Goal: Task Accomplishment & Management: Manage account settings

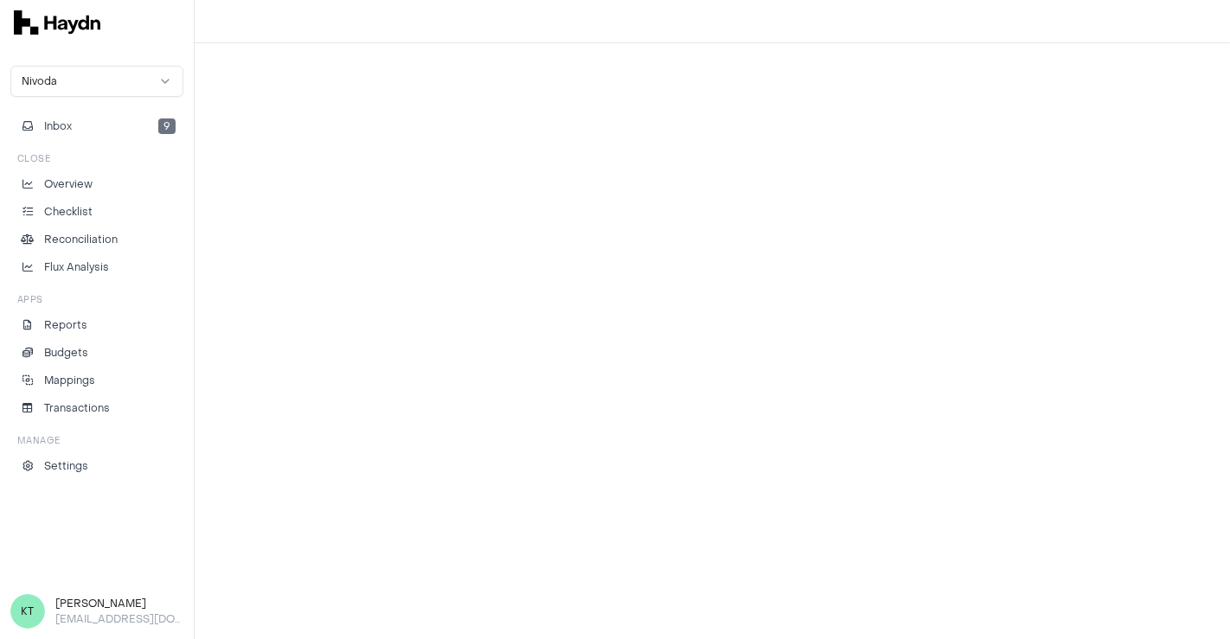
click at [119, 104] on div "Nivoda Inbox 9 Close Overview Checklist Reconciliation Flux Analysis Apps Repor…" at bounding box center [96, 272] width 173 height 413
click at [154, 217] on li "Checklist" at bounding box center [96, 212] width 157 height 16
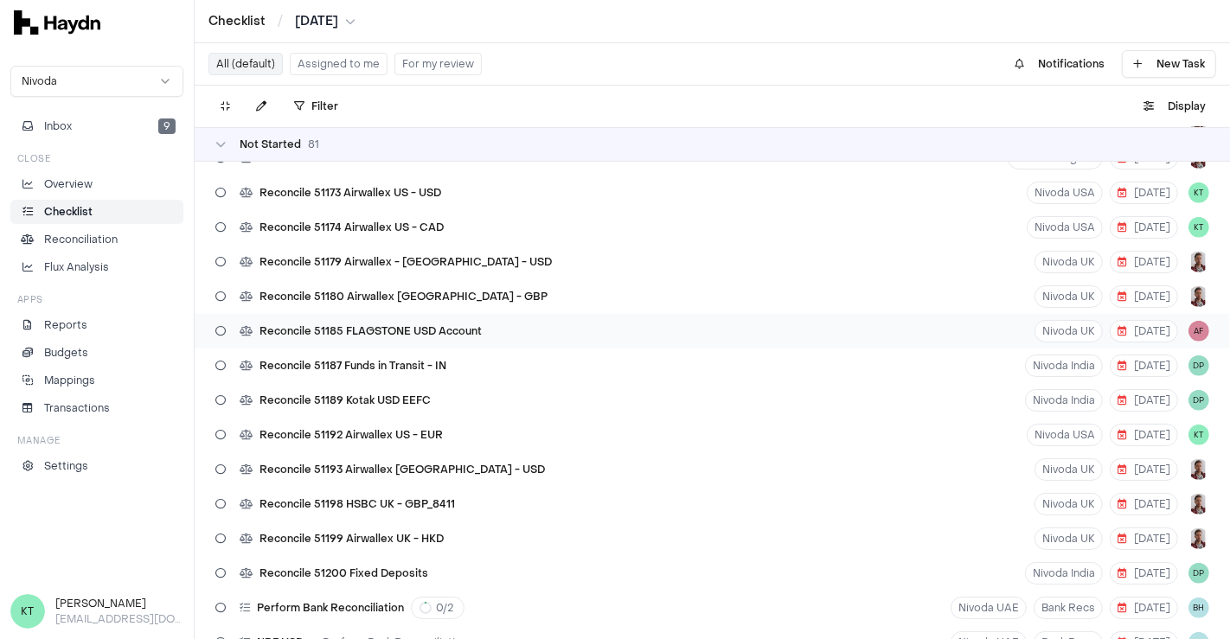
scroll to position [969, 0]
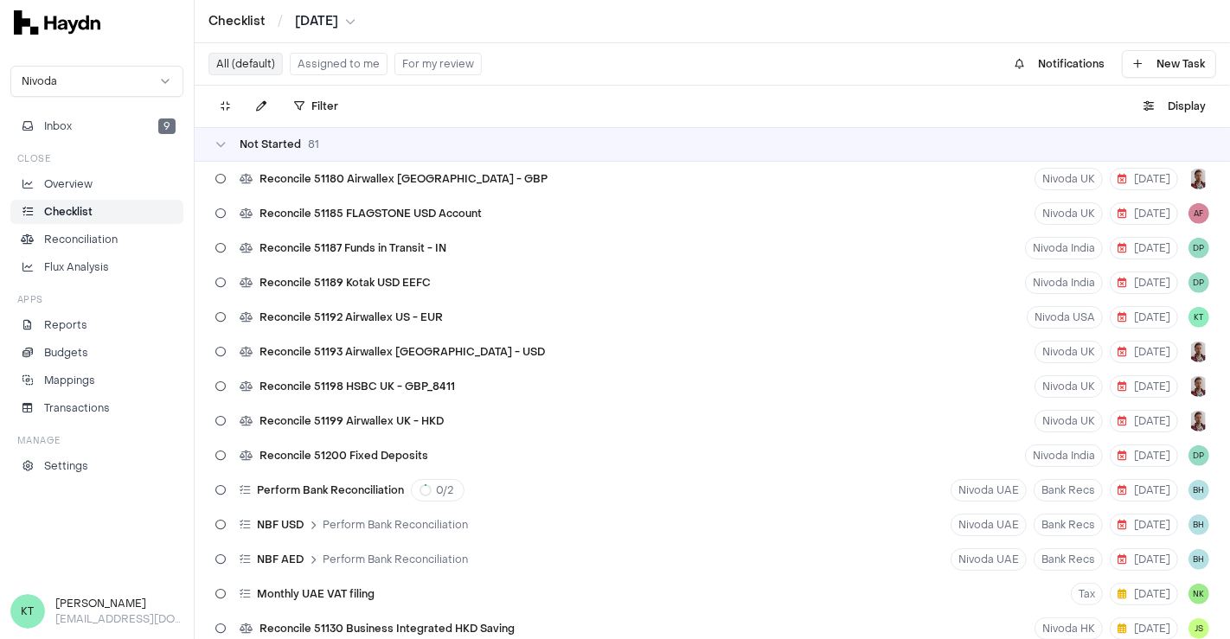
click at [314, 58] on button "Assigned to me" at bounding box center [339, 64] width 98 height 22
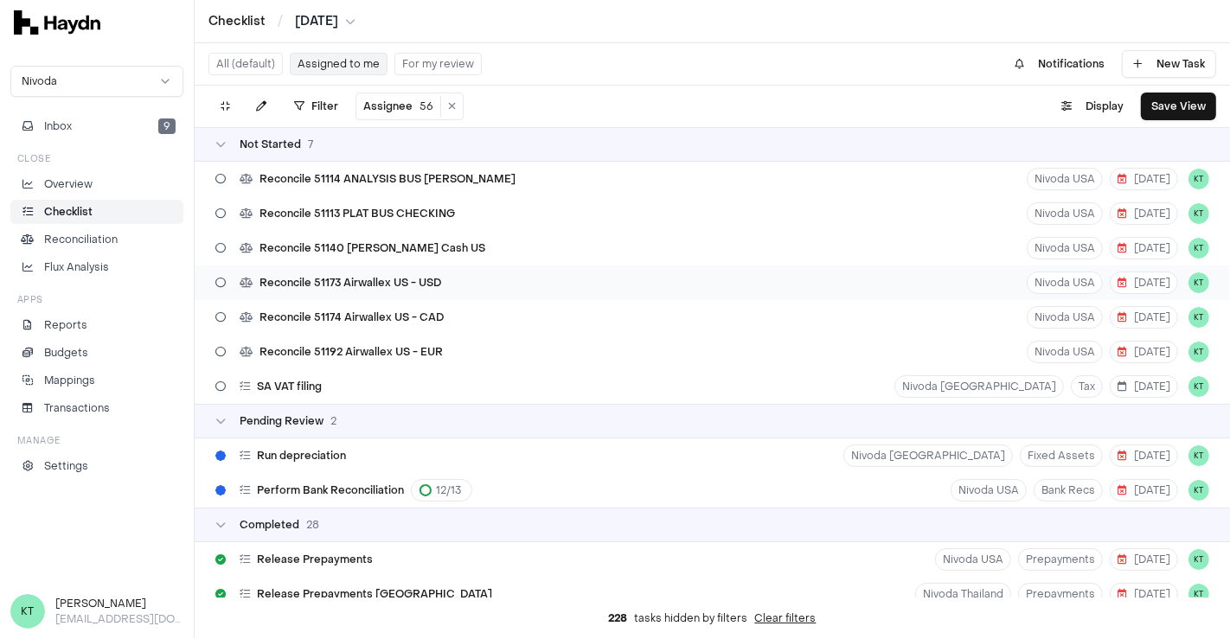
click at [399, 285] on span "Reconcile 51173 Airwallex US - USD" at bounding box center [350, 283] width 182 height 14
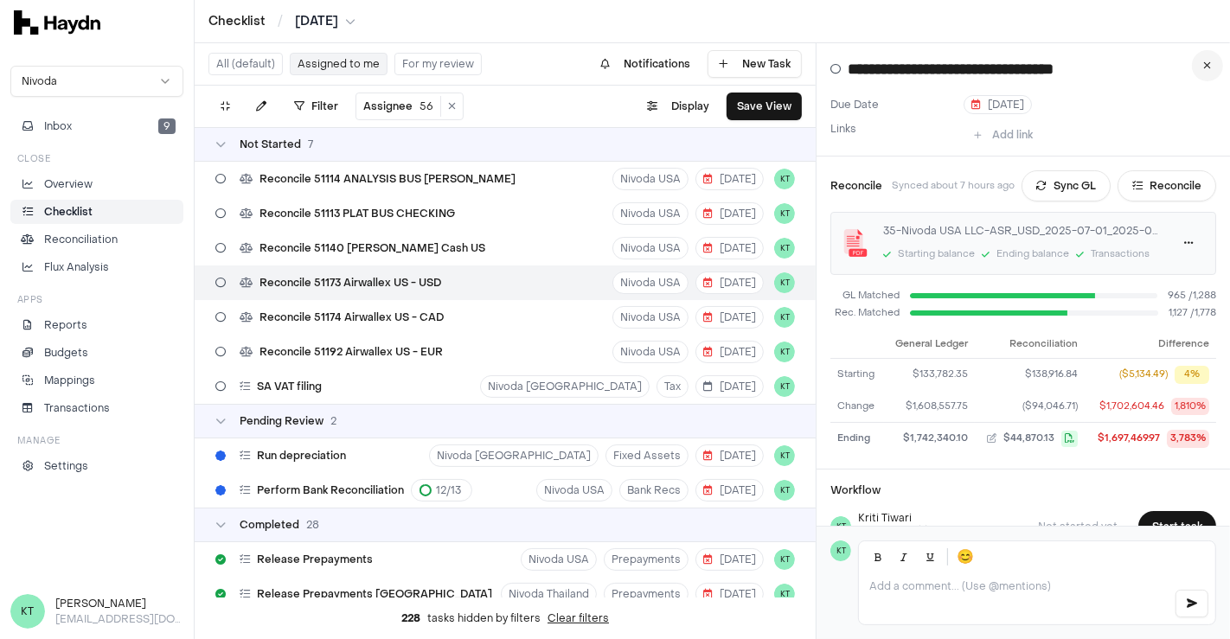
click at [1204, 67] on icon at bounding box center [1208, 66] width 8 height 10
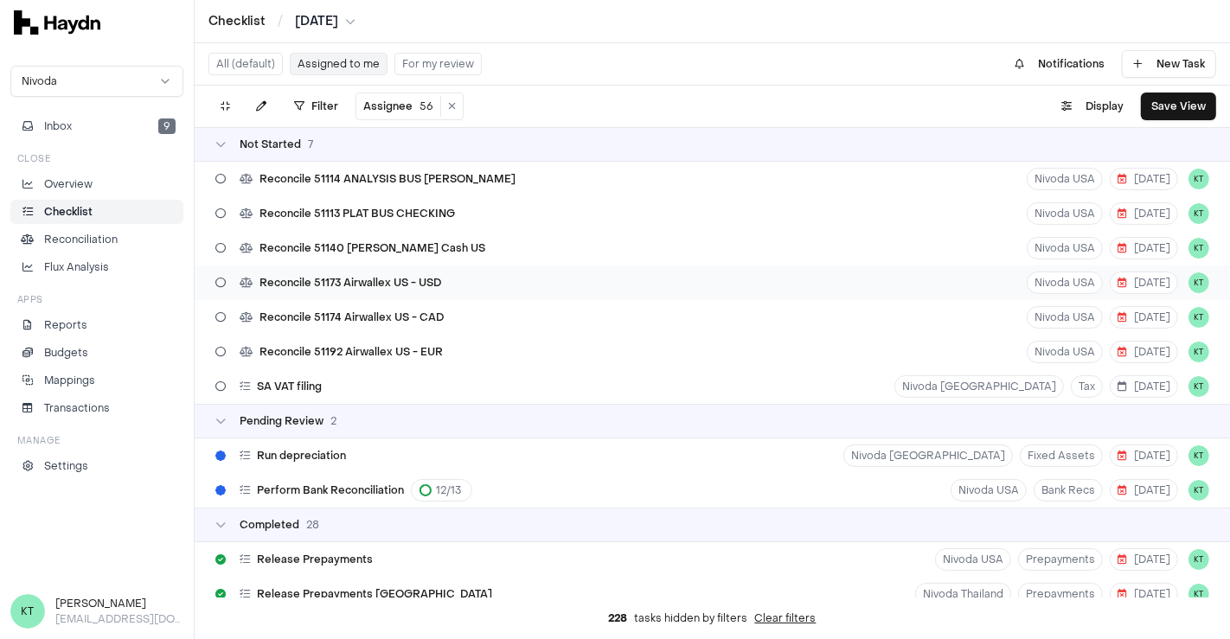
click at [490, 281] on div "Reconcile 51173 Airwallex US - USD [GEOGRAPHIC_DATA] USA [DATE] KT" at bounding box center [712, 282] width 1035 height 35
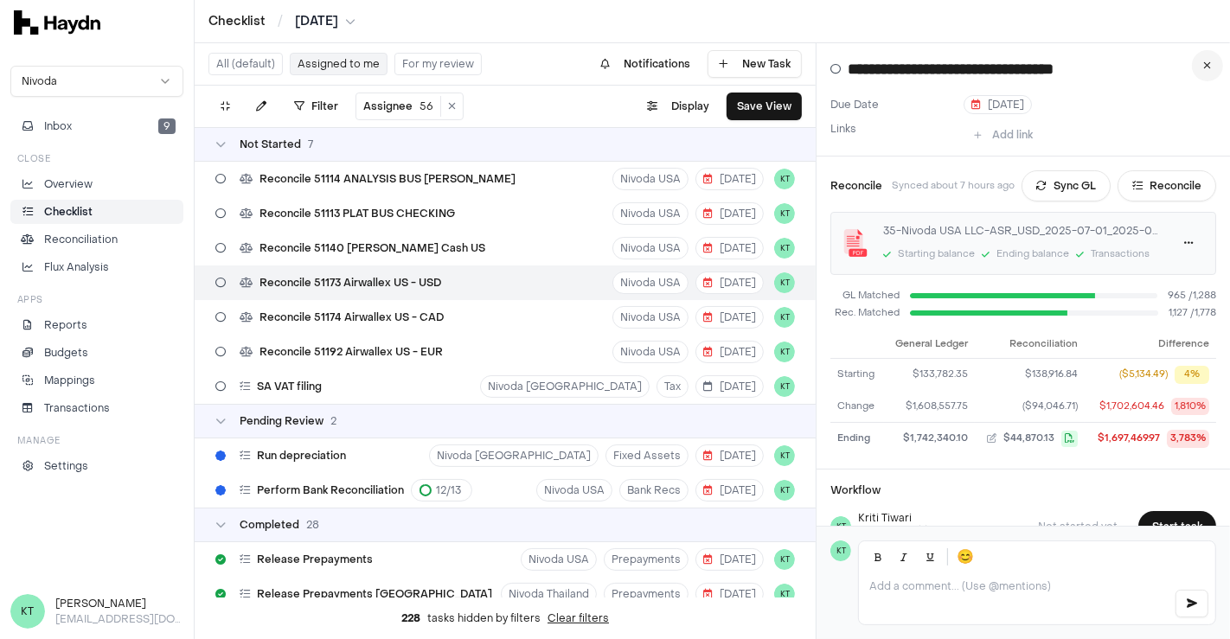
click at [1209, 65] on icon at bounding box center [1208, 66] width 8 height 10
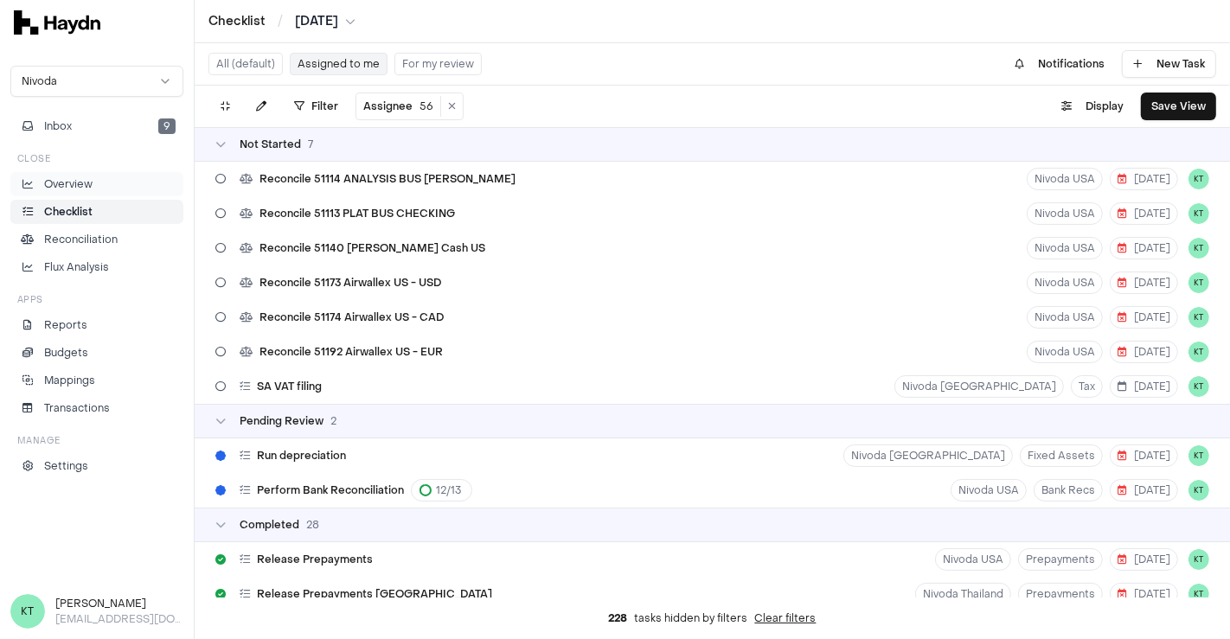
click at [131, 194] on link "Overview" at bounding box center [96, 184] width 173 height 24
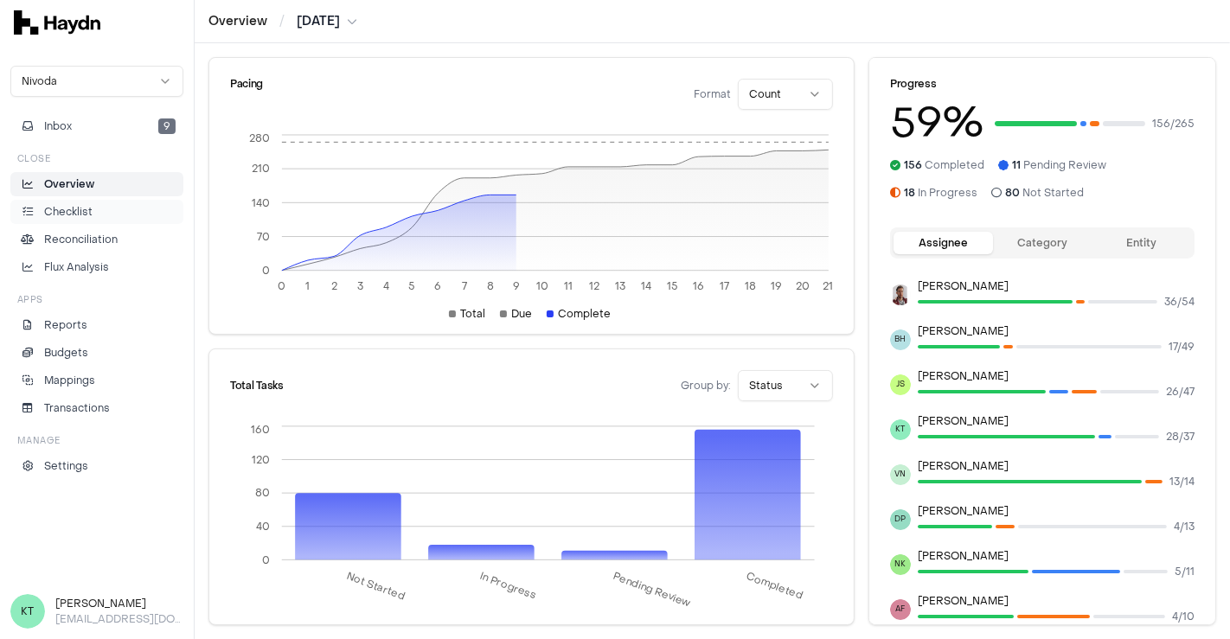
click at [97, 221] on link "Checklist" at bounding box center [96, 212] width 173 height 24
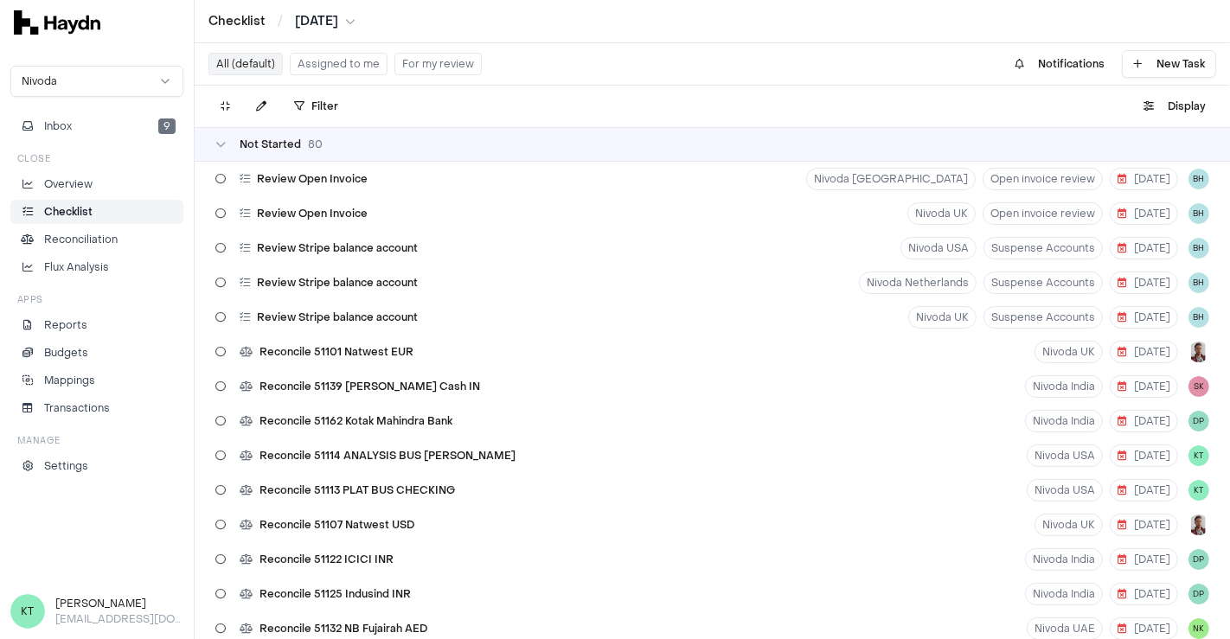
click at [330, 61] on button "Assigned to me" at bounding box center [339, 64] width 98 height 22
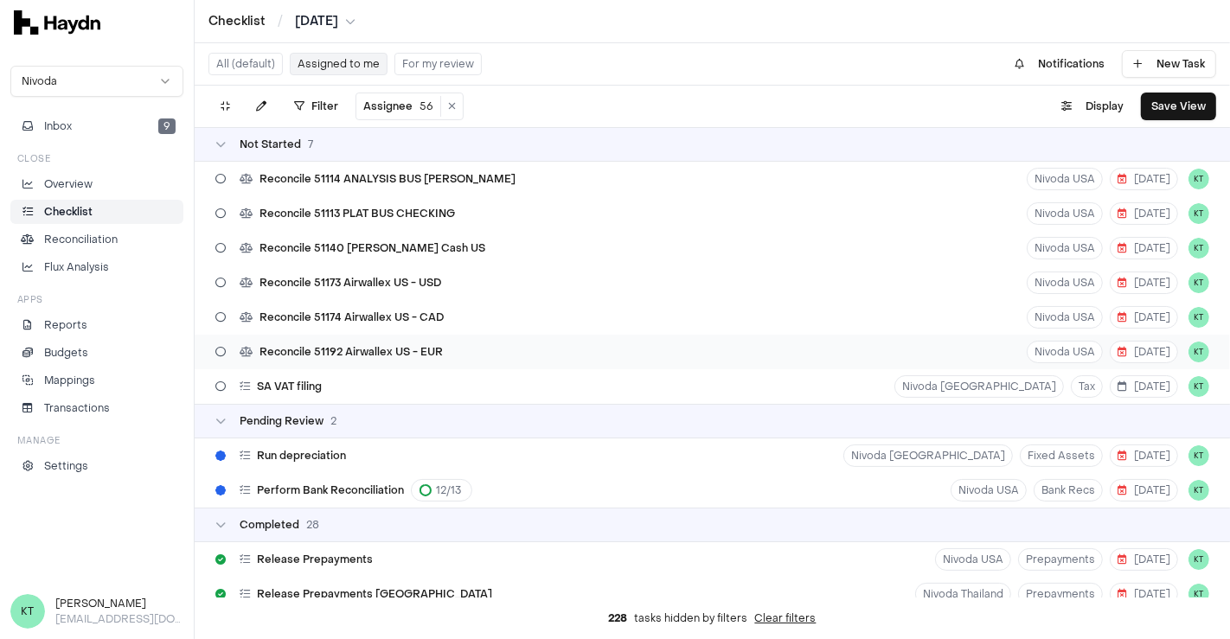
click at [840, 350] on div "Reconcile 51192 Airwallex US - EUR [GEOGRAPHIC_DATA] USA [DATE] KT" at bounding box center [712, 352] width 1035 height 35
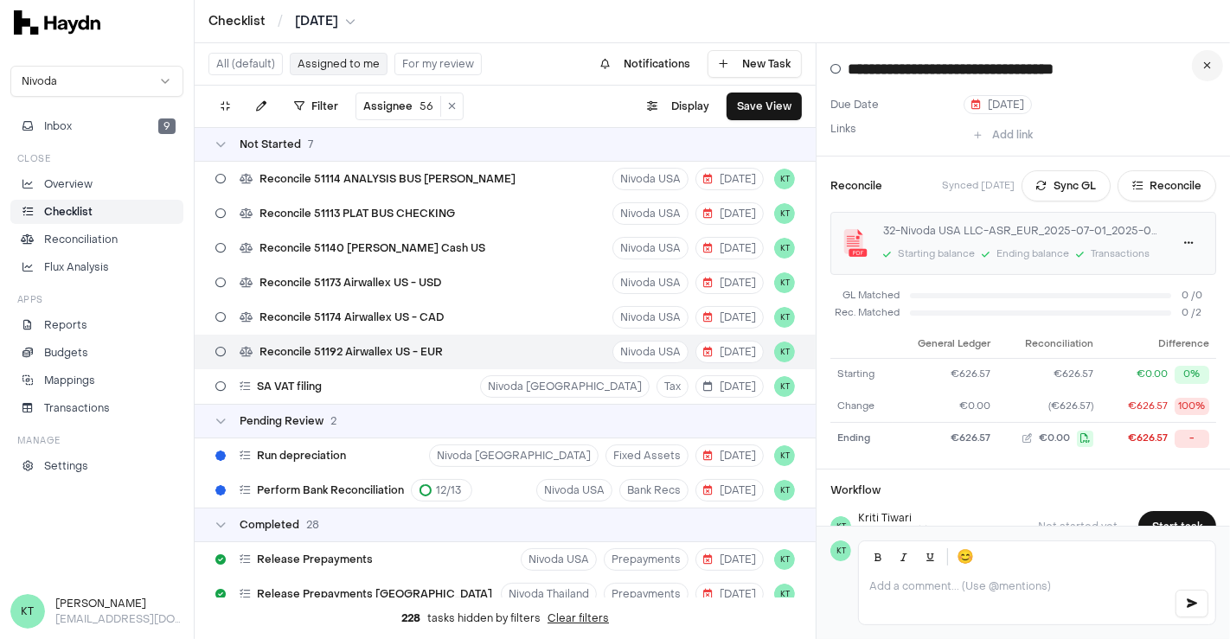
click at [1211, 69] on icon at bounding box center [1208, 66] width 8 height 10
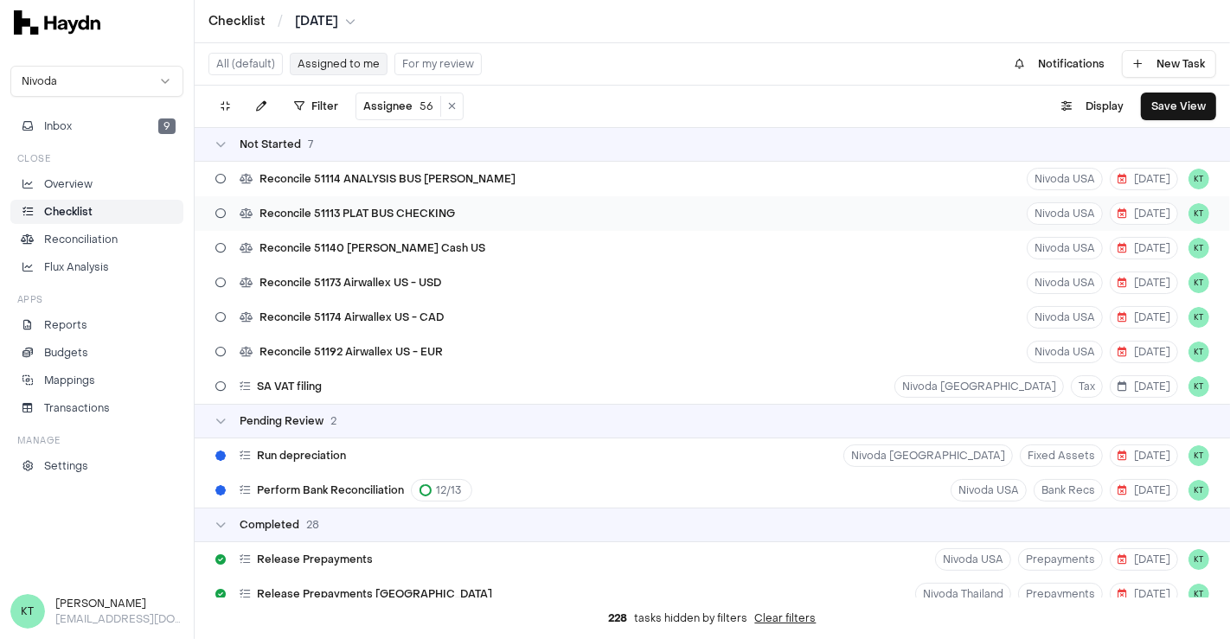
click at [701, 219] on div "Reconcile 51113 PLAT BUS CHECKING [GEOGRAPHIC_DATA] USA [DATE] KT" at bounding box center [712, 213] width 1035 height 35
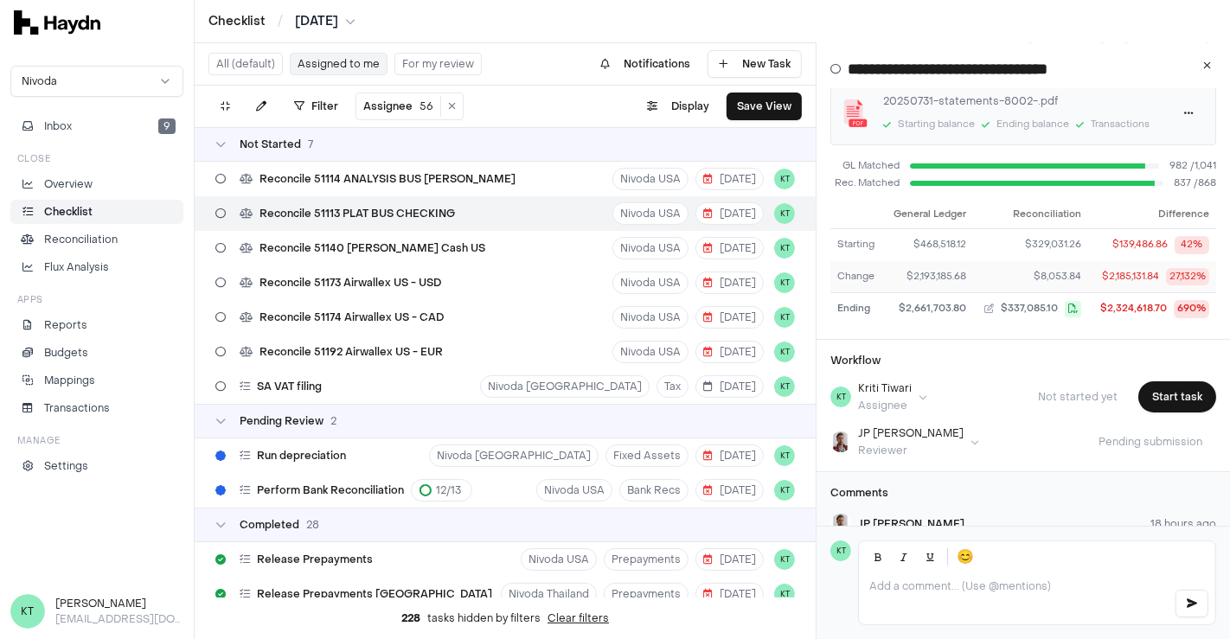
scroll to position [189, 0]
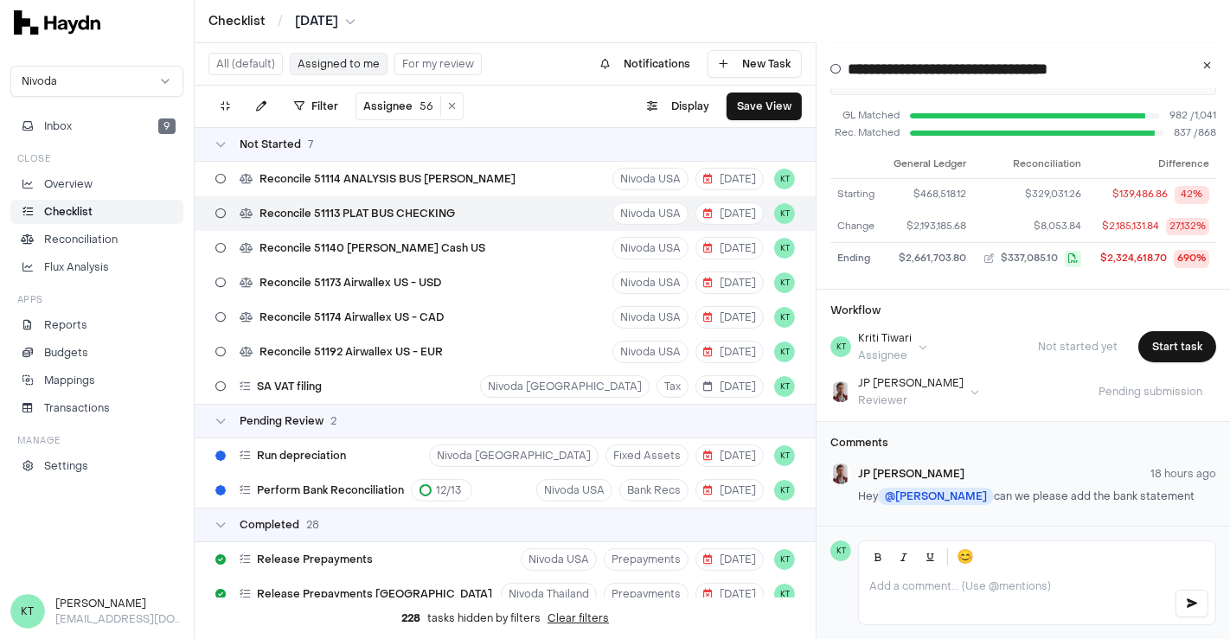
click at [916, 586] on p at bounding box center [1014, 586] width 291 height 14
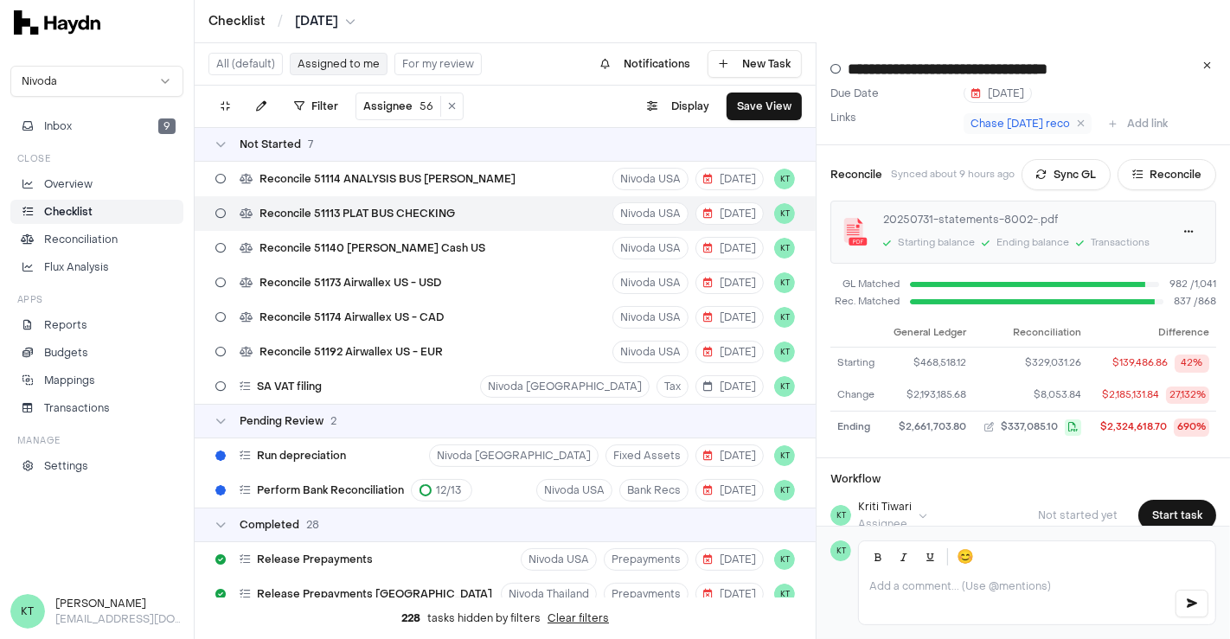
scroll to position [10, 0]
click at [1164, 178] on button "Reconcile" at bounding box center [1166, 175] width 99 height 31
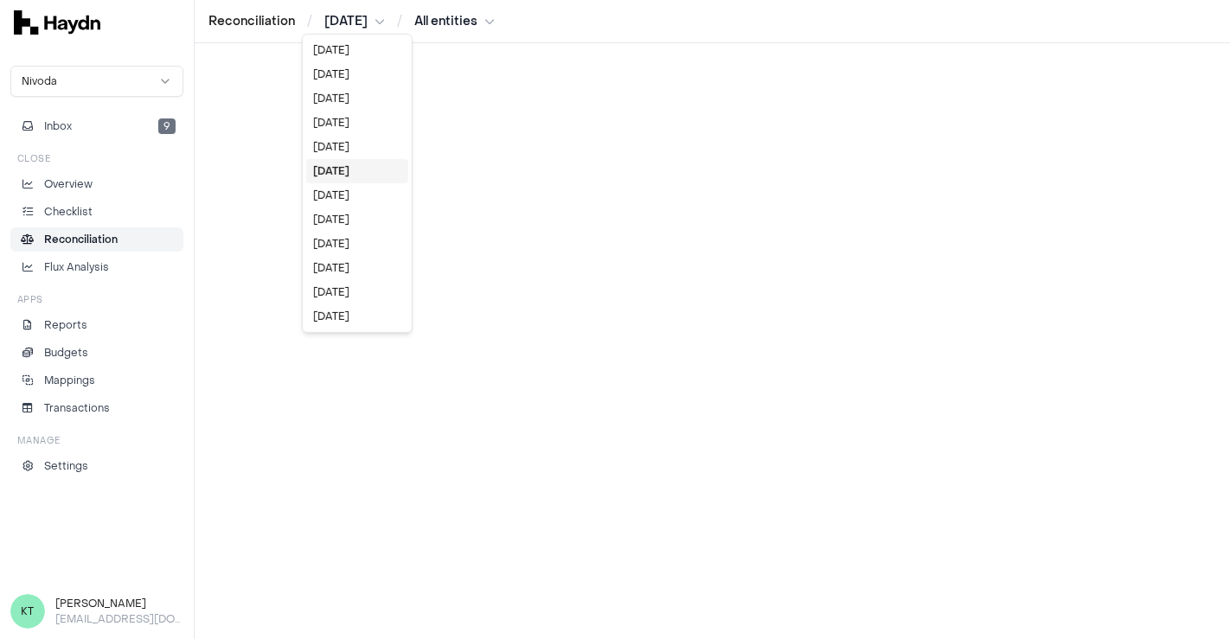
click at [366, 17] on html "Reconciliation / [DATE] / All entities Nivoda Inbox 9 Close Overview Checklist …" at bounding box center [615, 319] width 1230 height 639
click at [257, 20] on html "Reconciliation / [DATE] / All entities Nivoda Inbox 9 Close Overview Checklist …" at bounding box center [615, 319] width 1230 height 639
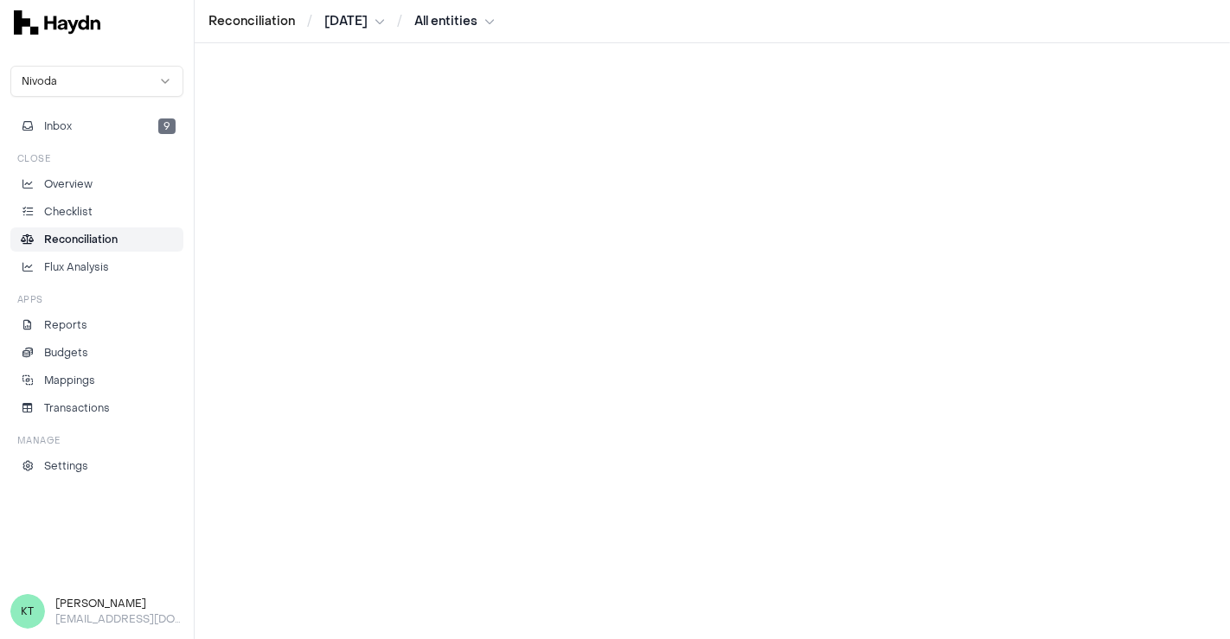
click at [93, 227] on link "Reconciliation" at bounding box center [96, 239] width 173 height 24
click at [88, 200] on link "Checklist" at bounding box center [96, 212] width 173 height 24
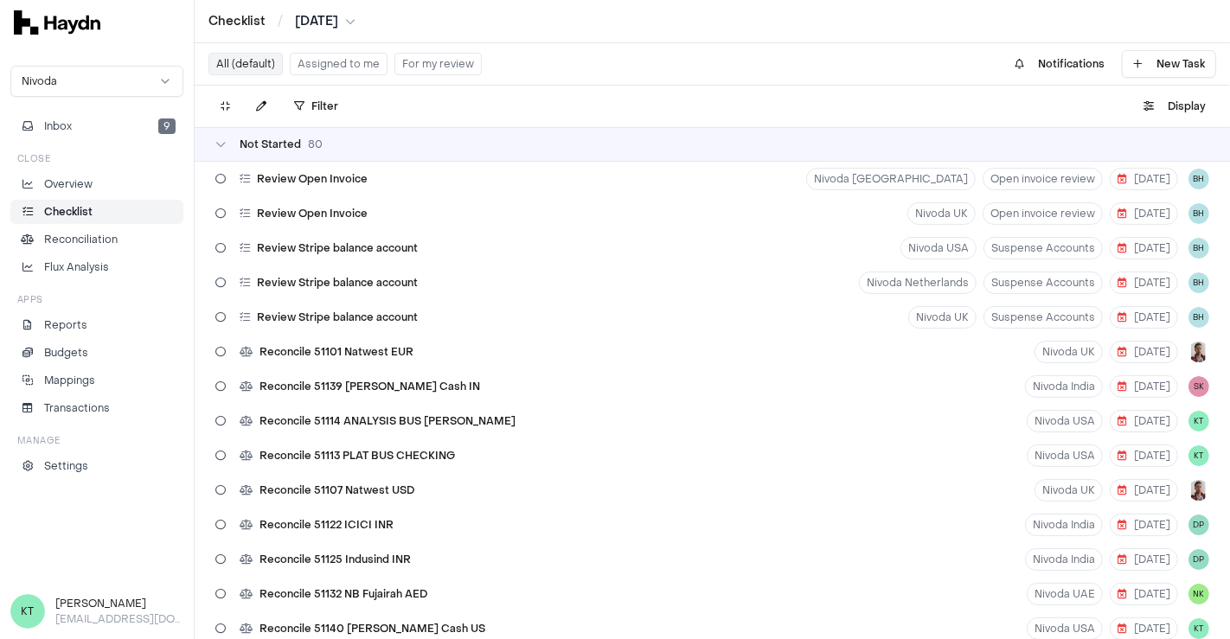
click at [328, 66] on button "Assigned to me" at bounding box center [339, 64] width 98 height 22
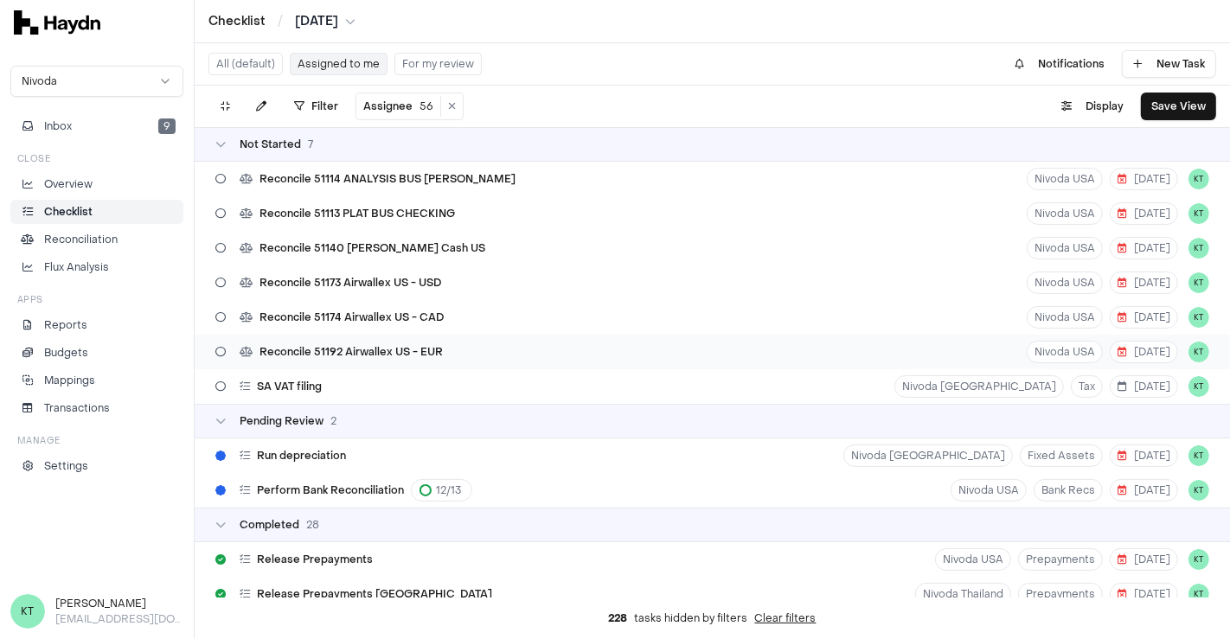
click at [697, 361] on div "Reconcile 51192 Airwallex US - EUR [GEOGRAPHIC_DATA] USA [DATE] KT" at bounding box center [712, 352] width 1035 height 35
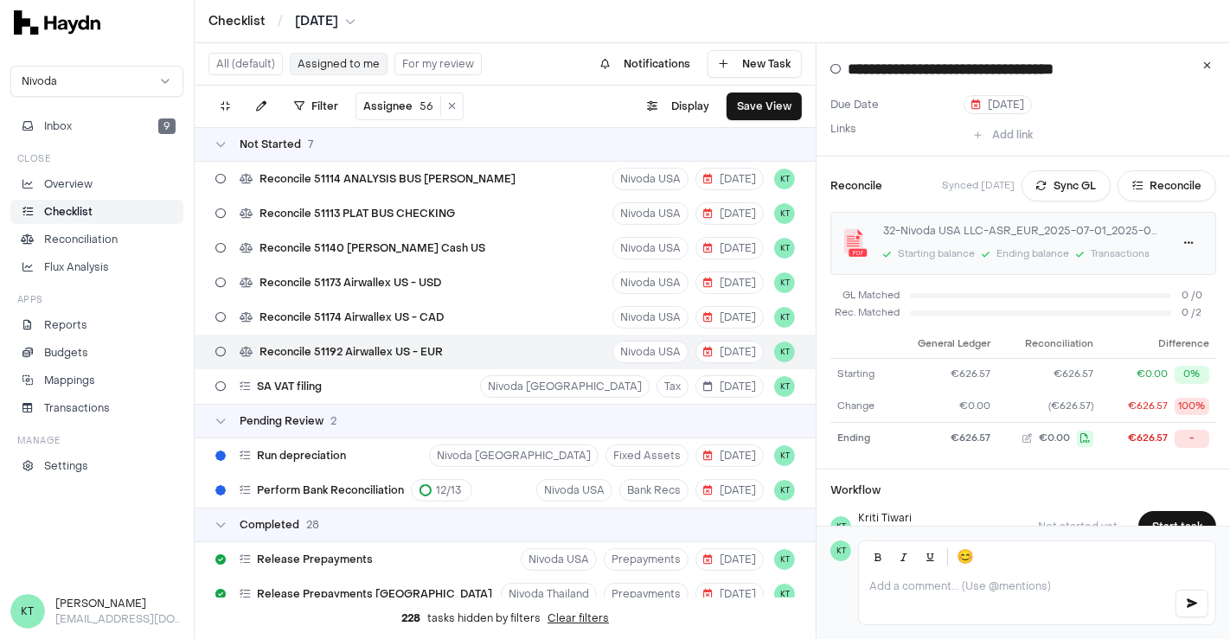
scroll to position [140, 0]
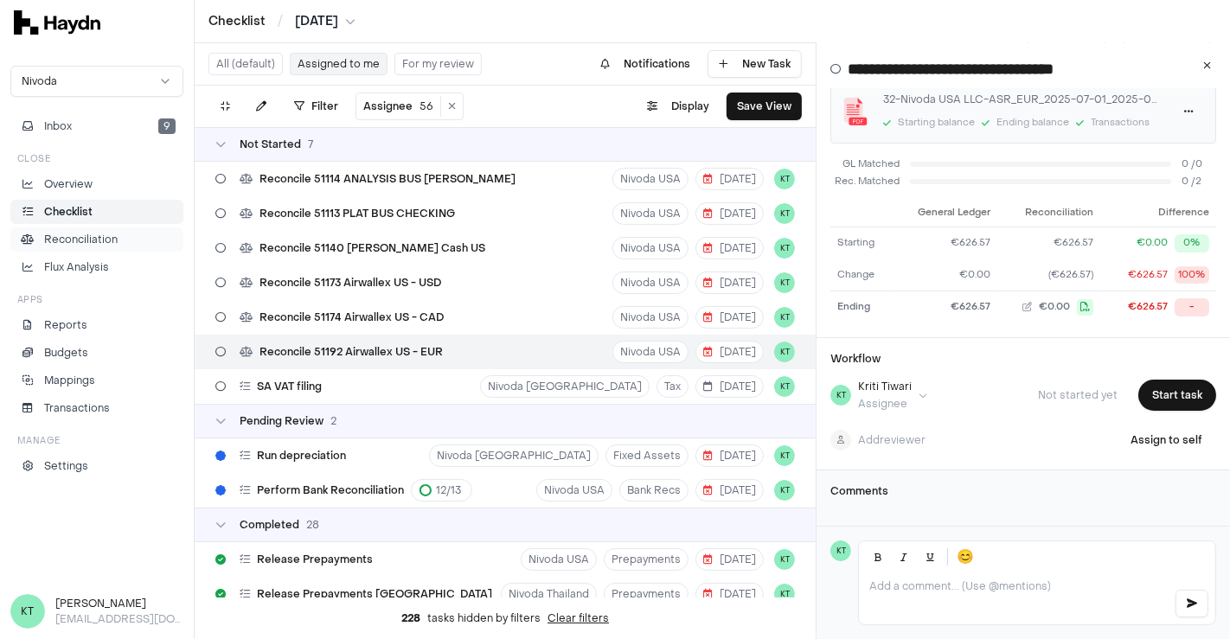
click at [106, 235] on p "Reconciliation" at bounding box center [81, 240] width 74 height 16
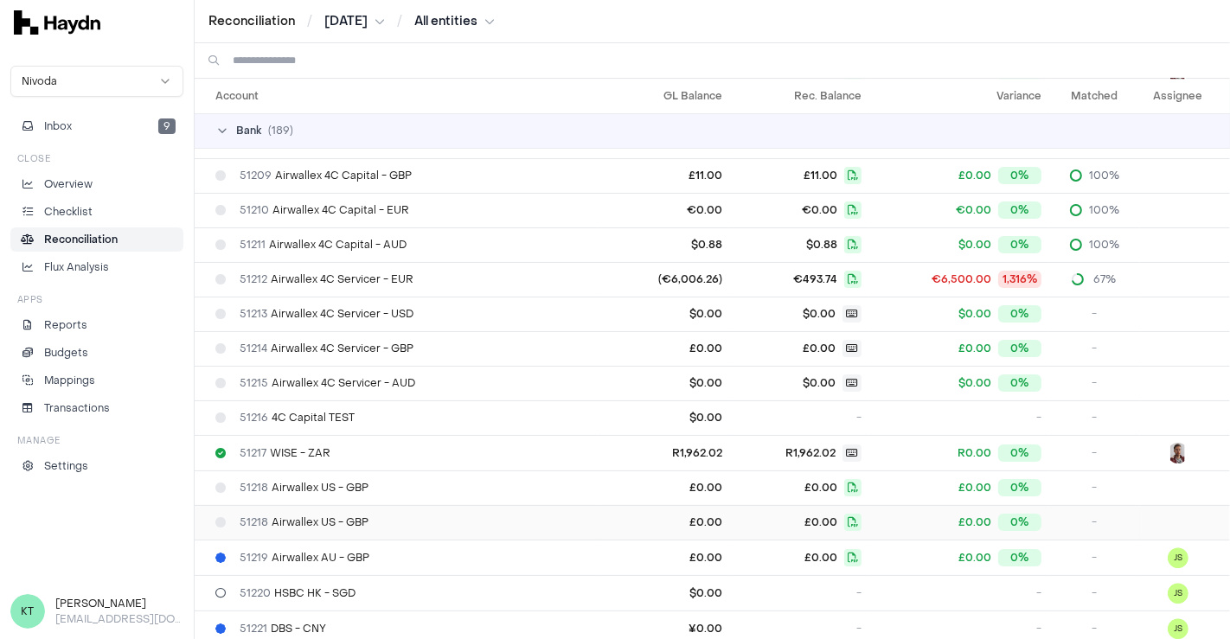
scroll to position [3817, 0]
click at [424, 506] on td "51218 Airwallex US - GBP" at bounding box center [396, 523] width 403 height 35
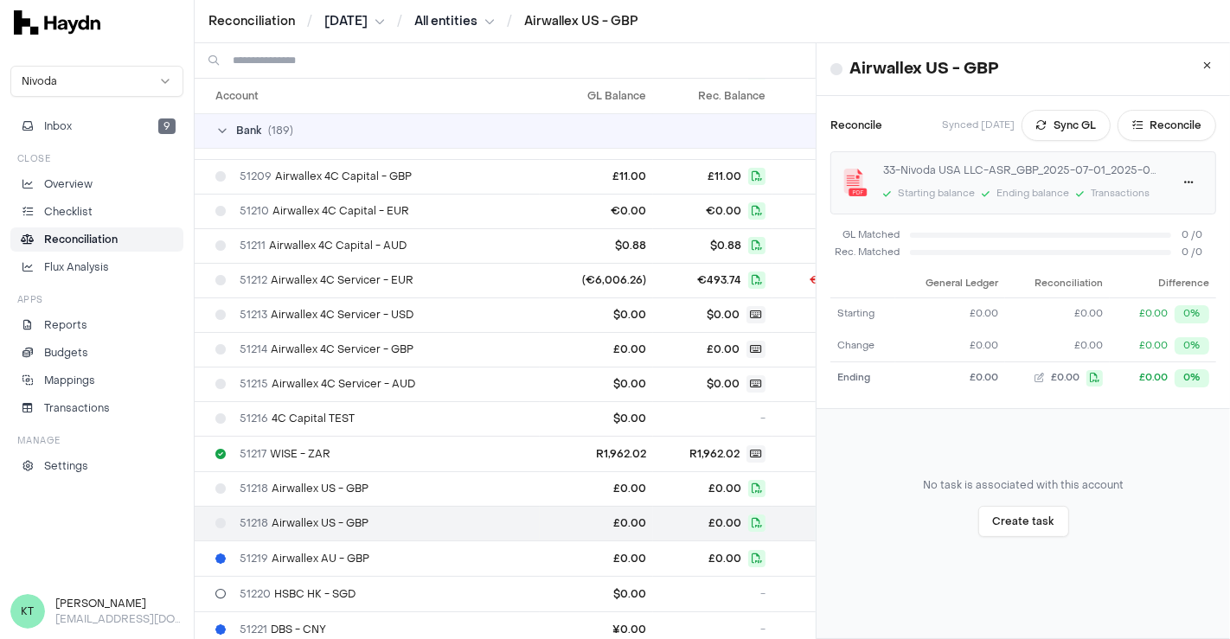
click at [1032, 187] on div "Ending balance" at bounding box center [1032, 194] width 73 height 15
click at [856, 189] on img at bounding box center [855, 183] width 28 height 28
click at [1157, 193] on html "Reconciliation / [DATE] / All entities / Airwallex US - GBP Nivoda Inbox 9 Clos…" at bounding box center [615, 319] width 1230 height 639
click at [1137, 211] on link "Download" at bounding box center [1121, 217] width 102 height 24
click at [1193, 74] on button at bounding box center [1207, 65] width 31 height 31
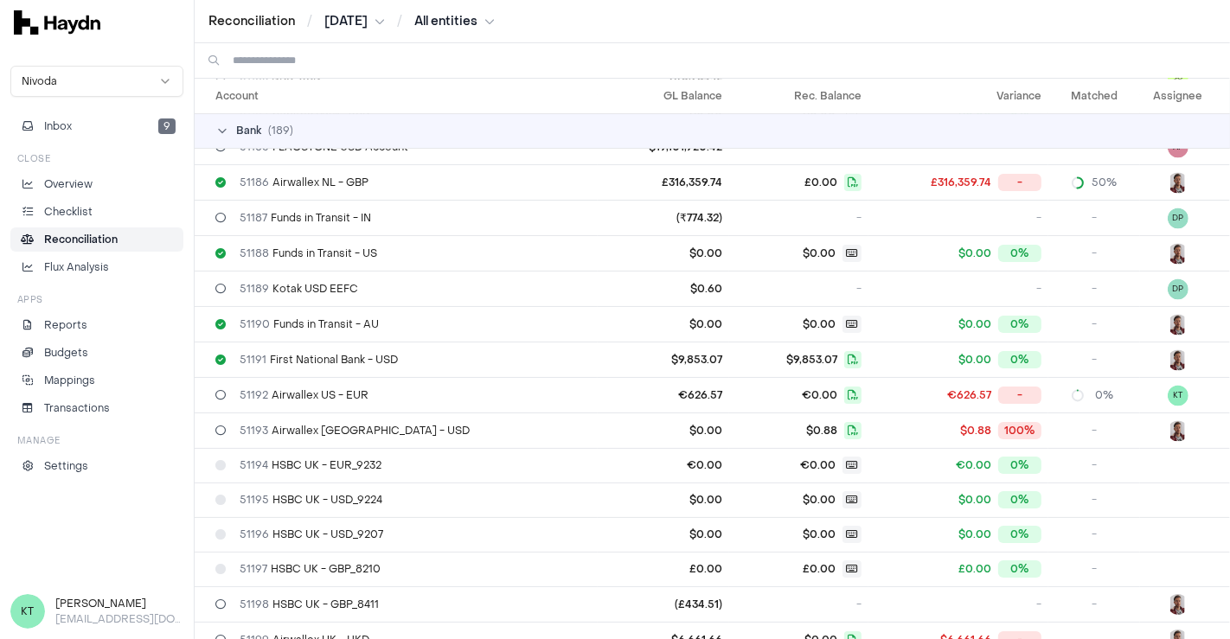
scroll to position [2971, 0]
click at [473, 389] on div "51192 Airwallex US - EUR" at bounding box center [402, 396] width 375 height 14
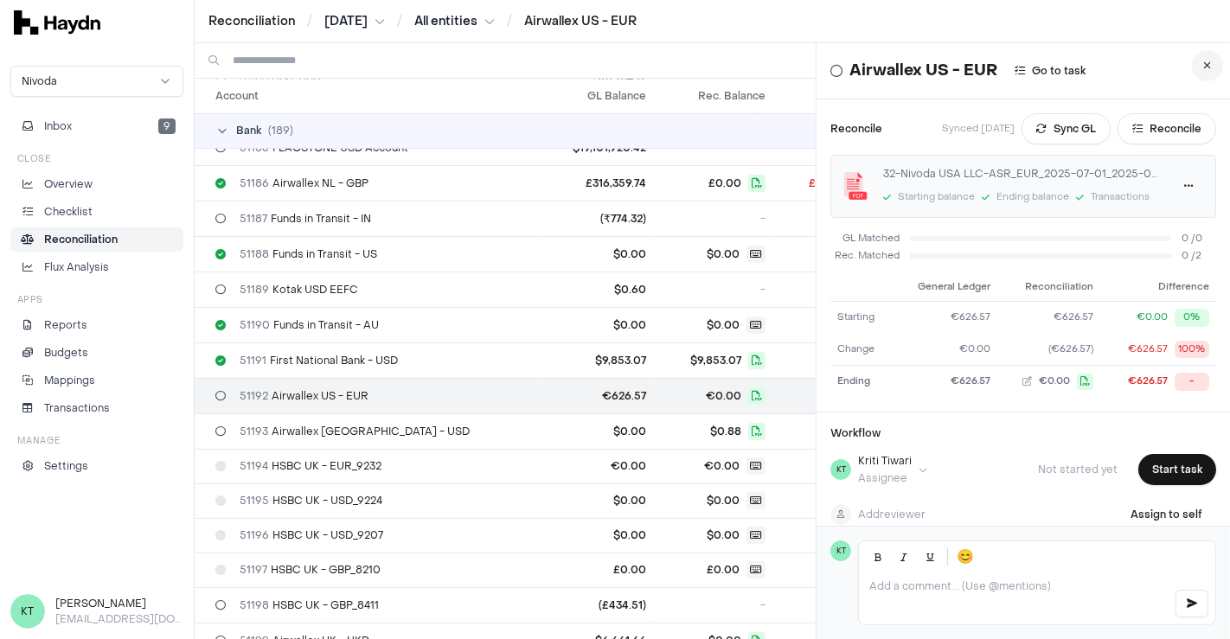
click at [1204, 63] on icon at bounding box center [1208, 66] width 8 height 10
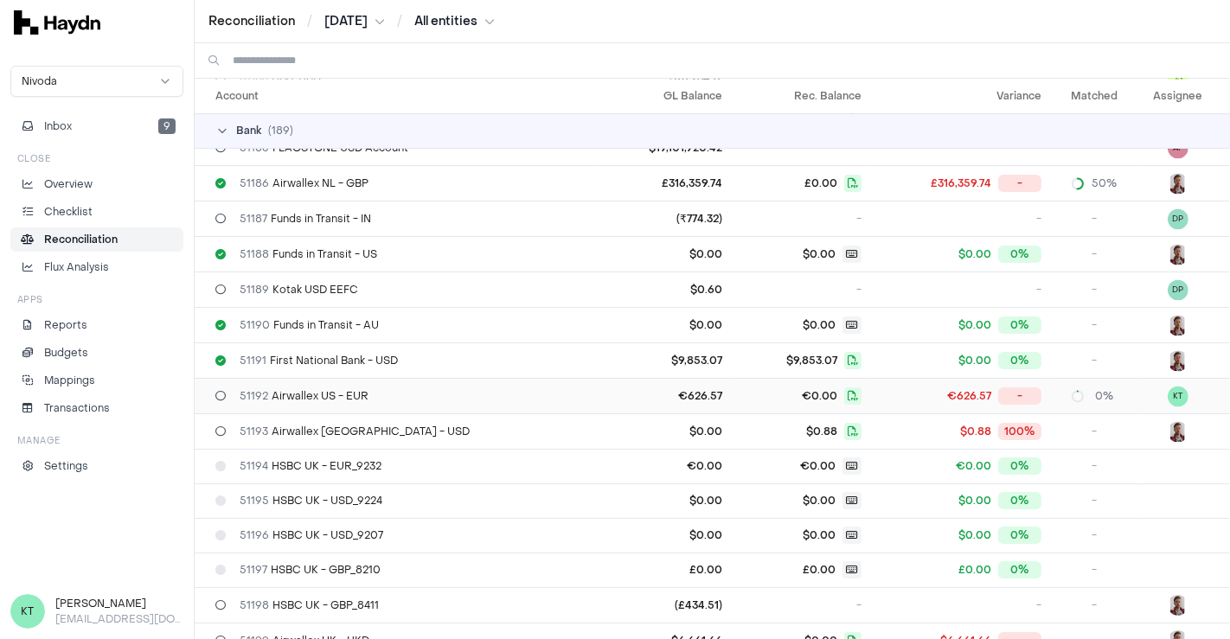
click at [1073, 389] on div "0%" at bounding box center [1094, 396] width 64 height 14
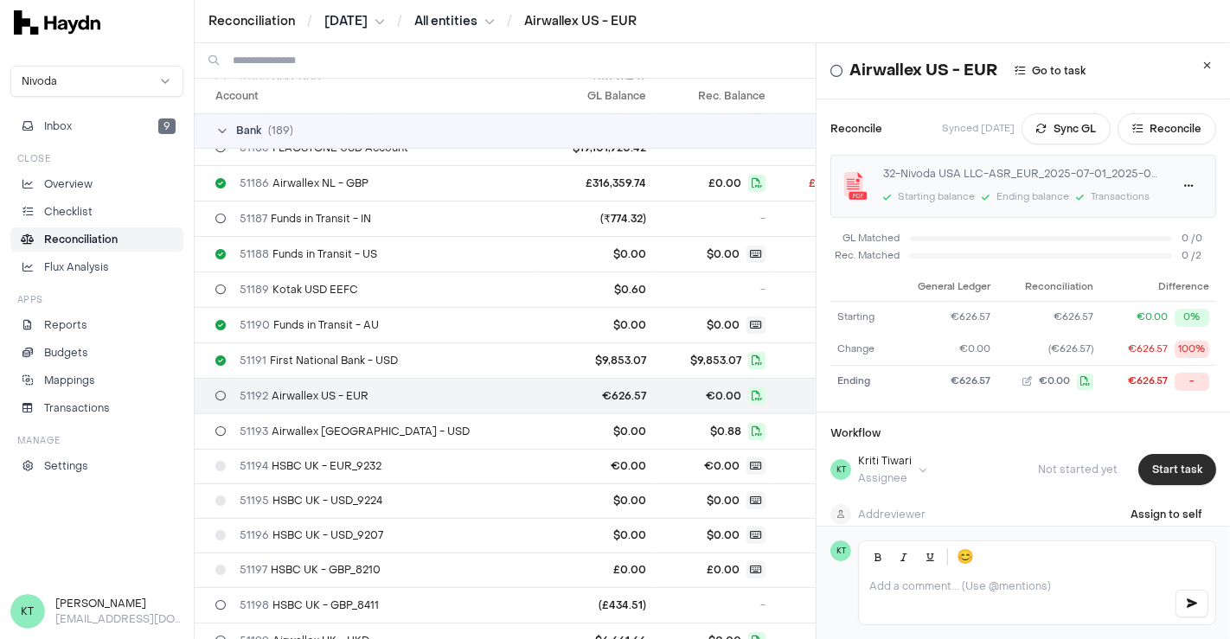
click at [1138, 458] on button "Start task" at bounding box center [1177, 469] width 78 height 31
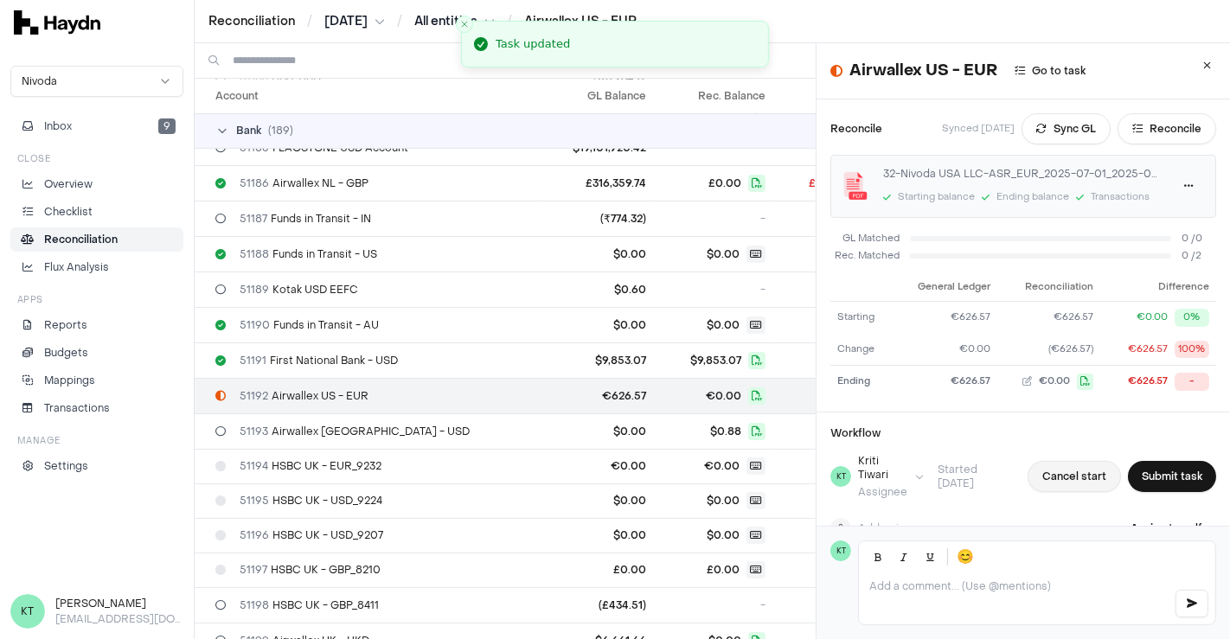
scroll to position [112, 0]
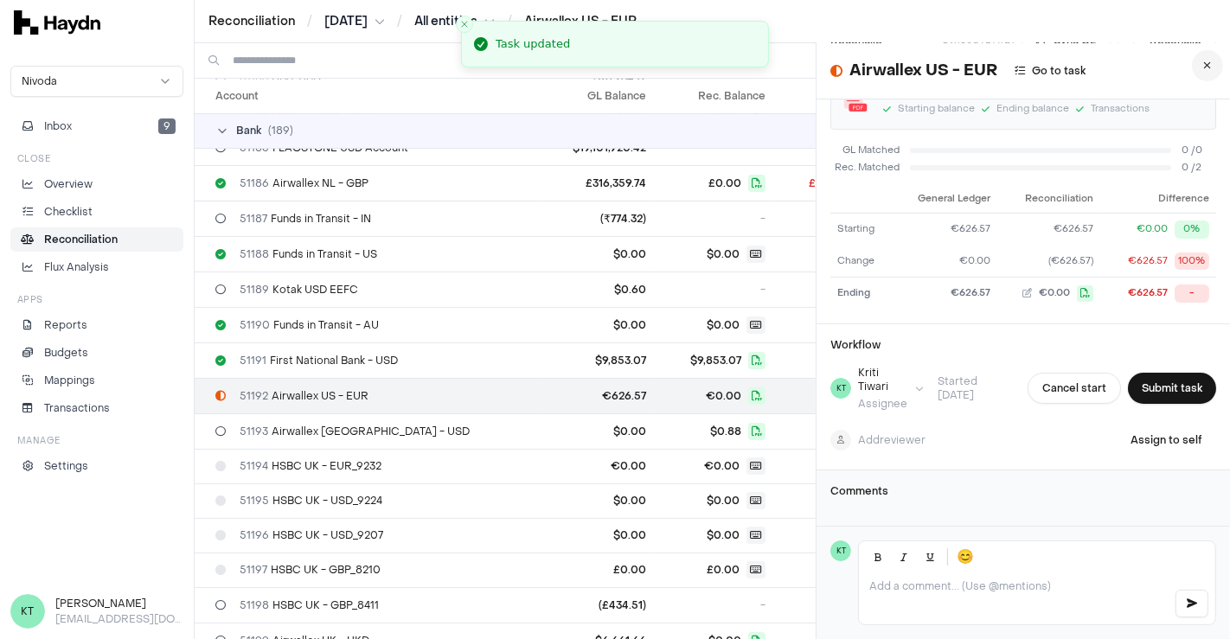
click at [1192, 64] on button at bounding box center [1207, 65] width 31 height 31
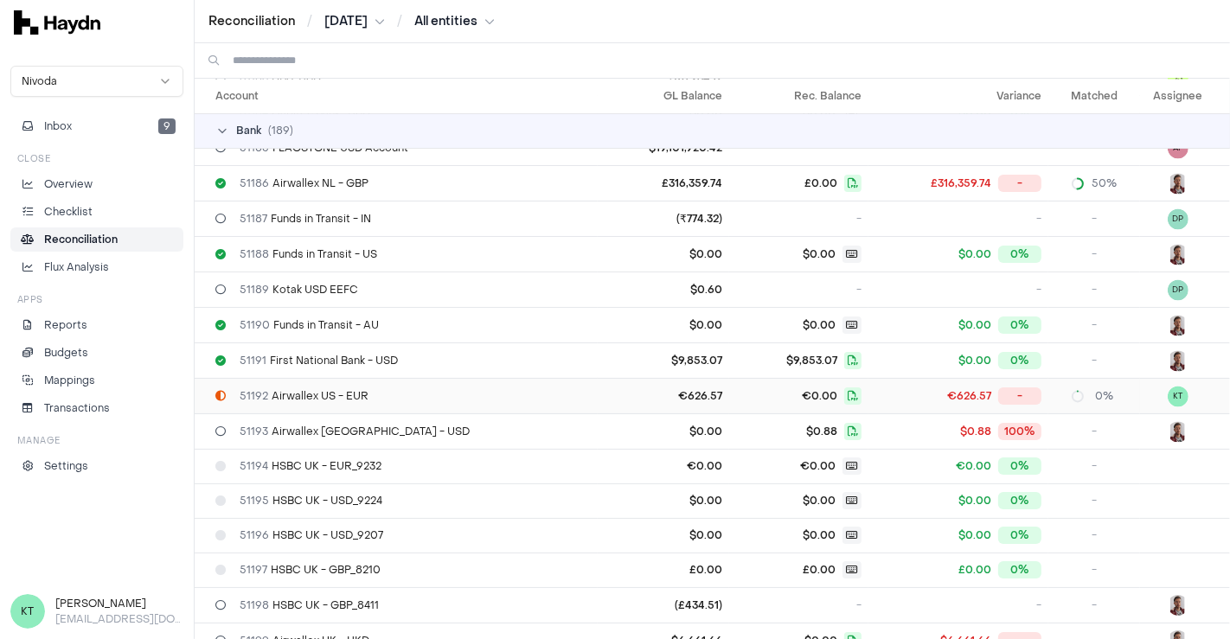
click at [879, 387] on div "€626.57 -" at bounding box center [958, 395] width 166 height 17
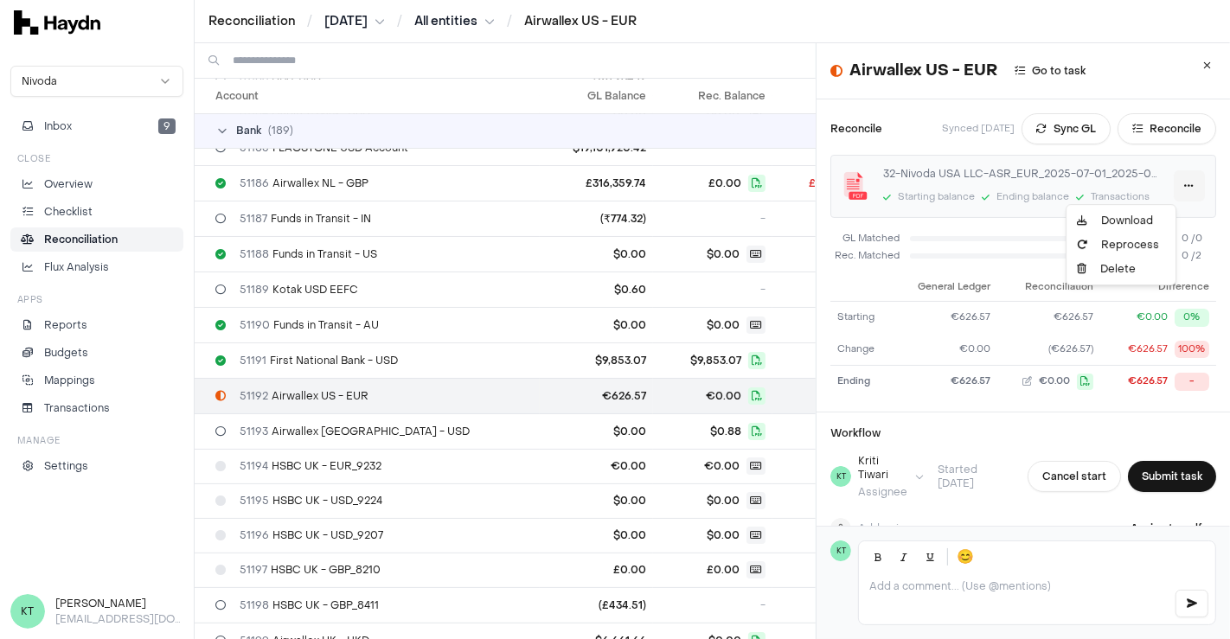
click at [1155, 182] on html "Reconciliation / [DATE] / All entities / Airwallex US - EUR Nivoda Inbox 9 Clos…" at bounding box center [615, 319] width 1230 height 639
click at [1129, 216] on link "Download" at bounding box center [1121, 220] width 102 height 24
click at [1199, 57] on button at bounding box center [1207, 65] width 31 height 31
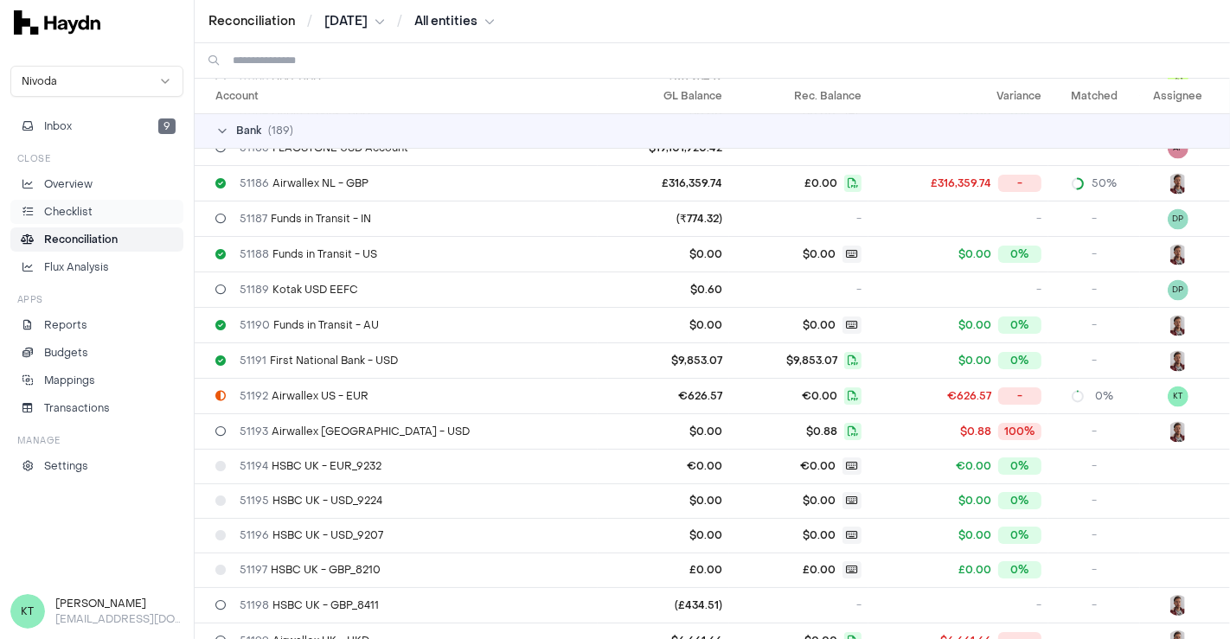
click at [98, 204] on li "Checklist" at bounding box center [96, 212] width 157 height 16
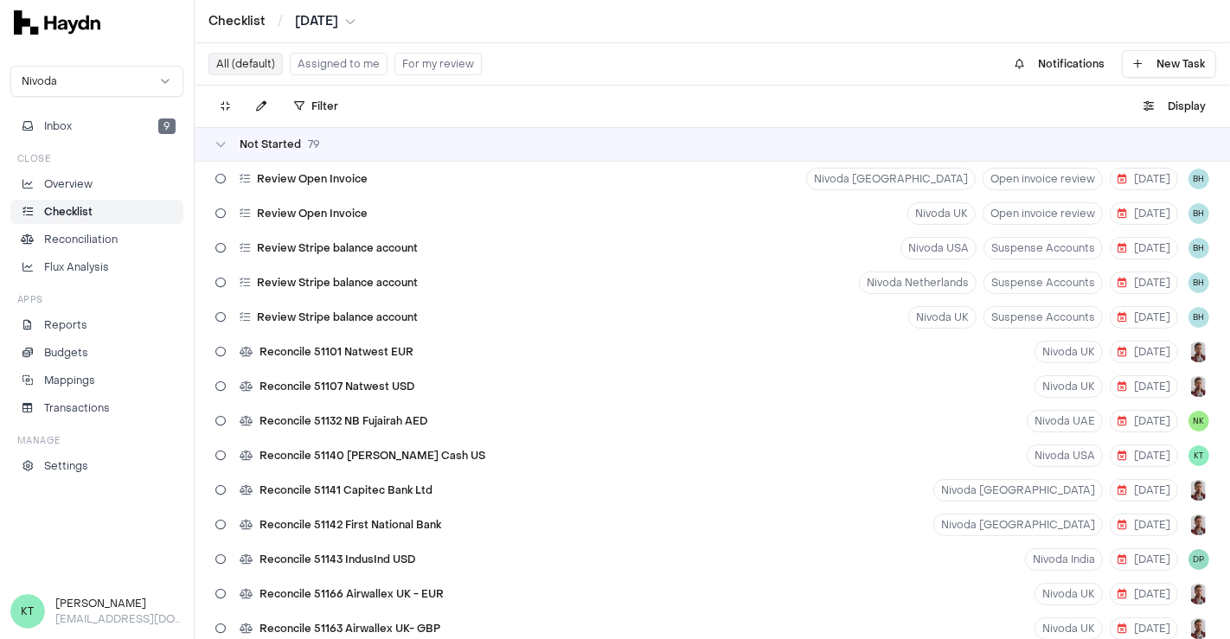
click at [336, 72] on button "Assigned to me" at bounding box center [339, 64] width 98 height 22
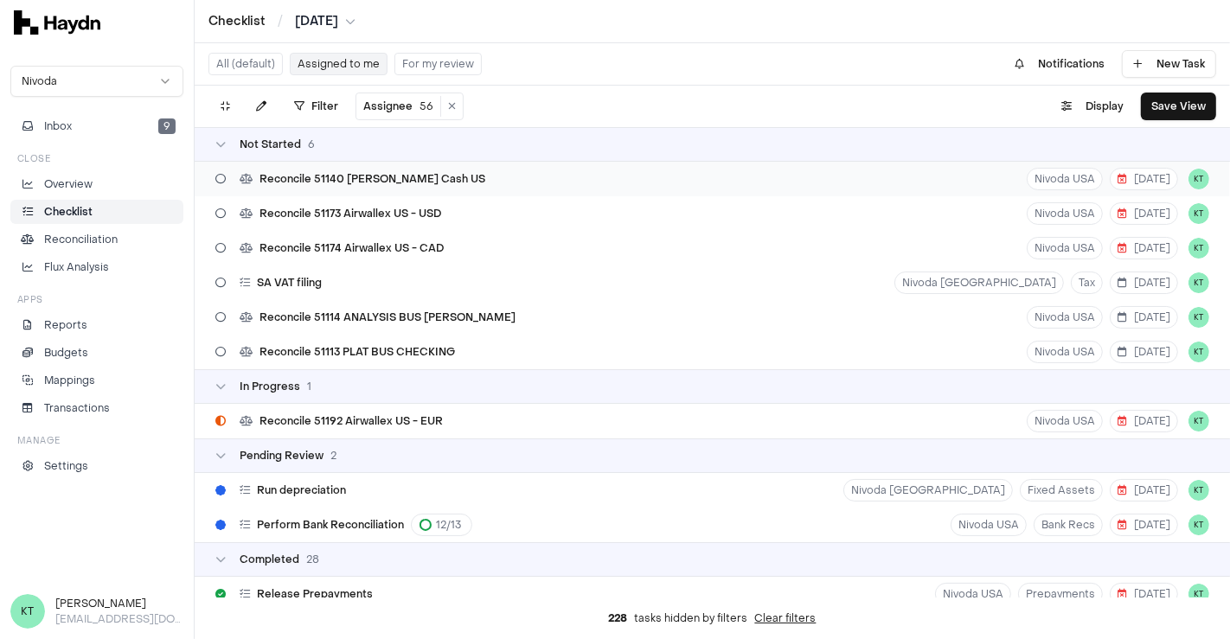
click at [841, 186] on div "Reconcile 51140 [PERSON_NAME] Cash US Nivoda USA [DATE] KT" at bounding box center [712, 179] width 1035 height 35
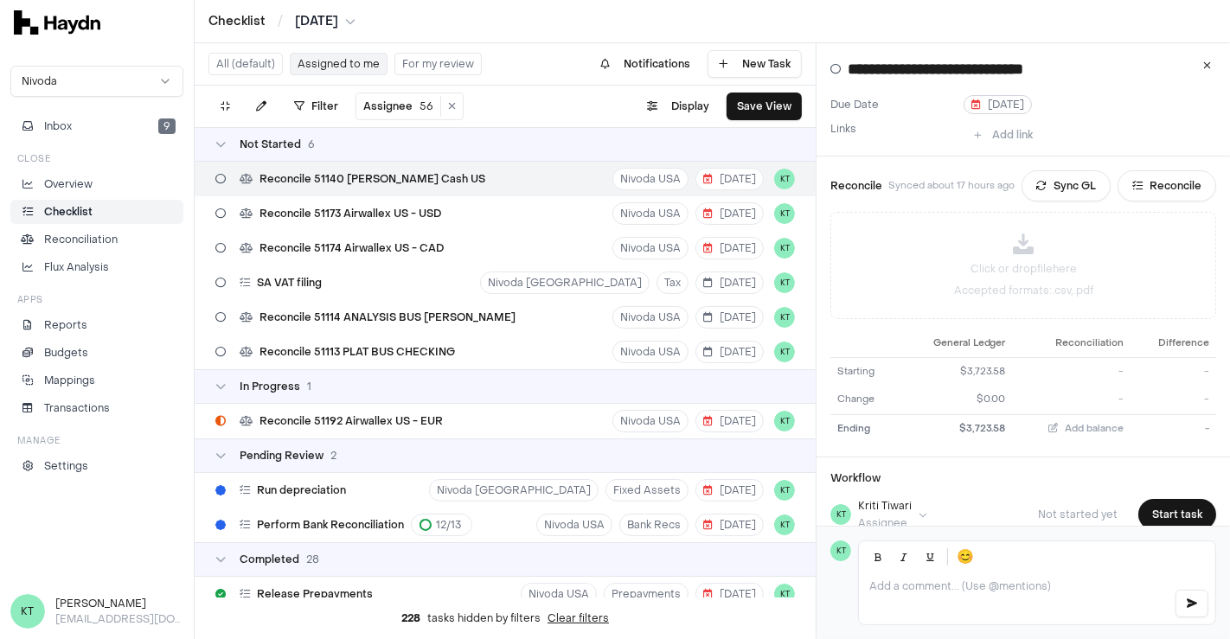
click at [988, 103] on span "[DATE]" at bounding box center [997, 105] width 53 height 14
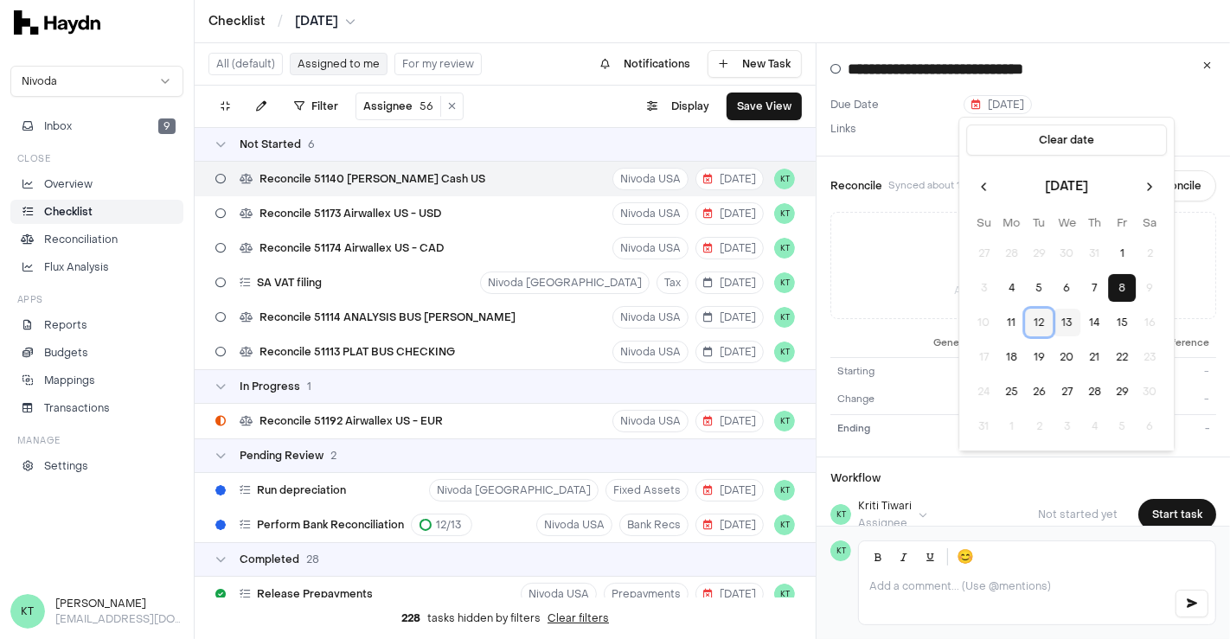
click at [1039, 328] on button "12" at bounding box center [1039, 323] width 28 height 28
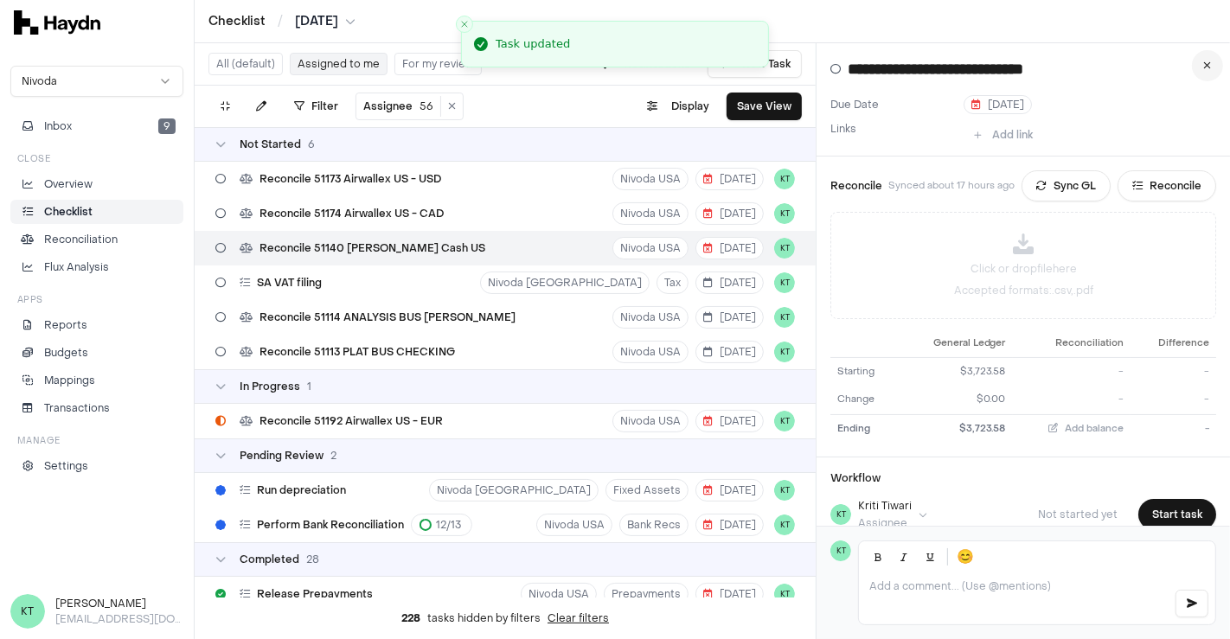
click at [1209, 70] on icon at bounding box center [1208, 66] width 8 height 10
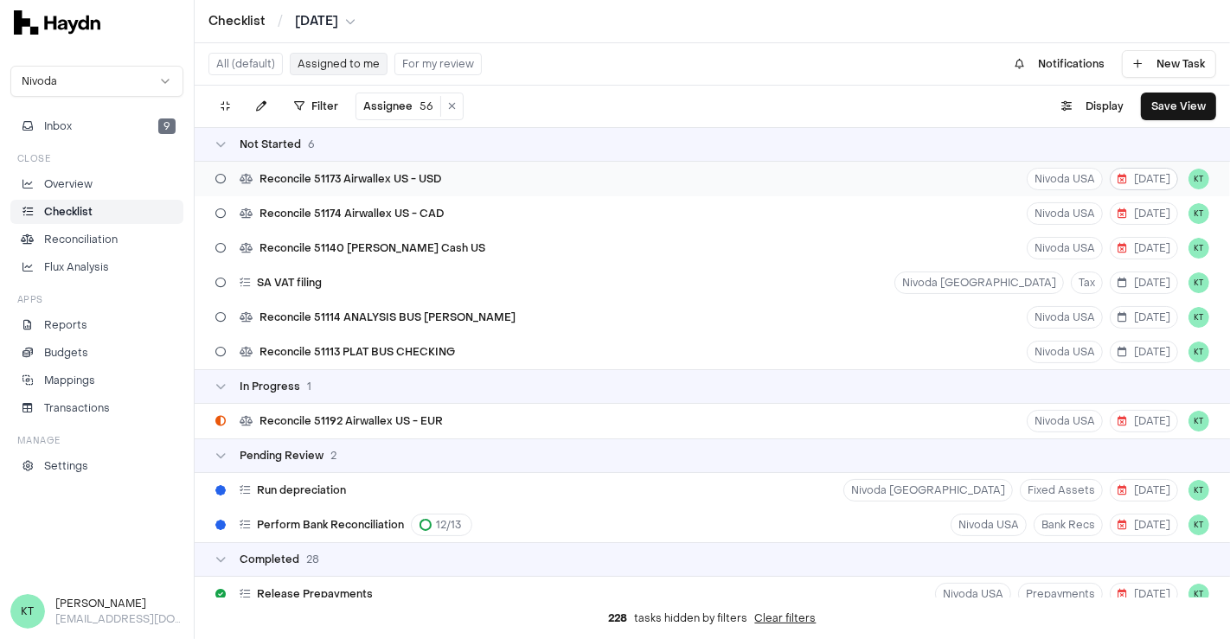
click at [1130, 174] on span "[DATE]" at bounding box center [1143, 179] width 53 height 14
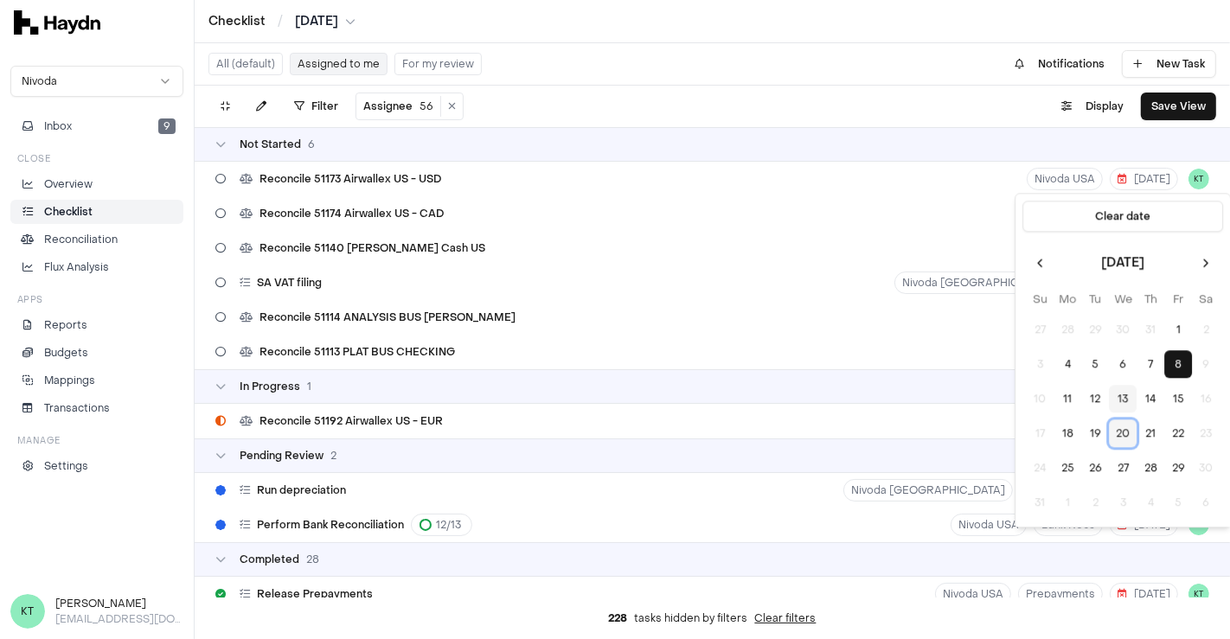
click at [1129, 426] on button "20" at bounding box center [1123, 434] width 28 height 28
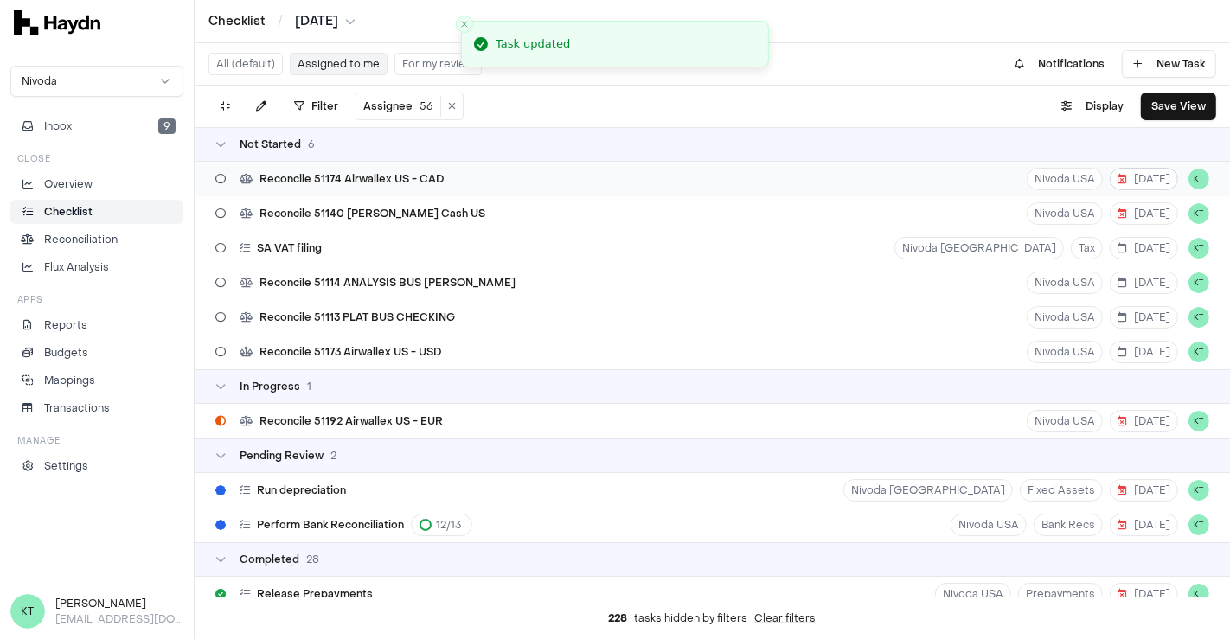
click at [1129, 181] on span "[DATE]" at bounding box center [1143, 179] width 53 height 14
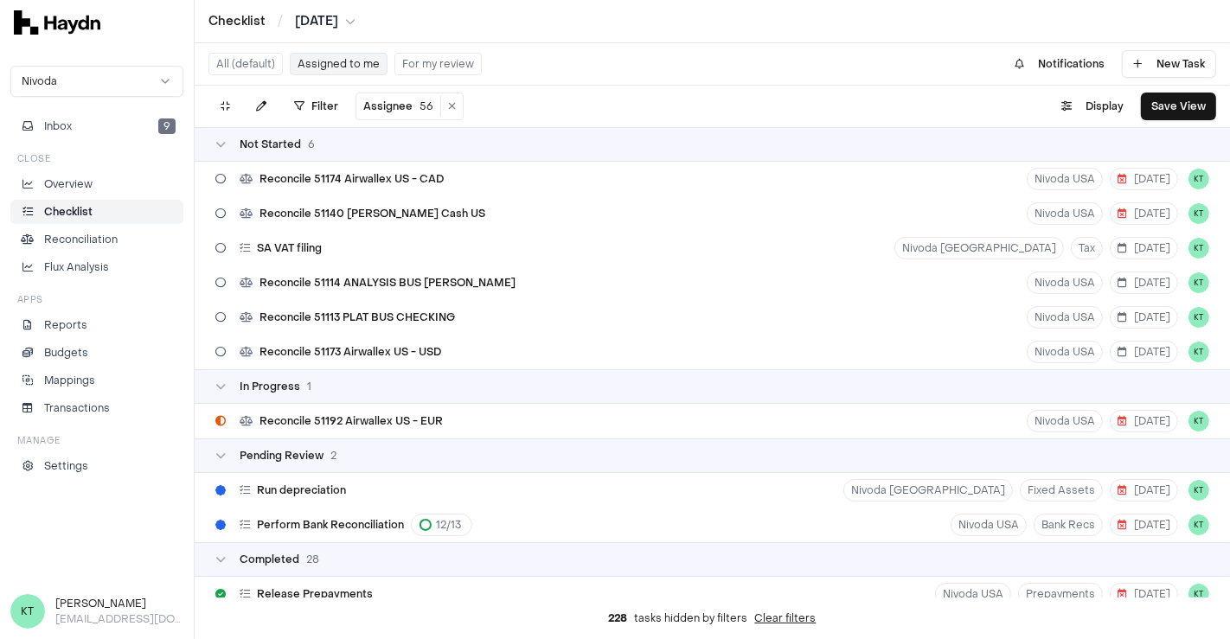
click at [974, 105] on div "Filter Assignee 56 . Display Save View" at bounding box center [712, 107] width 1035 height 42
click at [1133, 209] on span "[DATE]" at bounding box center [1143, 214] width 53 height 14
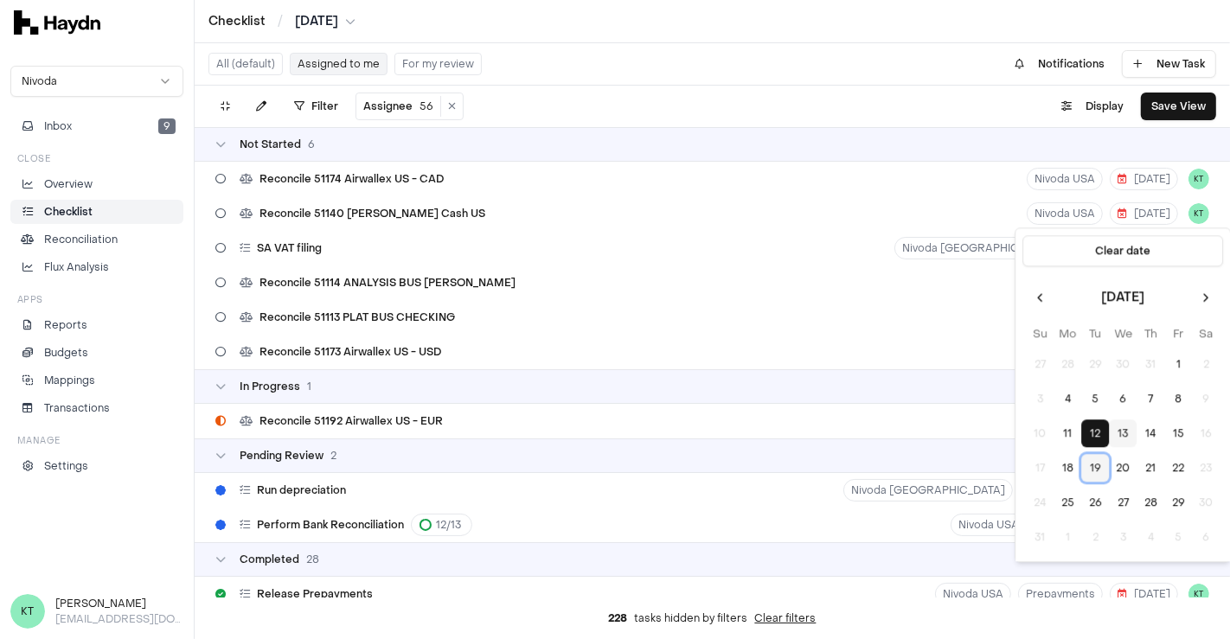
click at [1090, 467] on button "19" at bounding box center [1095, 469] width 28 height 28
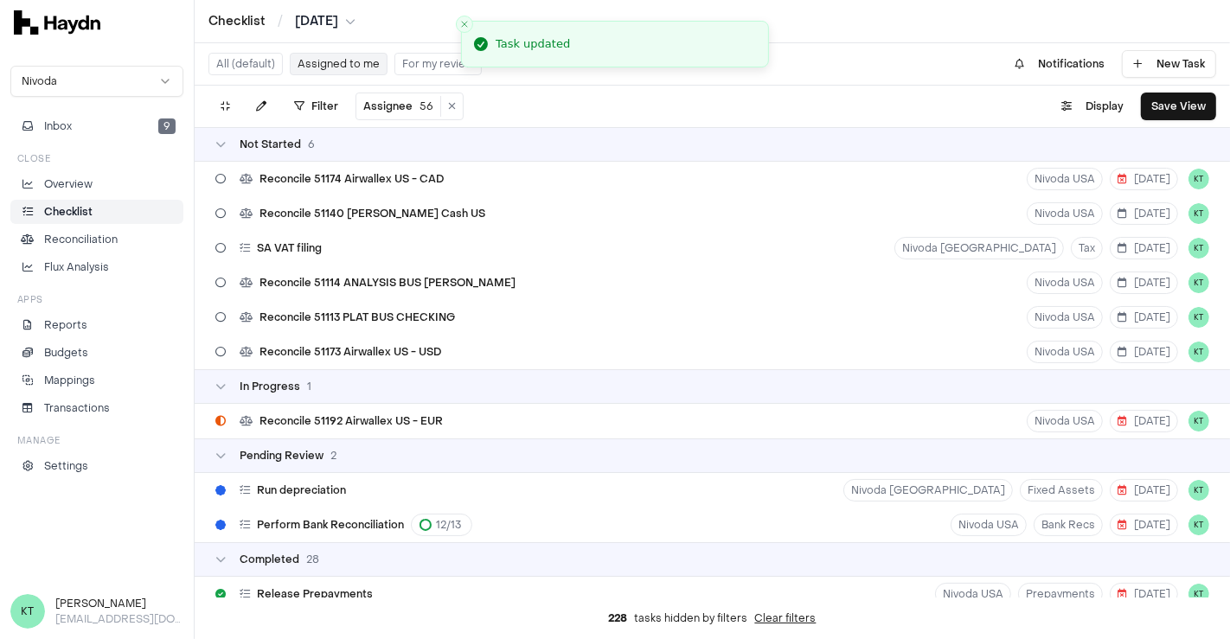
click at [835, 97] on div "Filter Assignee 56 . Display Save View" at bounding box center [712, 107] width 1035 height 42
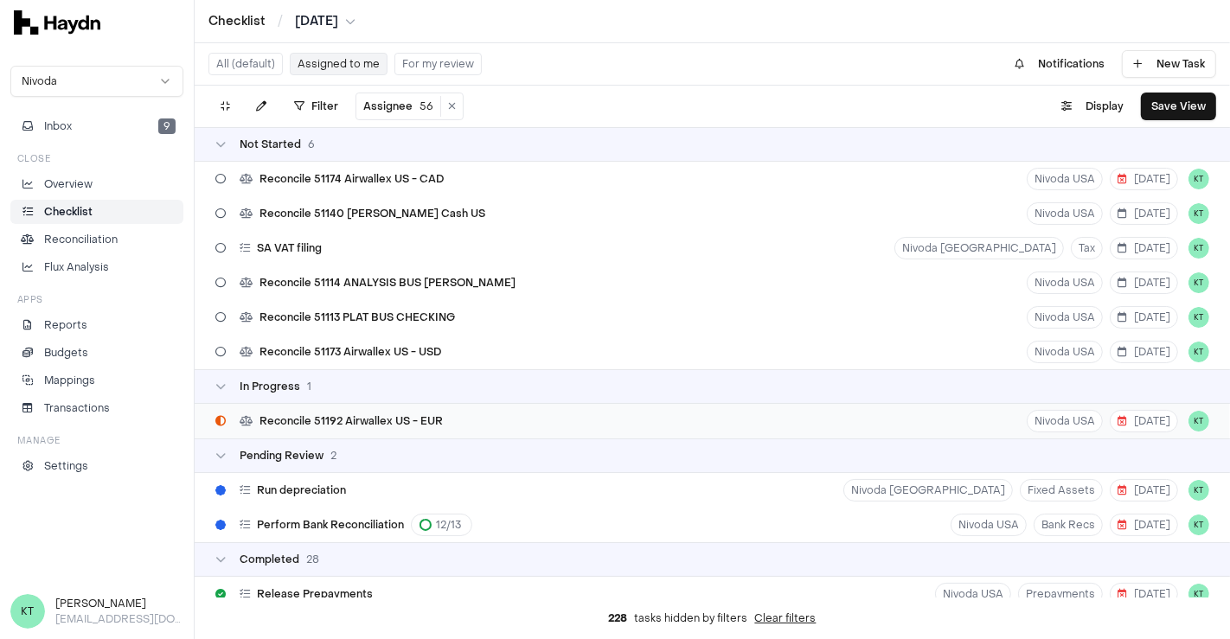
click at [451, 421] on div "Reconcile 51192 Airwallex US - EUR [GEOGRAPHIC_DATA] USA [DATE] KT" at bounding box center [712, 421] width 1035 height 35
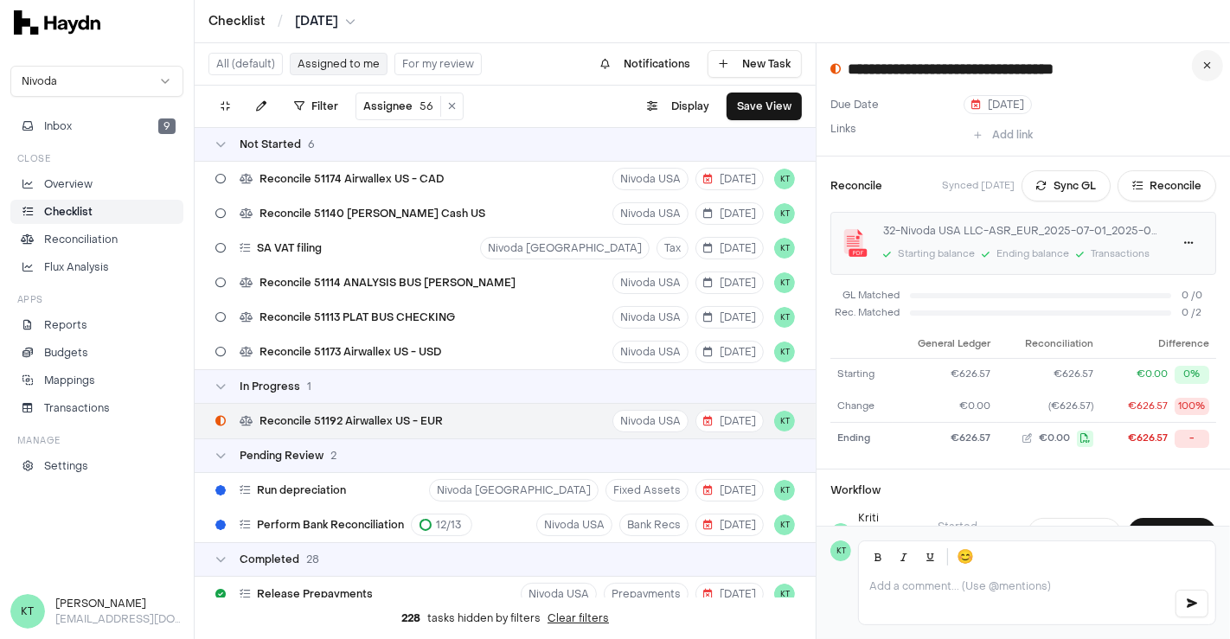
click at [1213, 59] on button at bounding box center [1207, 65] width 31 height 31
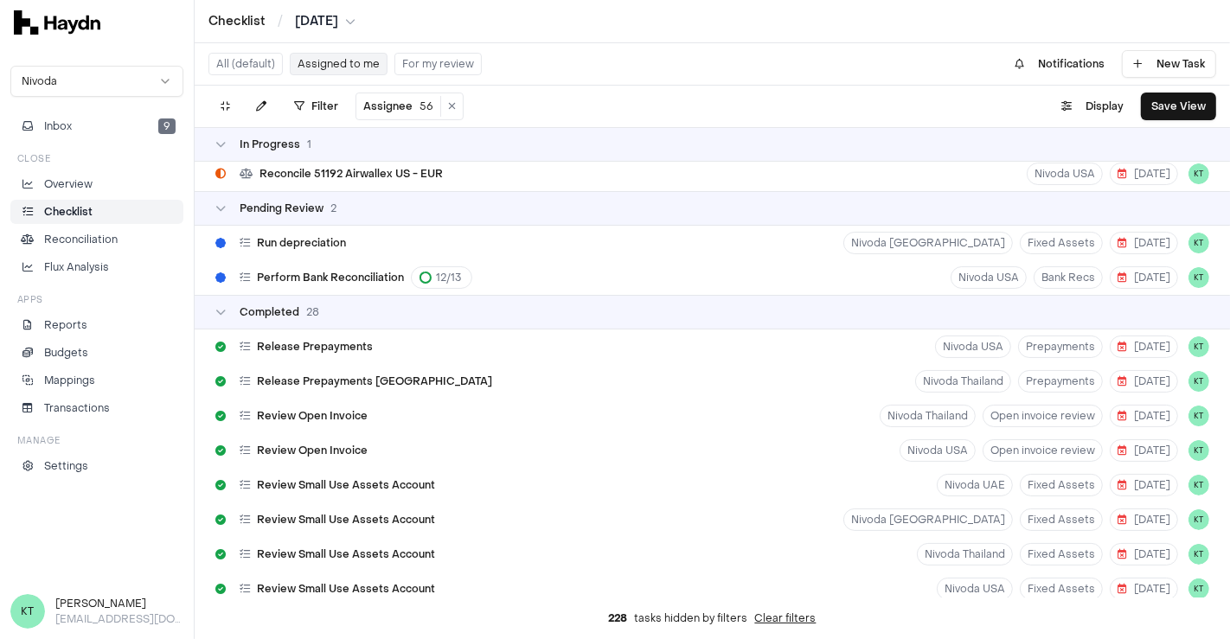
scroll to position [258, 0]
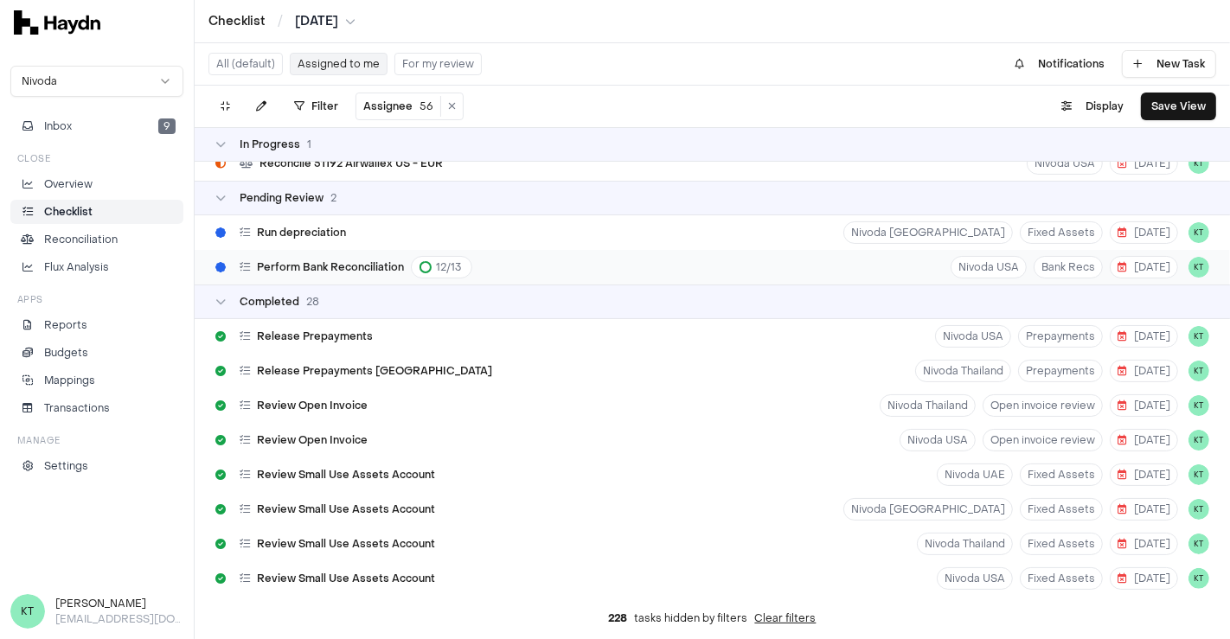
click at [541, 260] on div "Perform Bank Reconciliation 12 / 13 Nivoda USA Bank Recs [DATE] KT" at bounding box center [712, 267] width 1035 height 35
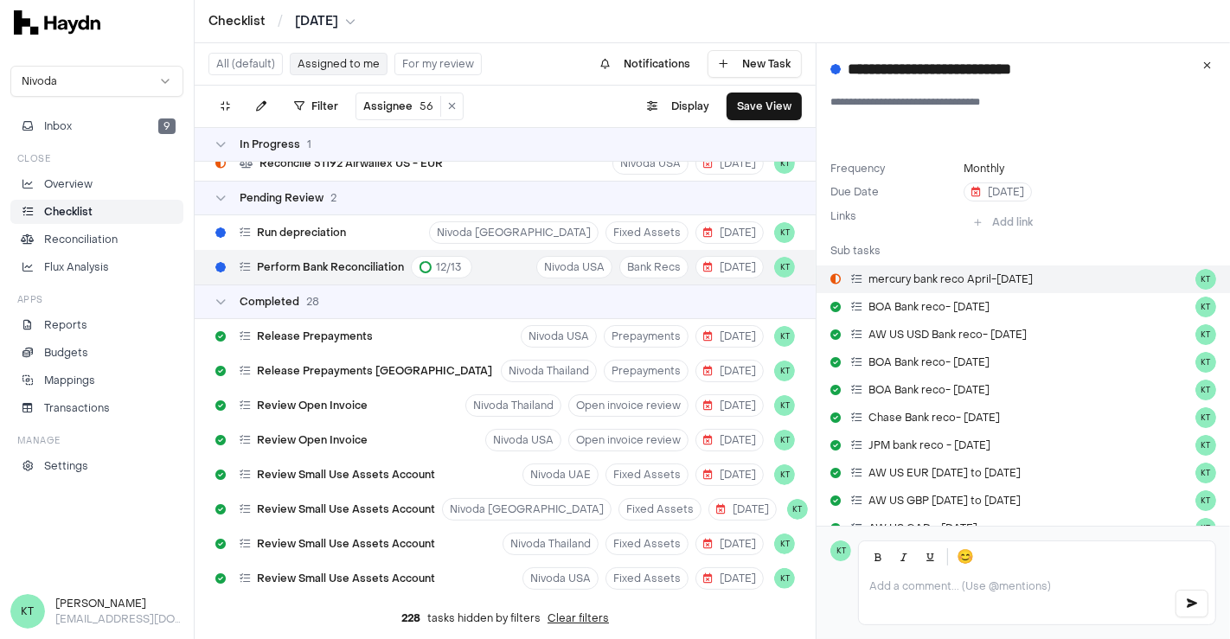
click at [1181, 272] on html "Checklist / [DATE] Nivoda Inbox 9 Close Overview Checklist Reconciliation Flux …" at bounding box center [615, 319] width 1230 height 639
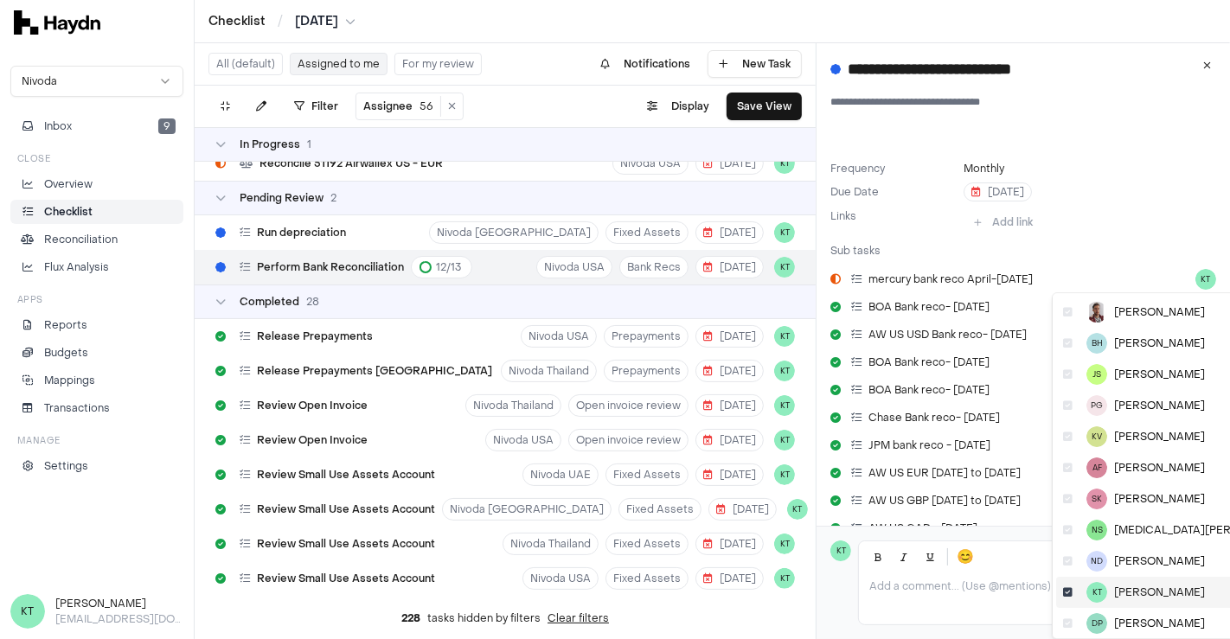
click at [1068, 596] on icon at bounding box center [1068, 592] width 10 height 10
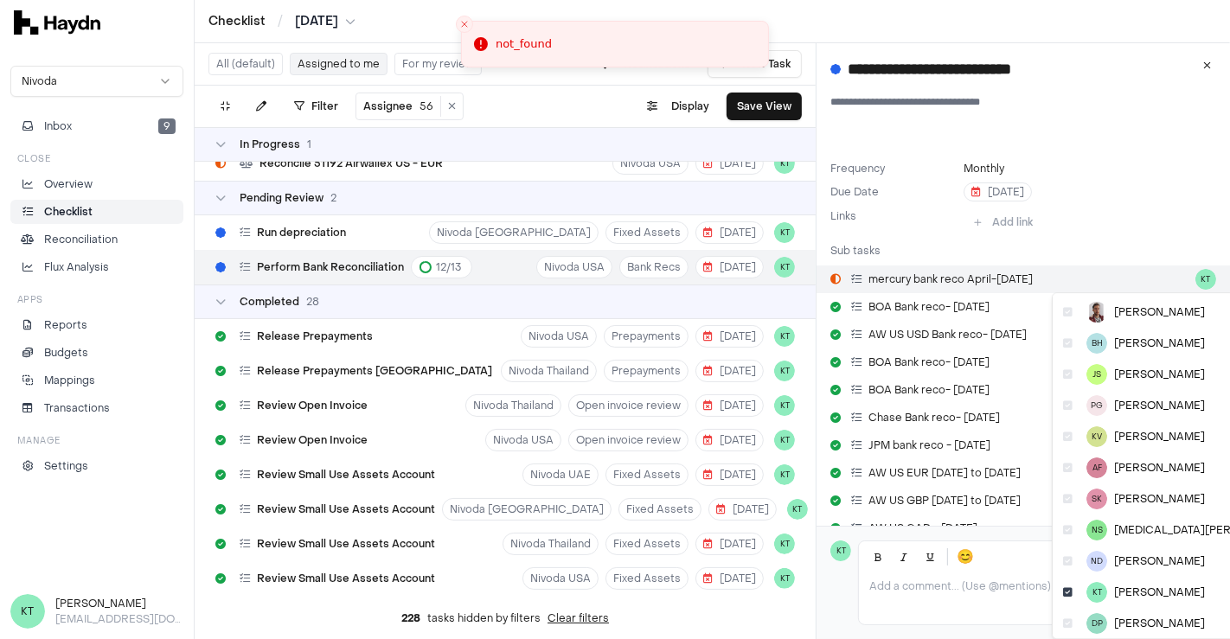
click at [1192, 271] on html "Checklist / [DATE] Nivoda Inbox 9 Close Overview Checklist Reconciliation Flux …" at bounding box center [615, 319] width 1230 height 639
click at [1065, 590] on icon at bounding box center [1068, 592] width 10 height 10
click at [1187, 274] on html "Checklist / [DATE] Nivoda Inbox 9 Close Overview Checklist Reconciliation Flux …" at bounding box center [615, 319] width 1230 height 639
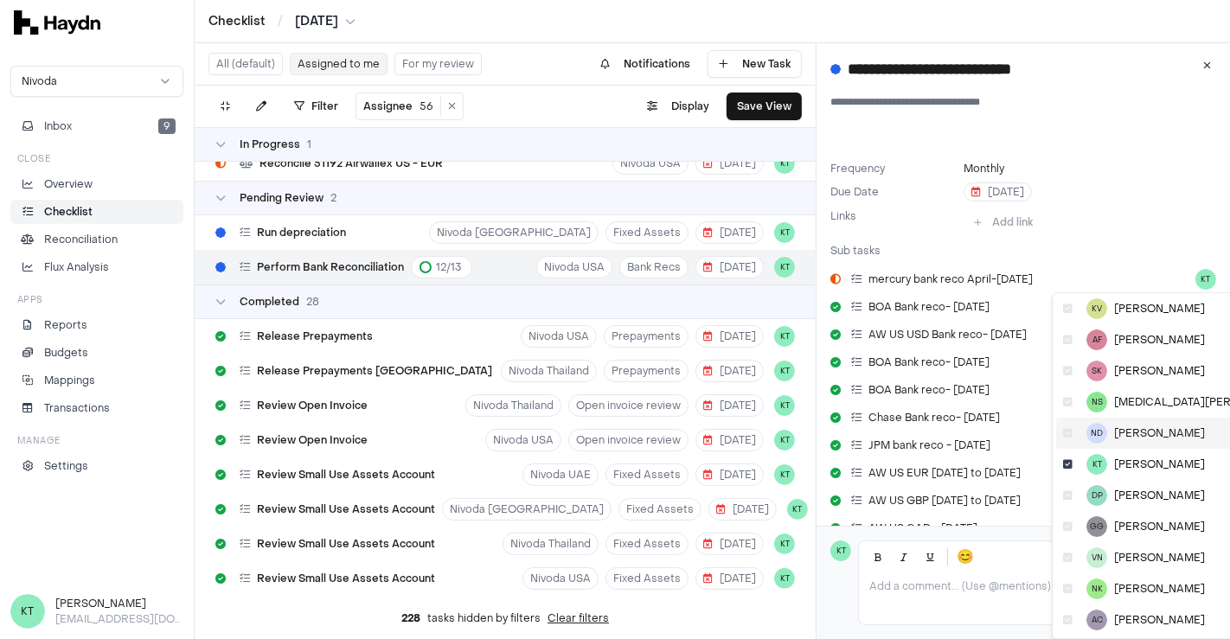
click at [1067, 438] on icon at bounding box center [1068, 433] width 10 height 10
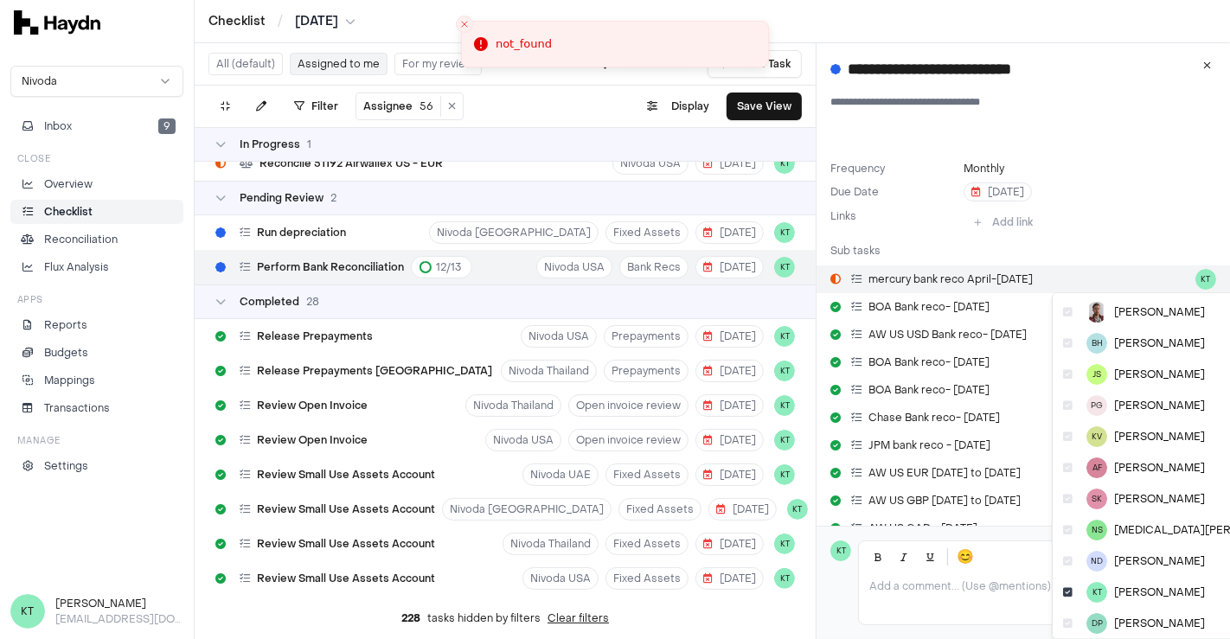
click at [1187, 274] on html "Checklist / [DATE] Nivoda Inbox 9 Close Overview Checklist Reconciliation Flux …" at bounding box center [615, 319] width 1230 height 639
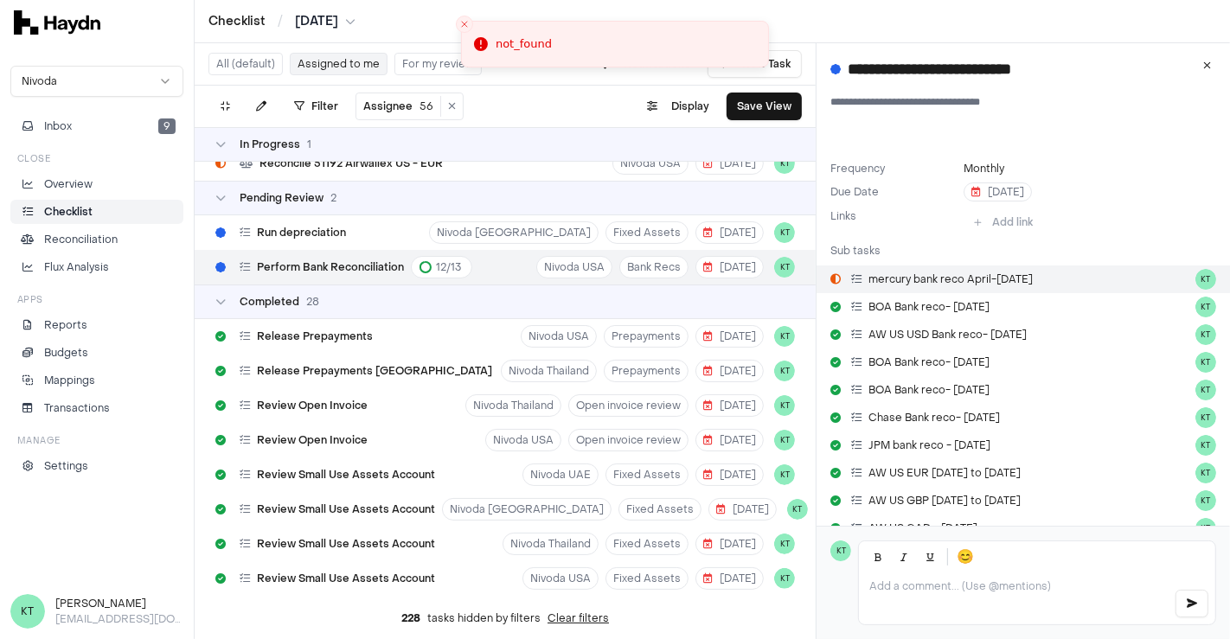
click at [855, 275] on html "Checklist / [DATE] Nivoda Inbox 9 Close Overview Checklist Reconciliation Flux …" at bounding box center [615, 319] width 1230 height 639
click at [855, 275] on icon at bounding box center [856, 279] width 10 height 10
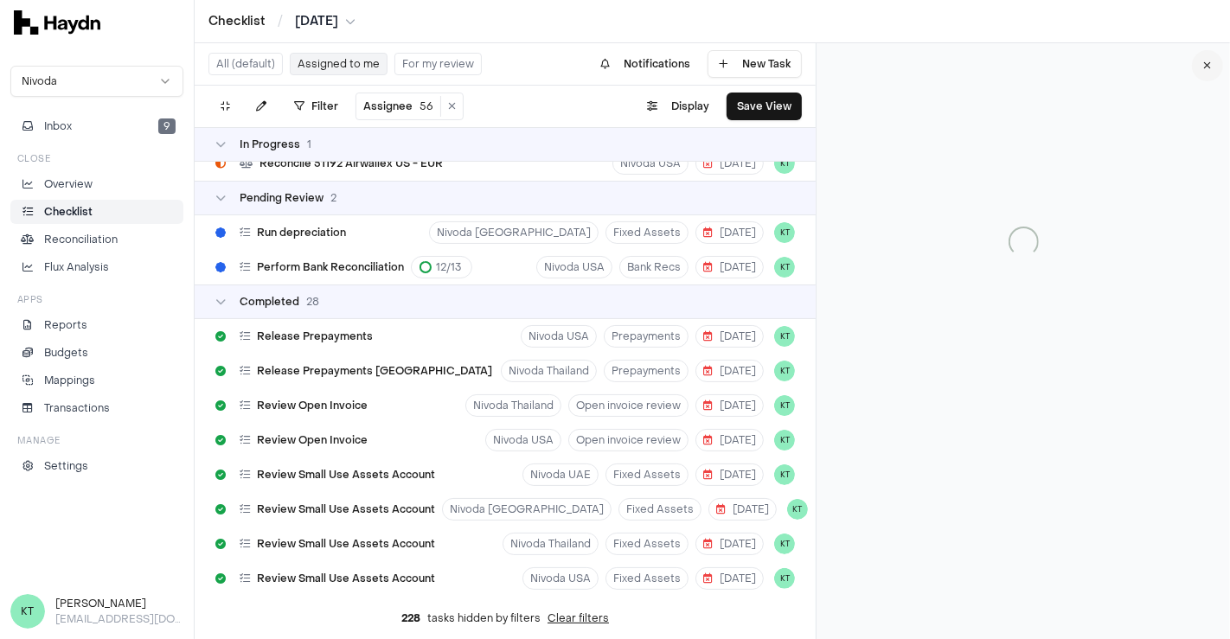
click at [1201, 71] on button at bounding box center [1207, 65] width 31 height 31
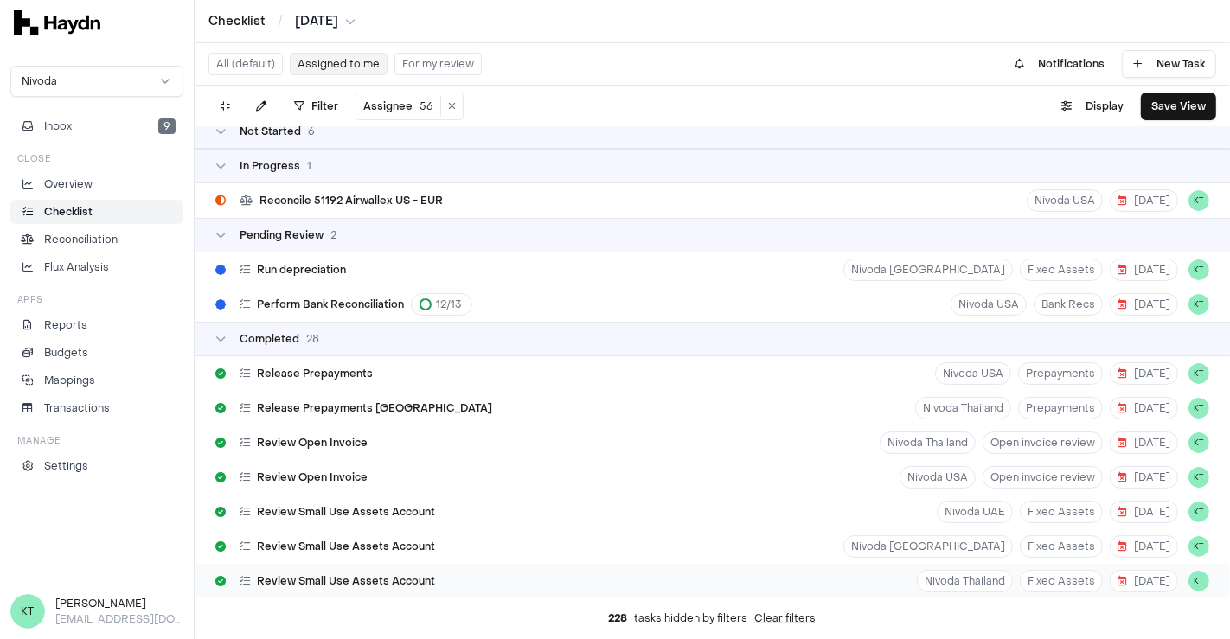
scroll to position [219, 0]
click at [333, 303] on span "Perform Bank Reconciliation" at bounding box center [330, 306] width 147 height 14
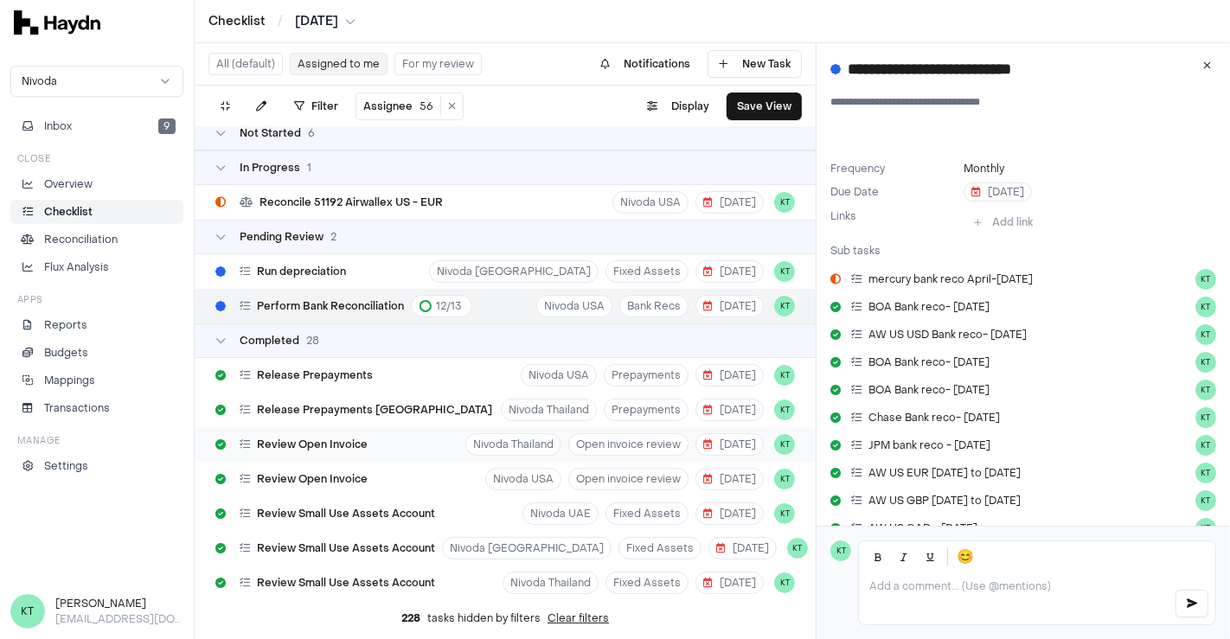
drag, startPoint x: 1209, startPoint y: 75, endPoint x: 580, endPoint y: 455, distance: 734.4
click at [580, 455] on div "All (default) Assigned to me For my review Notifications New Task Filter Assign…" at bounding box center [712, 341] width 1035 height 596
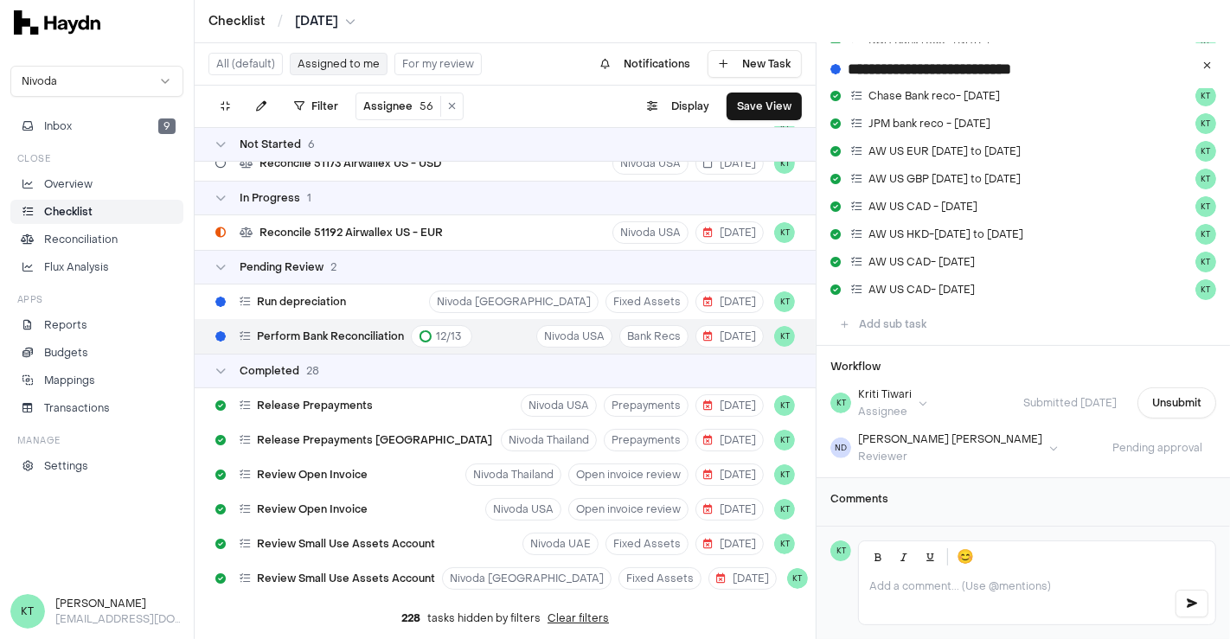
scroll to position [341, 0]
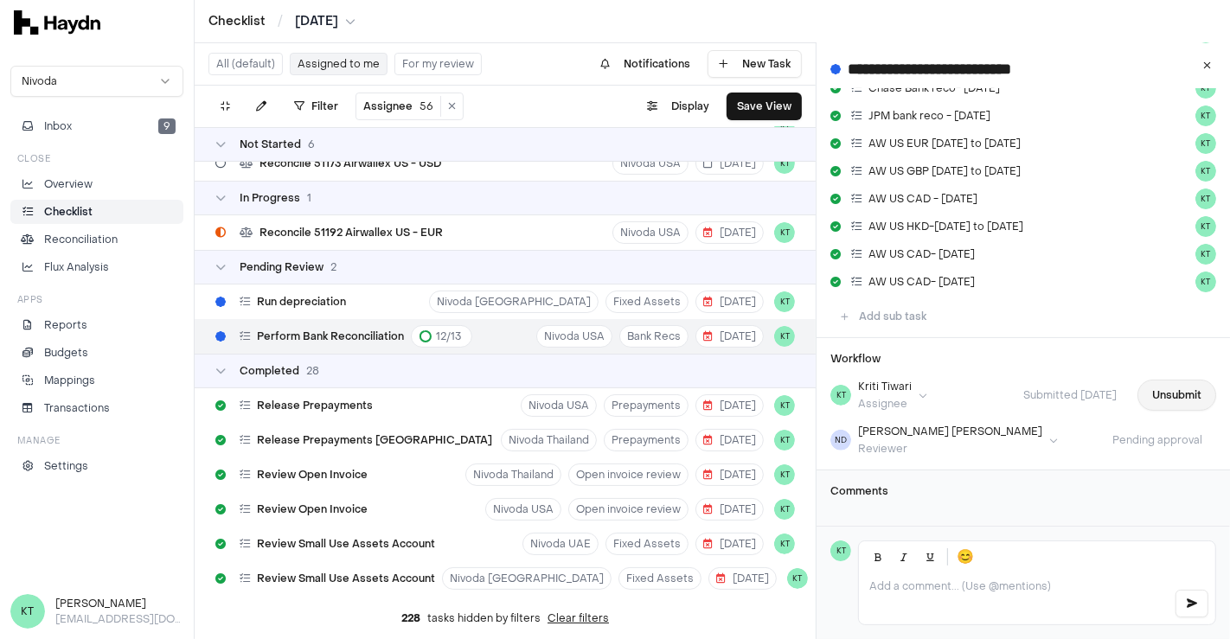
click at [1148, 380] on button "Unsubmit" at bounding box center [1176, 395] width 79 height 31
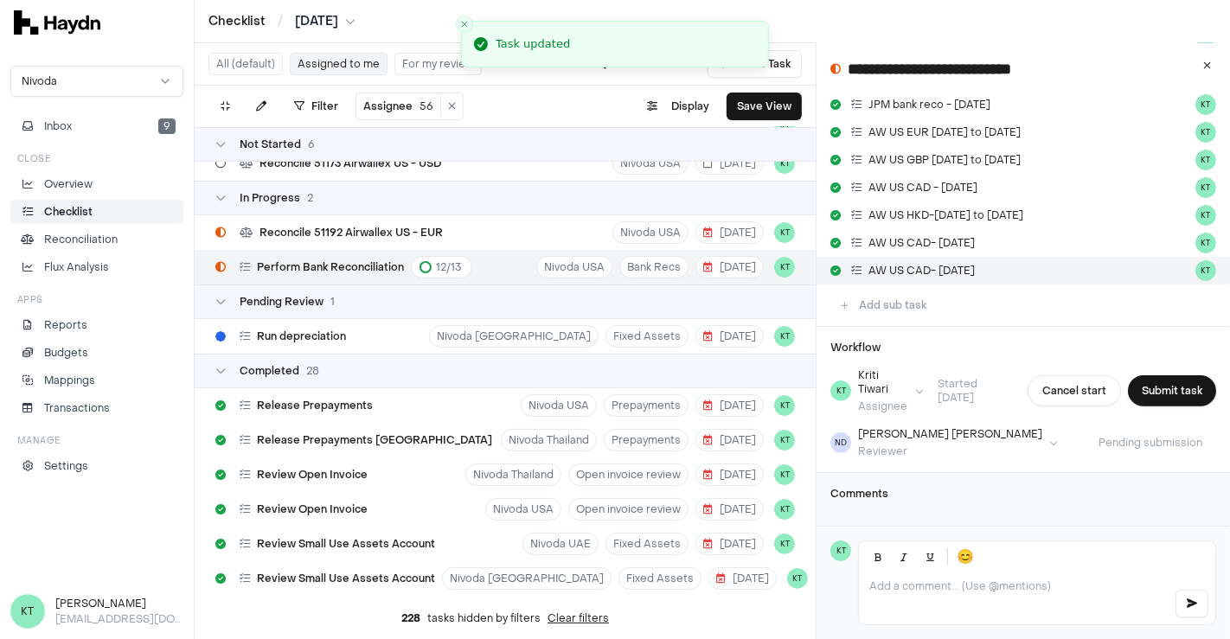
scroll to position [88, 0]
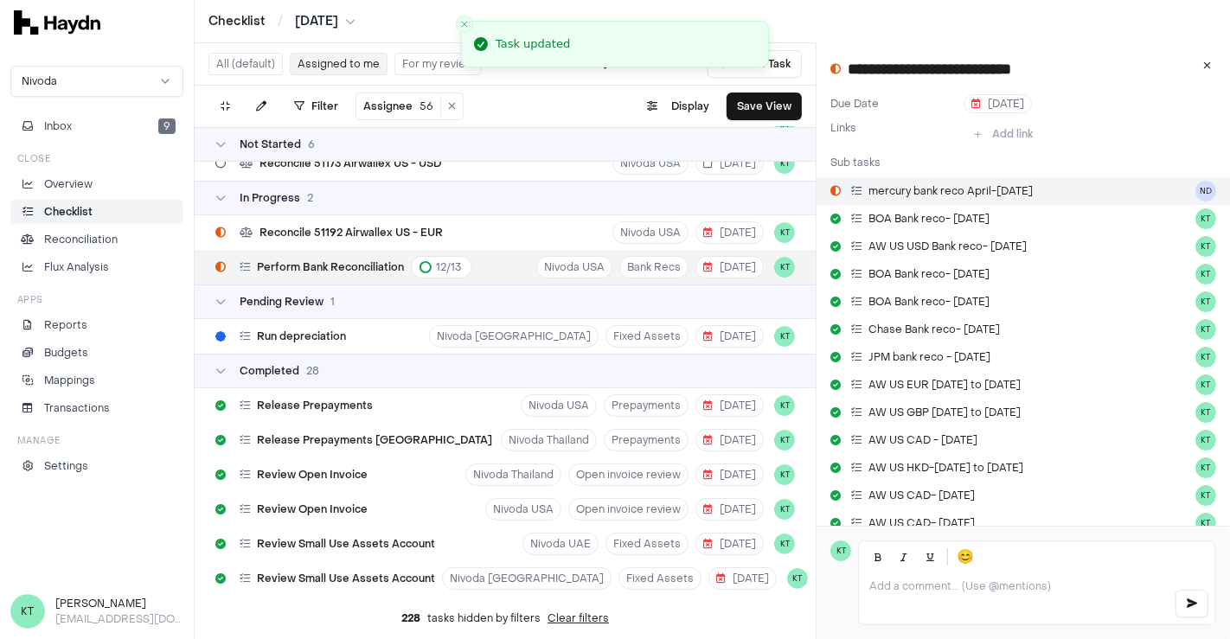
click at [858, 189] on icon at bounding box center [856, 191] width 10 height 10
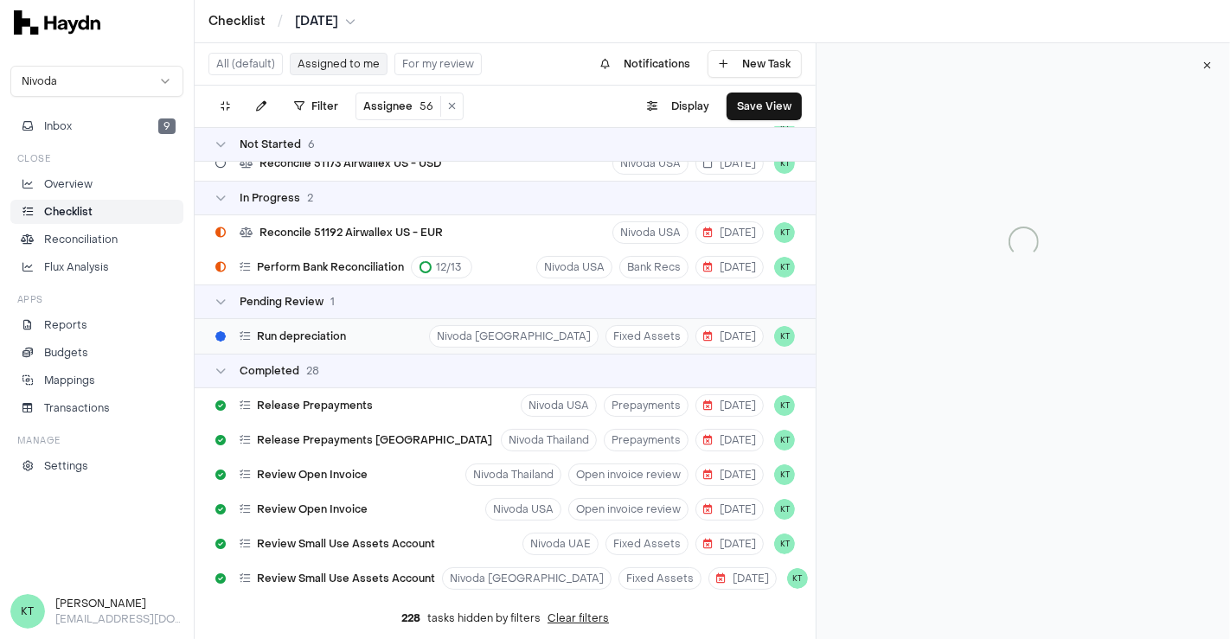
drag, startPoint x: 1206, startPoint y: 62, endPoint x: 604, endPoint y: 320, distance: 654.7
click at [604, 320] on div "All (default) Assigned to me For my review Notifications New Task Filter Assign…" at bounding box center [712, 341] width 1035 height 596
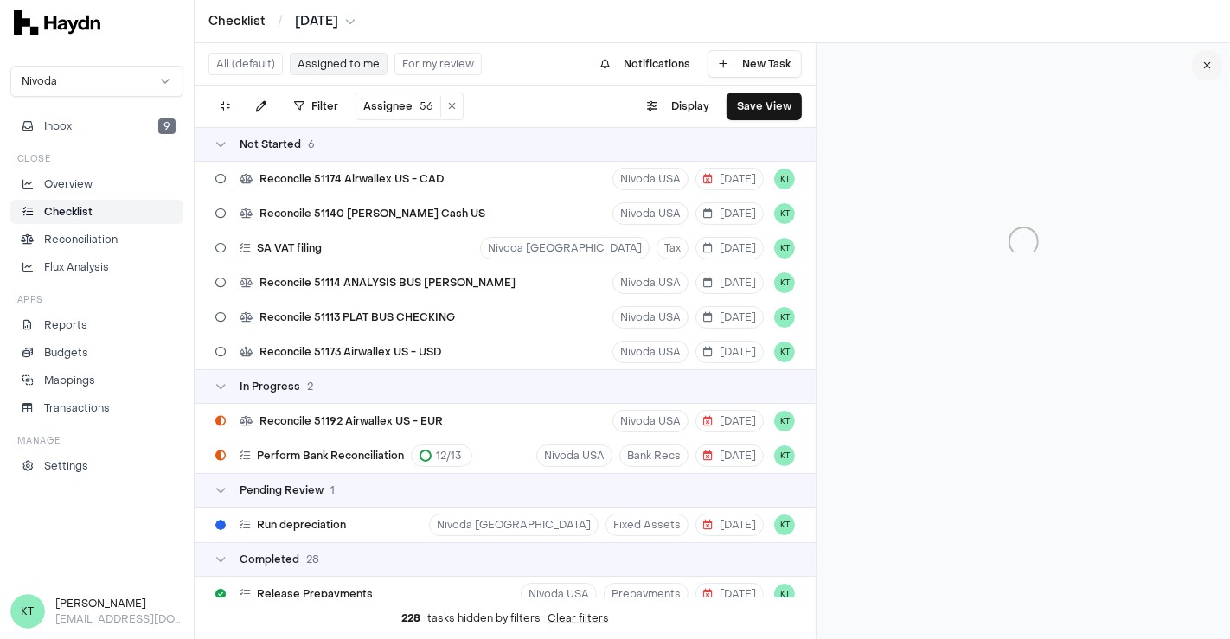
click at [1207, 54] on button at bounding box center [1207, 65] width 31 height 31
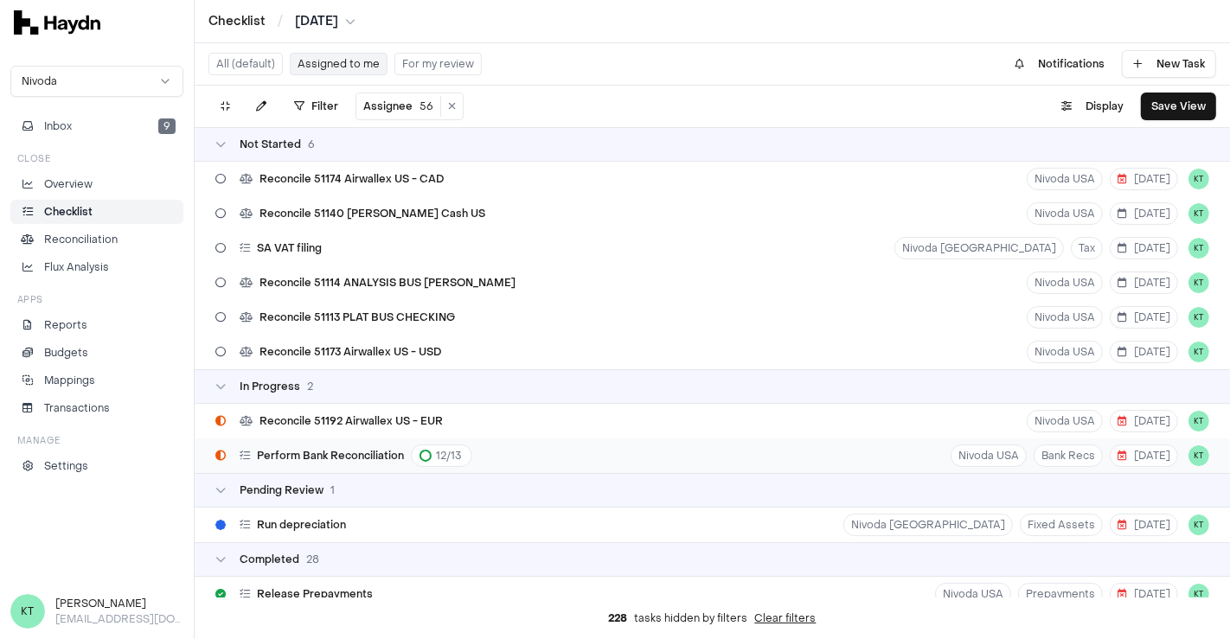
click at [592, 451] on div "Perform Bank Reconciliation 12 / 13 Nivoda USA Bank Recs [DATE] KT" at bounding box center [712, 455] width 1035 height 35
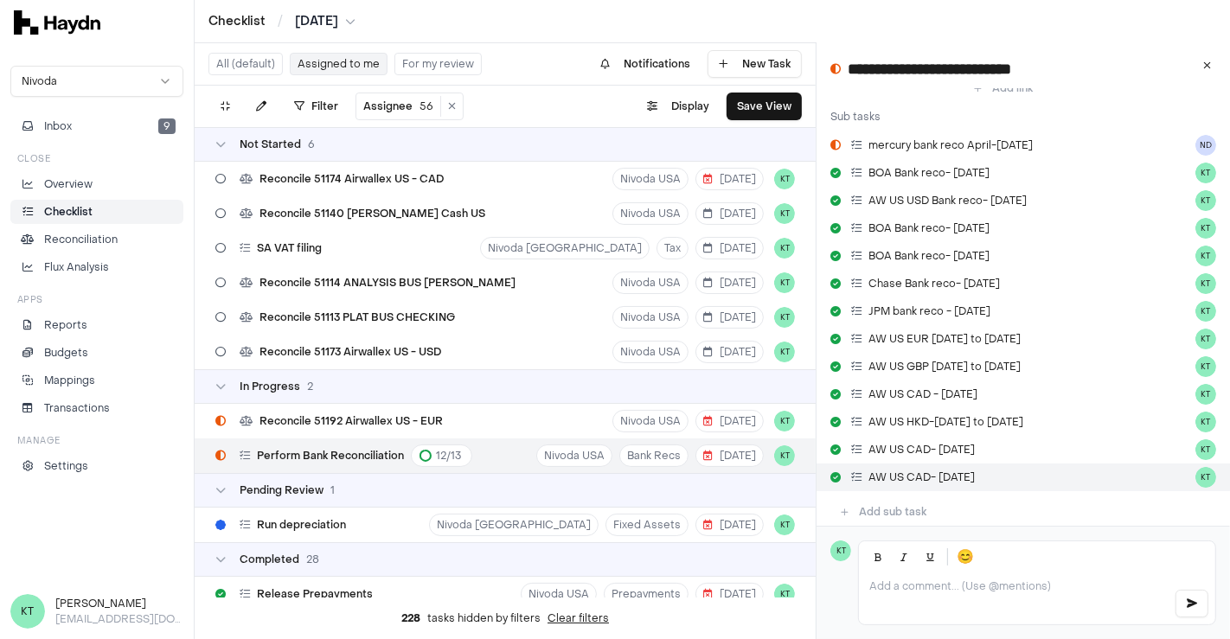
scroll to position [11, 0]
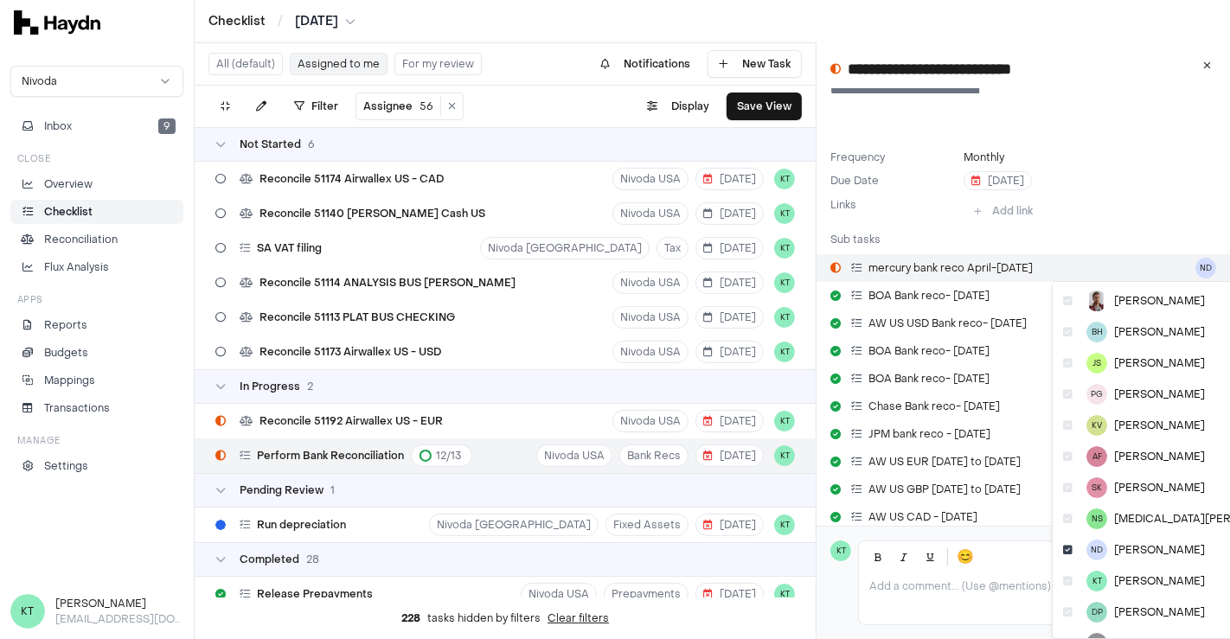
click at [1183, 265] on html "Checklist / [DATE] Nivoda Inbox 9 Close Overview Checklist Reconciliation Flux …" at bounding box center [615, 319] width 1230 height 639
click at [1066, 573] on div "KT Kriti Tiwari" at bounding box center [1179, 581] width 246 height 31
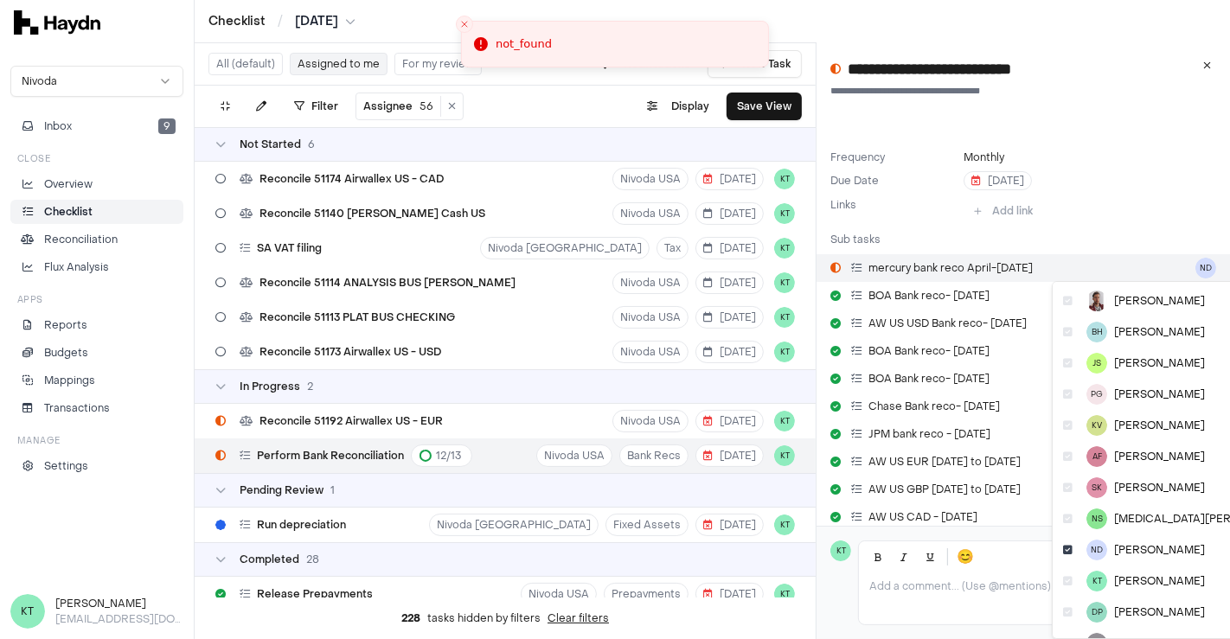
click at [1182, 265] on html "Checklist / [DATE] Nivoda Inbox 9 Close Overview Checklist Reconciliation Flux …" at bounding box center [615, 319] width 1230 height 639
click at [1065, 586] on div "KT Kriti Tiwari" at bounding box center [1179, 581] width 246 height 31
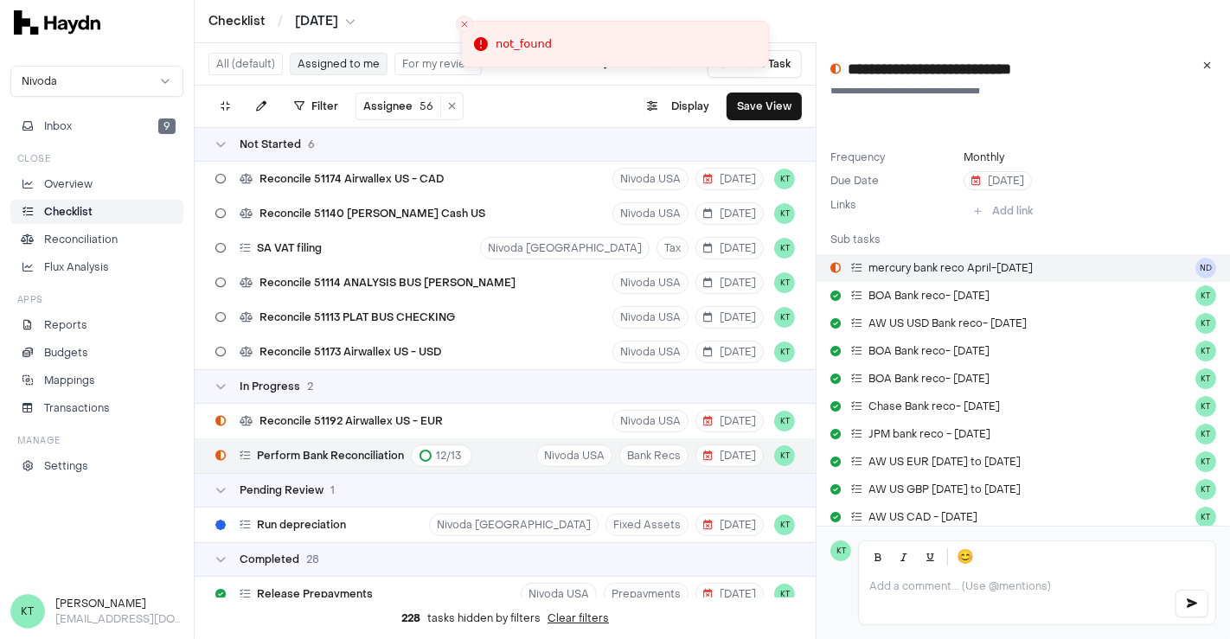
click at [854, 268] on icon at bounding box center [856, 268] width 10 height 10
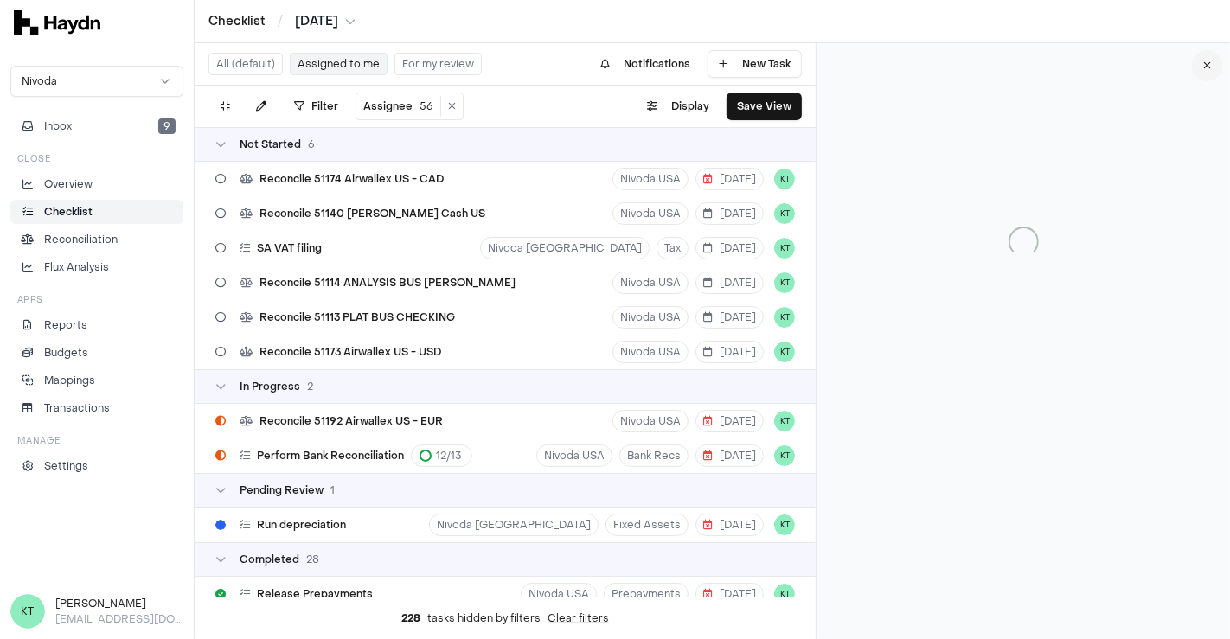
click at [1220, 57] on button at bounding box center [1207, 65] width 31 height 31
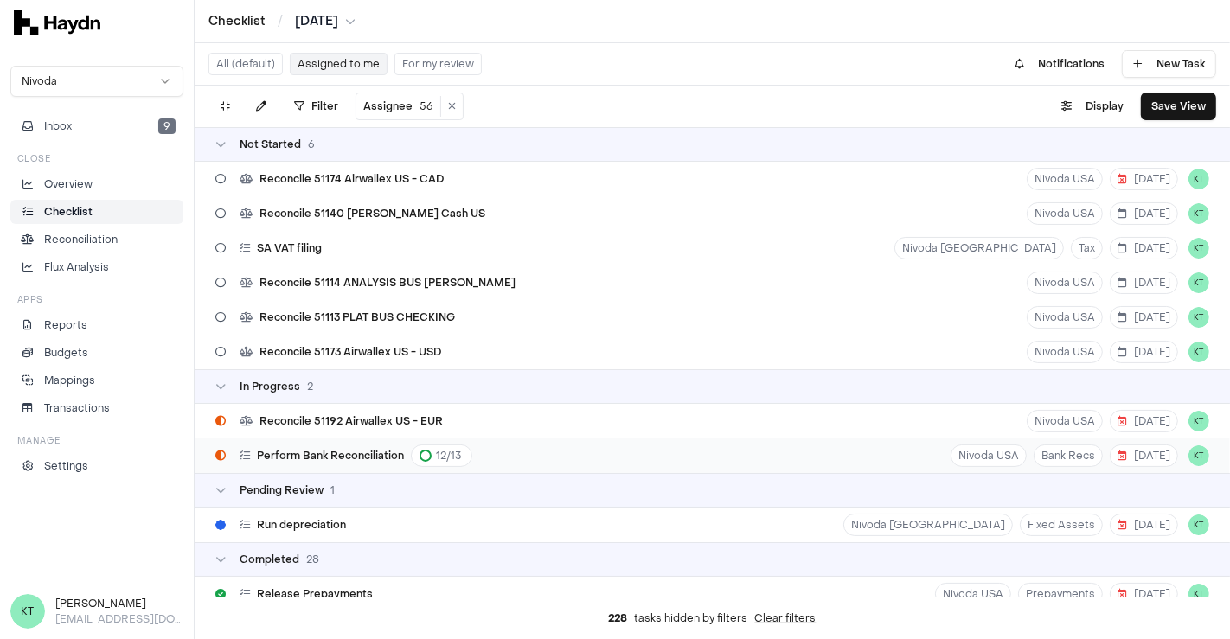
click at [659, 457] on div "Perform Bank Reconciliation 12 / 13 Nivoda USA Bank Recs [DATE] KT" at bounding box center [712, 455] width 1035 height 35
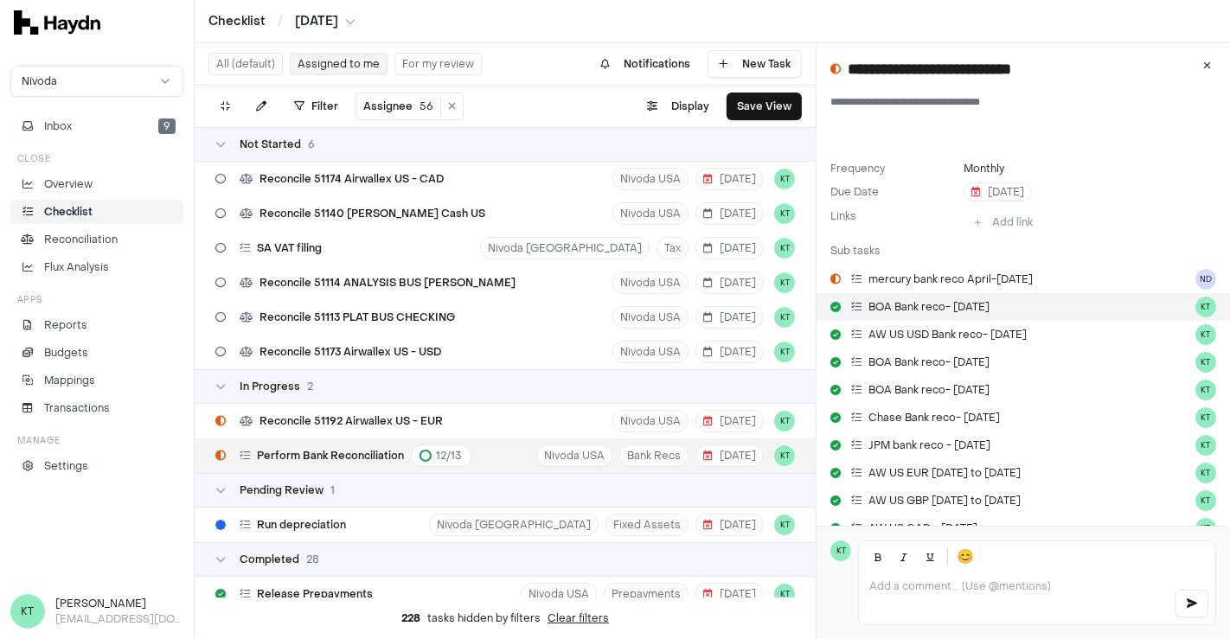
drag, startPoint x: 965, startPoint y: 285, endPoint x: 917, endPoint y: 293, distance: 49.1
click at [917, 293] on link "BOA Bank reco- [DATE] KT" at bounding box center [1022, 307] width 413 height 28
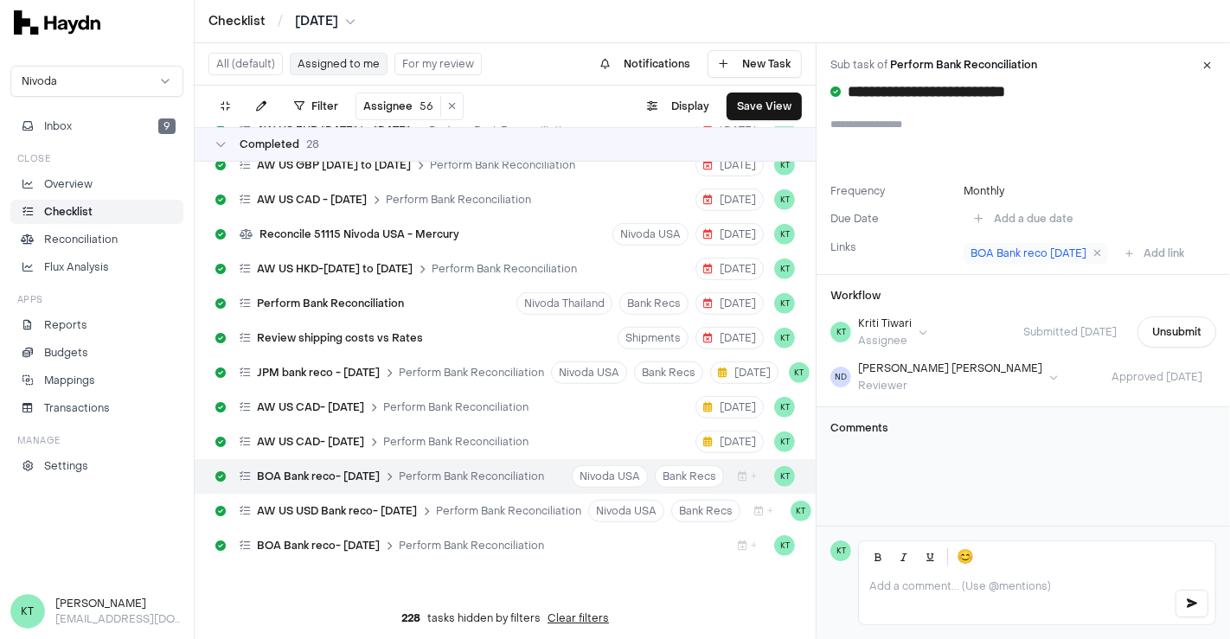
scroll to position [996, 0]
click at [1202, 75] on button at bounding box center [1207, 65] width 31 height 31
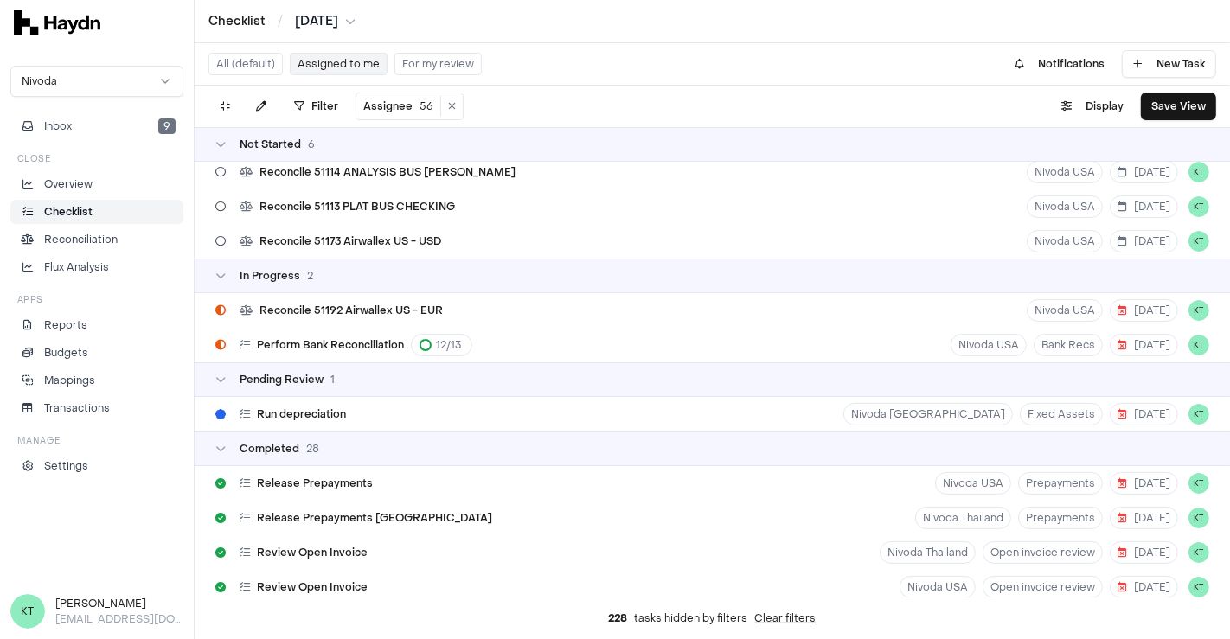
scroll to position [108, 0]
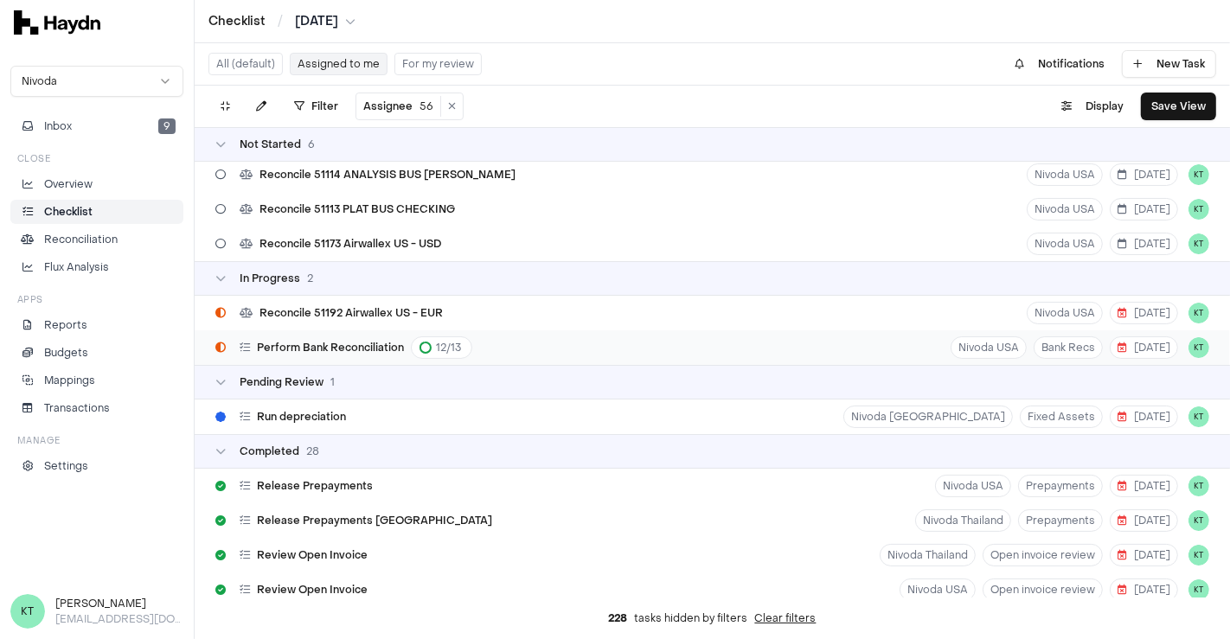
click at [529, 351] on div "Perform Bank Reconciliation 12 / 13 Nivoda USA Bank Recs [DATE] KT" at bounding box center [712, 347] width 1035 height 35
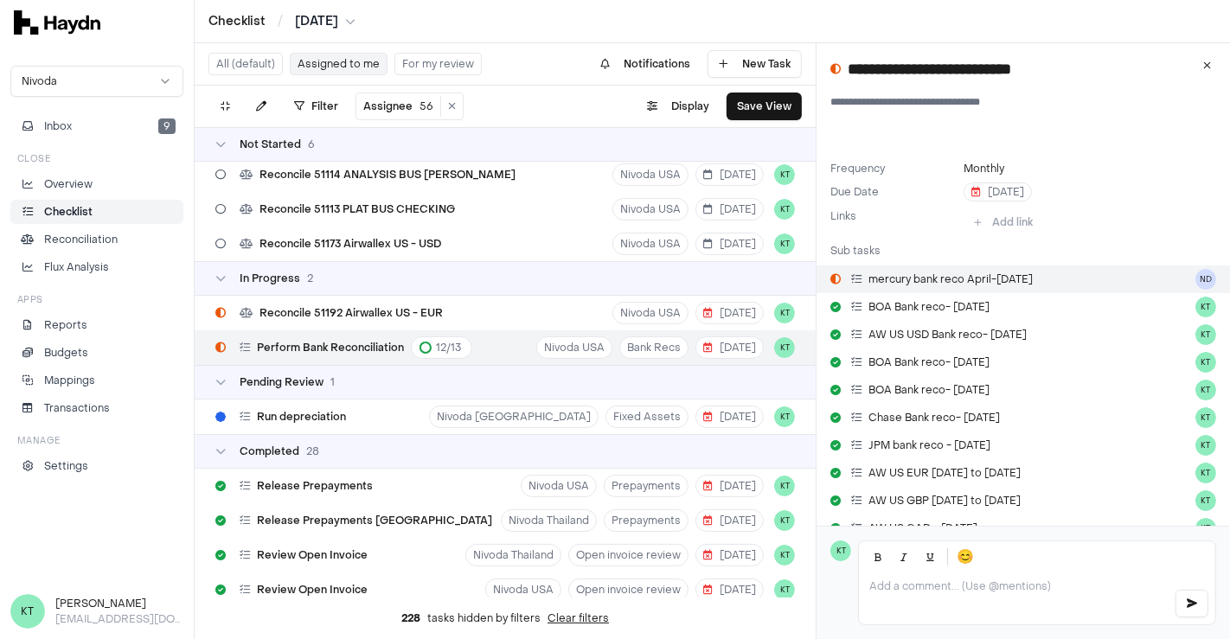
click at [1170, 273] on link "mercury bank reco April-[DATE]" at bounding box center [1022, 279] width 413 height 28
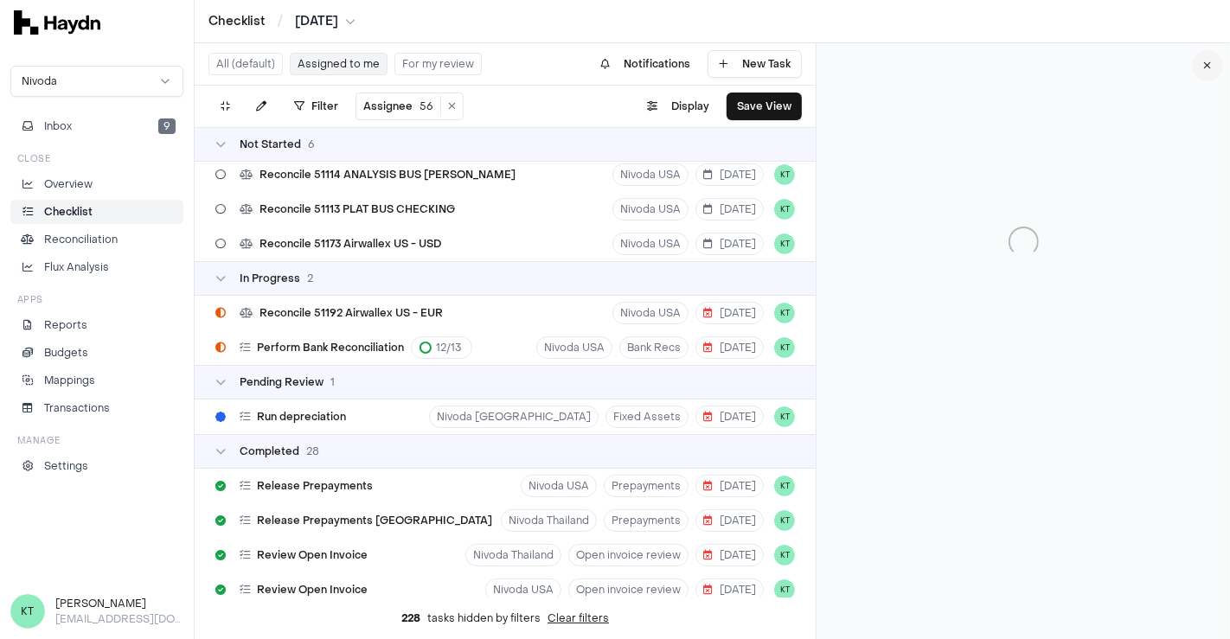
click at [1196, 67] on button at bounding box center [1207, 65] width 31 height 31
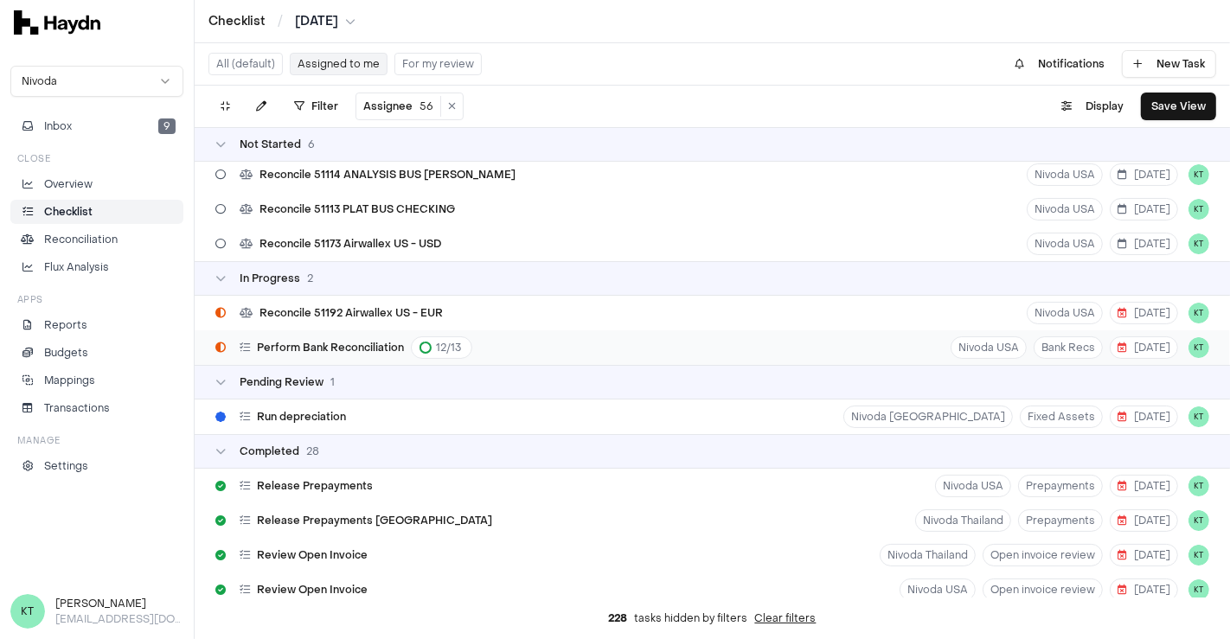
click at [931, 344] on div "Perform Bank Reconciliation 12 / 13 Nivoda USA Bank Recs [DATE] KT" at bounding box center [712, 347] width 1035 height 35
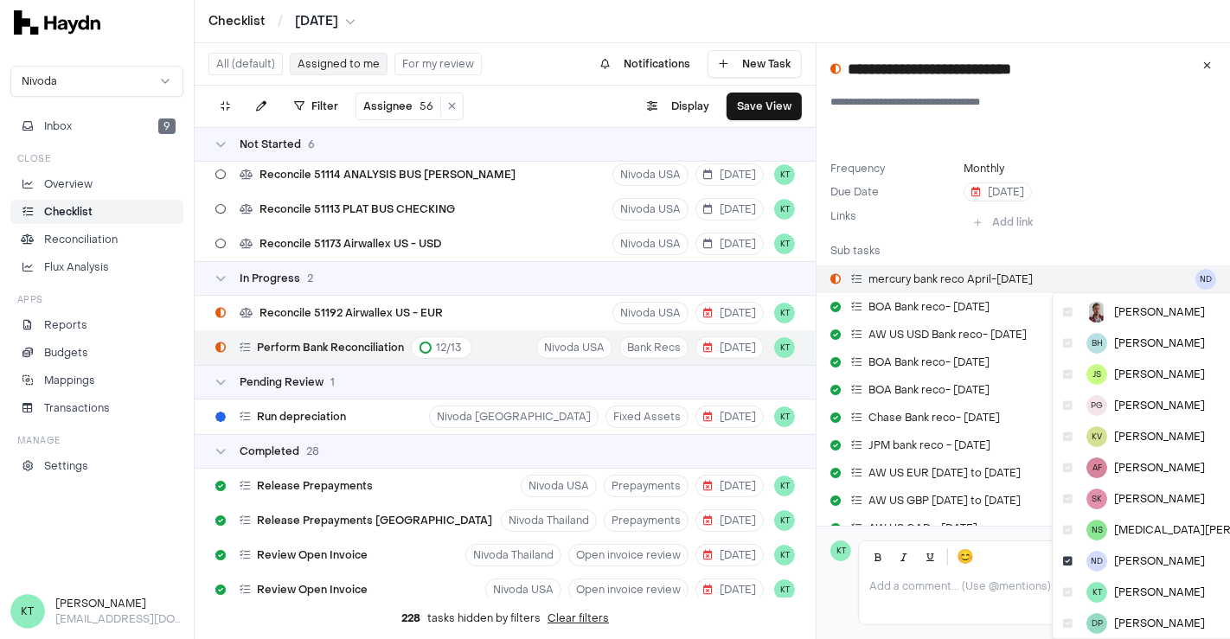
click at [1195, 278] on html "Checklist / [DATE] Nivoda Inbox 9 Close Overview Checklist Reconciliation Flux …" at bounding box center [615, 319] width 1230 height 639
click at [1065, 594] on icon at bounding box center [1068, 592] width 10 height 10
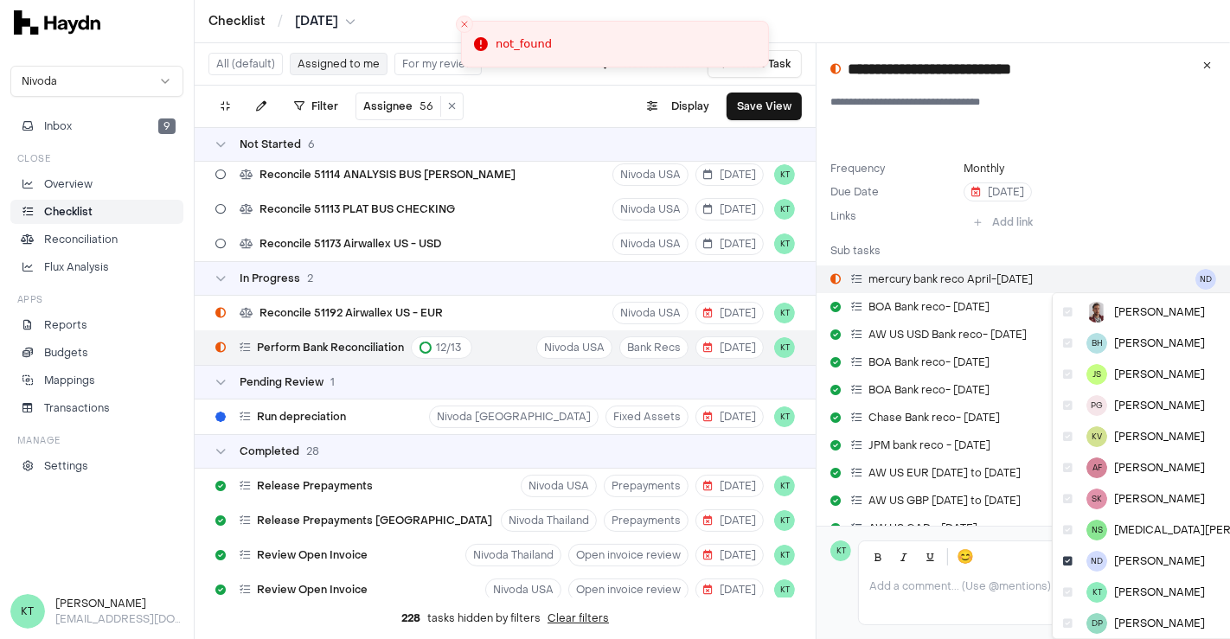
click at [1187, 285] on html "Checklist / [DATE] Nivoda Inbox 9 Close Overview Checklist Reconciliation Flux …" at bounding box center [615, 319] width 1230 height 639
click at [1143, 584] on div "KT Kriti Tiwari" at bounding box center [1179, 592] width 246 height 31
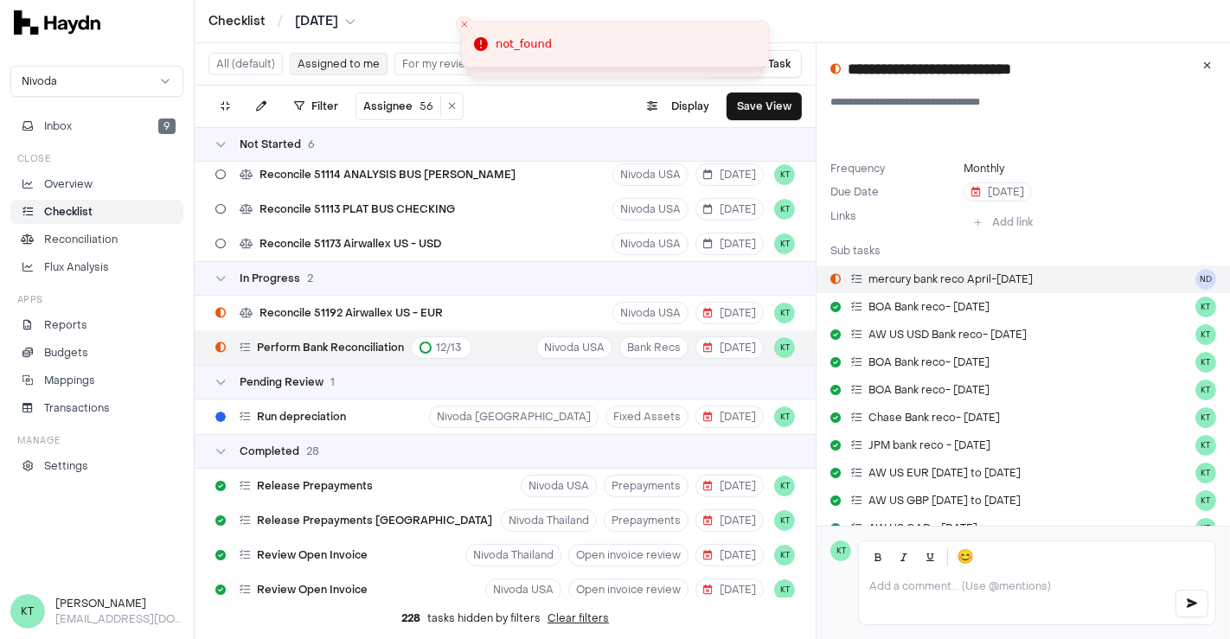
click at [1166, 278] on link "mercury bank reco April-[DATE]" at bounding box center [1022, 279] width 413 height 28
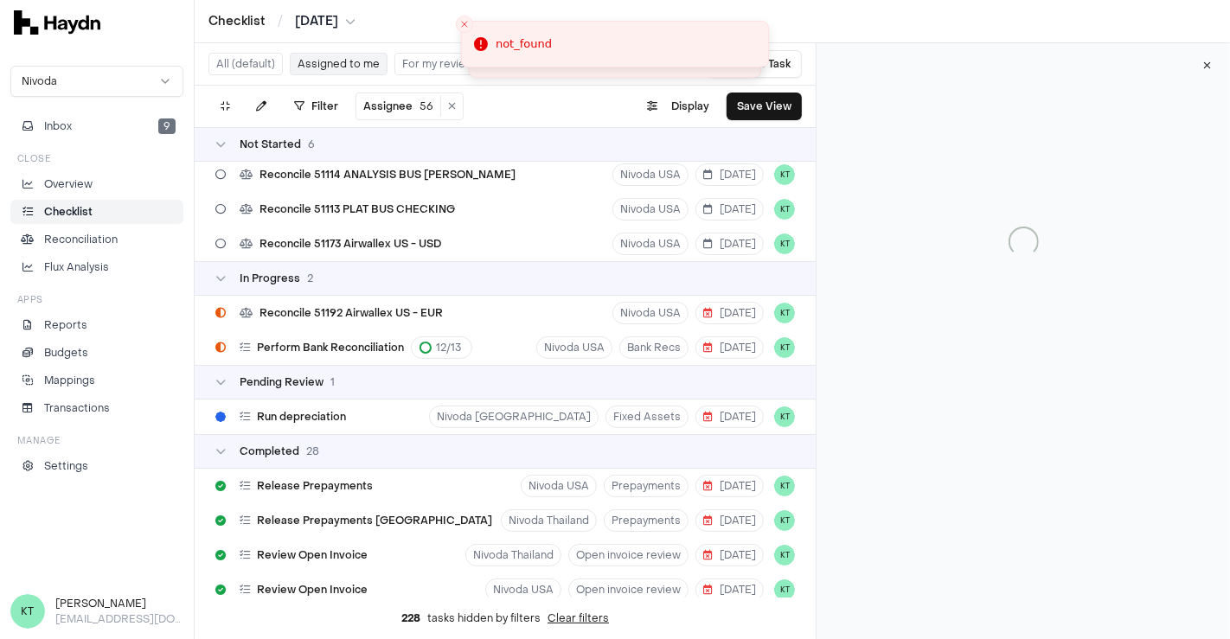
click at [1166, 278] on div at bounding box center [1022, 241] width 413 height 397
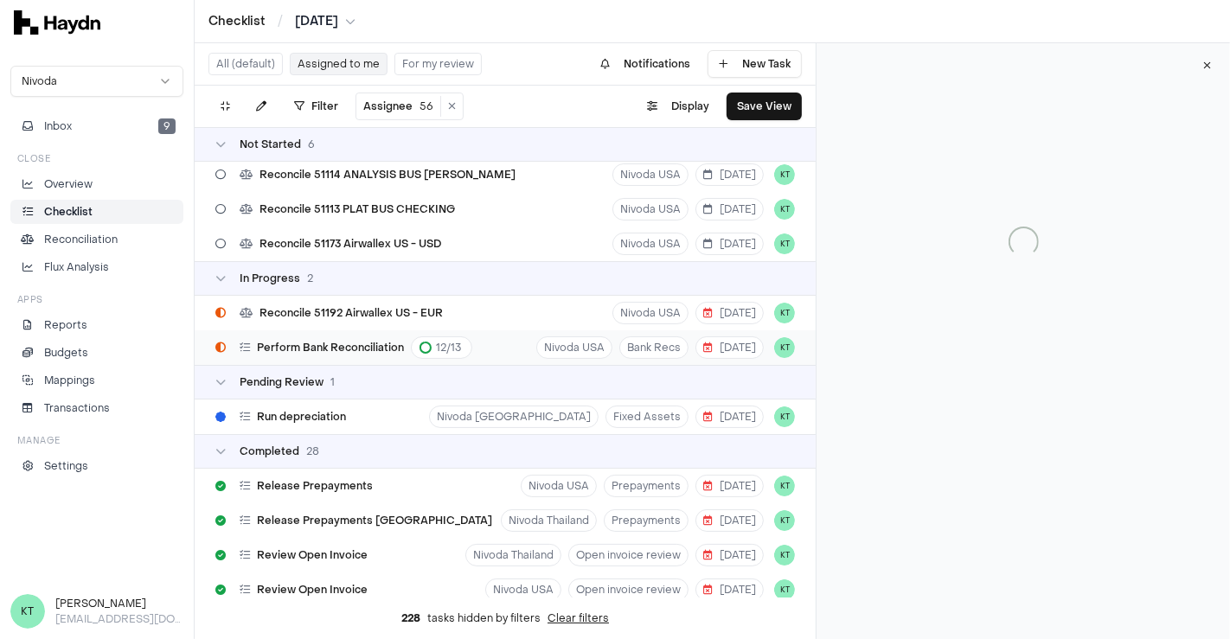
click at [794, 337] on div "Perform Bank Reconciliation 12 / 13 Nivoda USA Bank Recs [DATE] KT" at bounding box center [505, 347] width 621 height 35
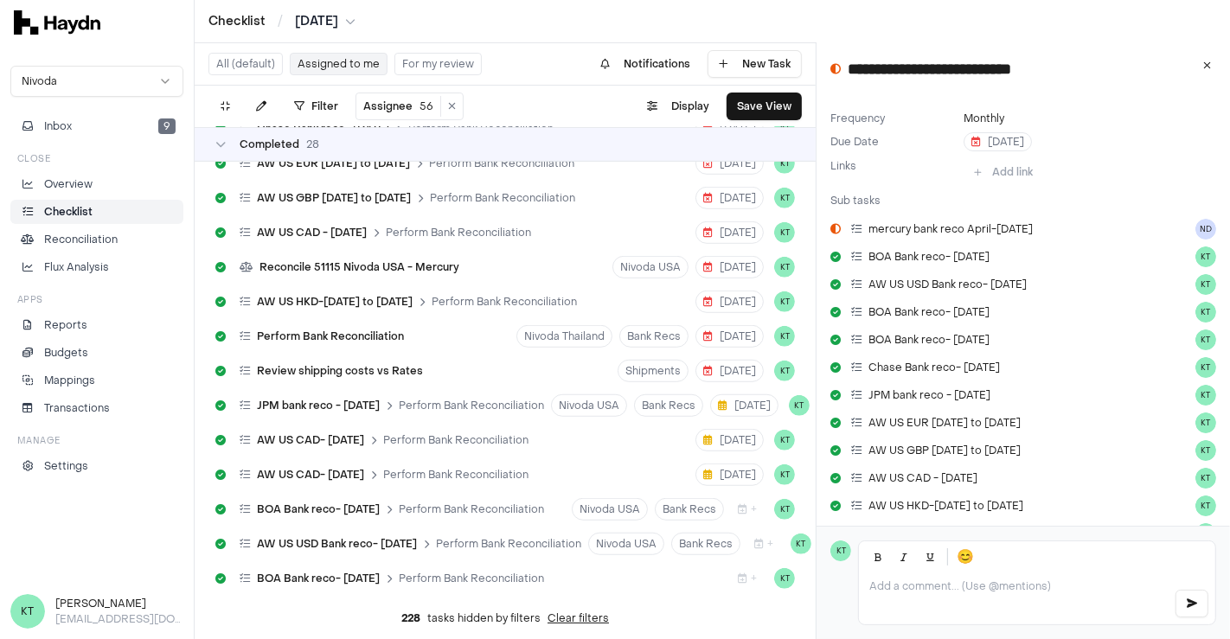
scroll to position [982, 0]
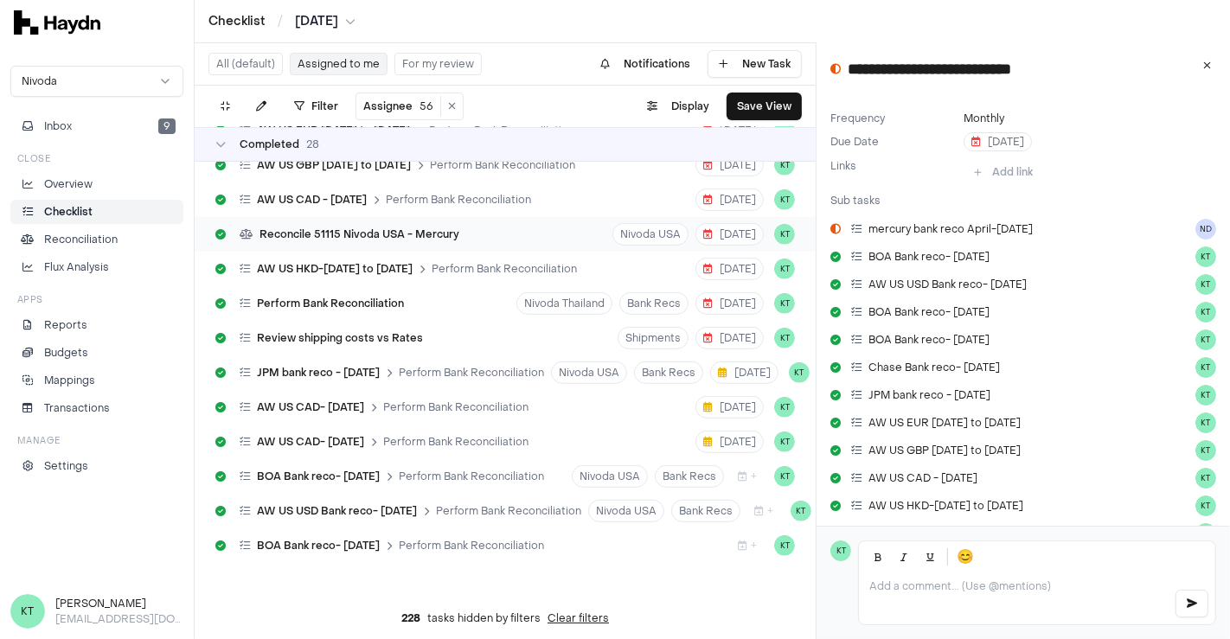
click at [530, 234] on div "Reconcile 51115 Nivoda USA - Mercury Nivoda USA [DATE] KT" at bounding box center [505, 234] width 621 height 35
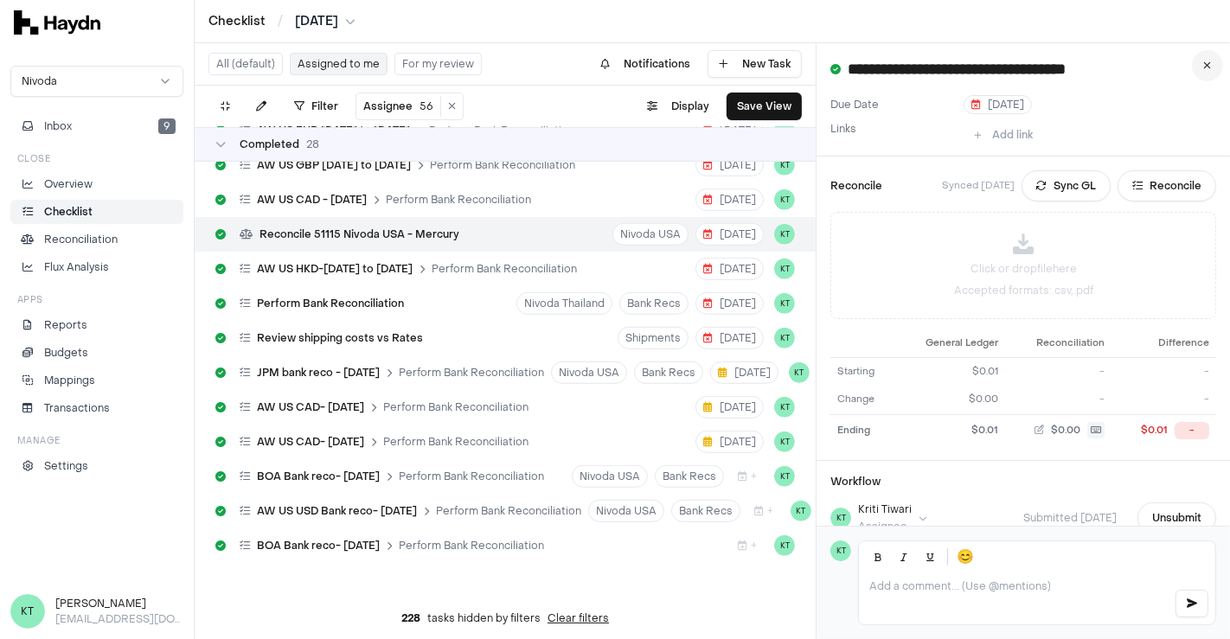
click at [1214, 62] on button at bounding box center [1207, 65] width 31 height 31
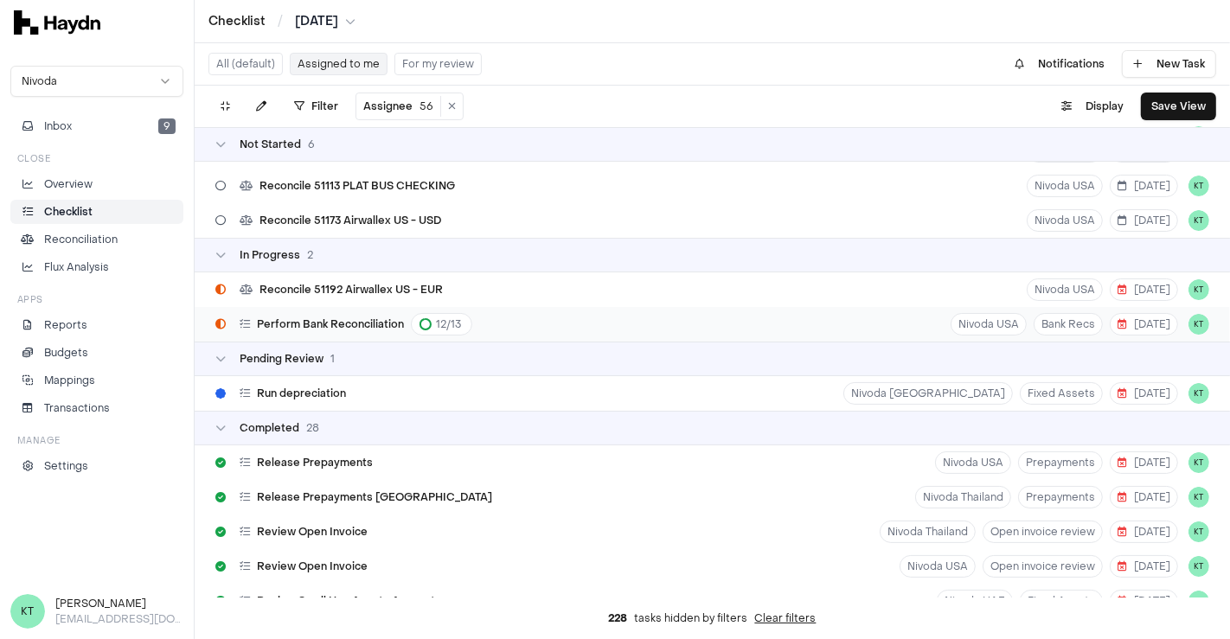
scroll to position [127, 0]
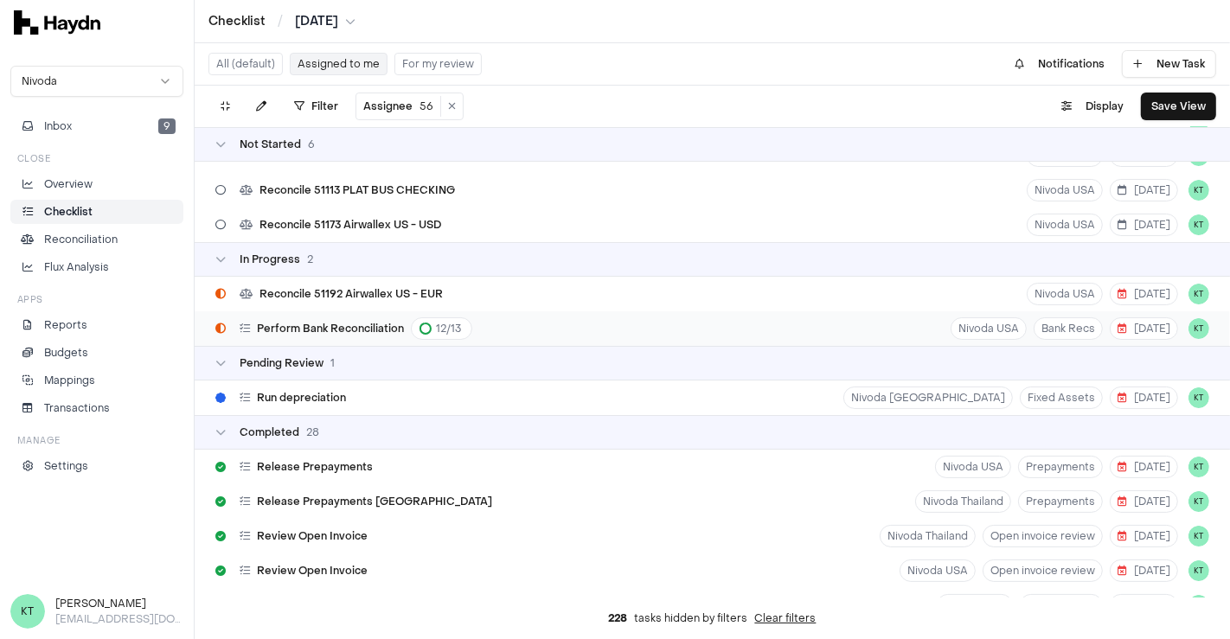
click at [915, 327] on div "Perform Bank Reconciliation 12 / 13 Nivoda USA Bank Recs [DATE] KT" at bounding box center [712, 328] width 1035 height 35
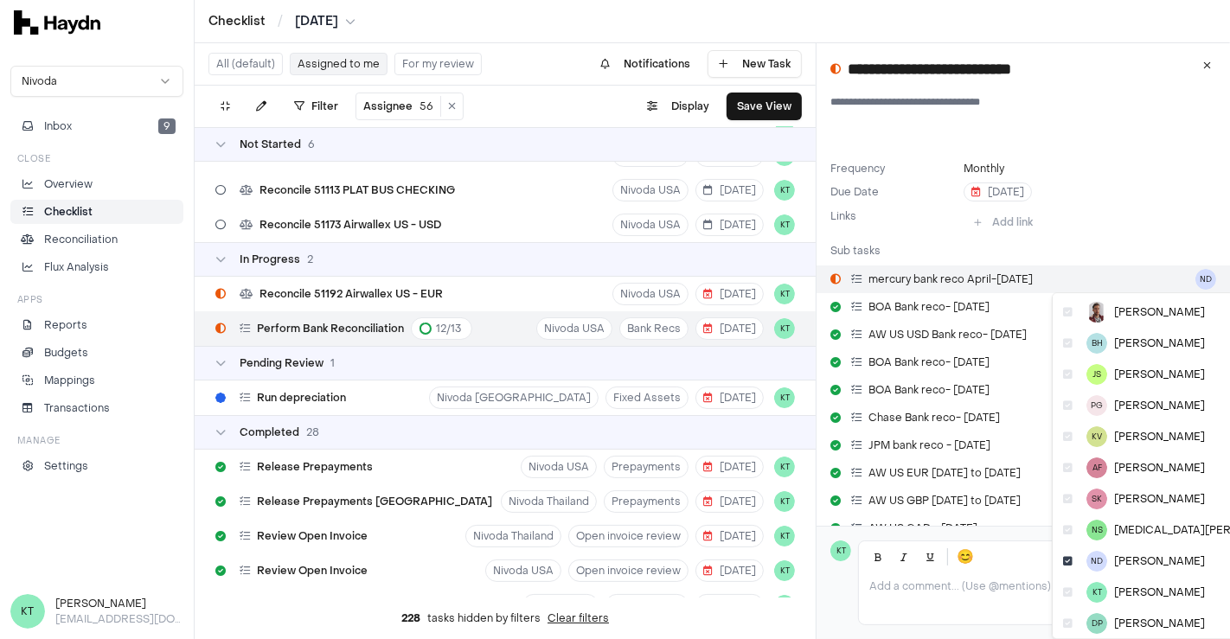
click at [1193, 278] on html "Checklist / [DATE] Nivoda Inbox 9 Close Overview Checklist Reconciliation Flux …" at bounding box center [615, 319] width 1230 height 639
click at [1066, 594] on icon at bounding box center [1068, 592] width 10 height 10
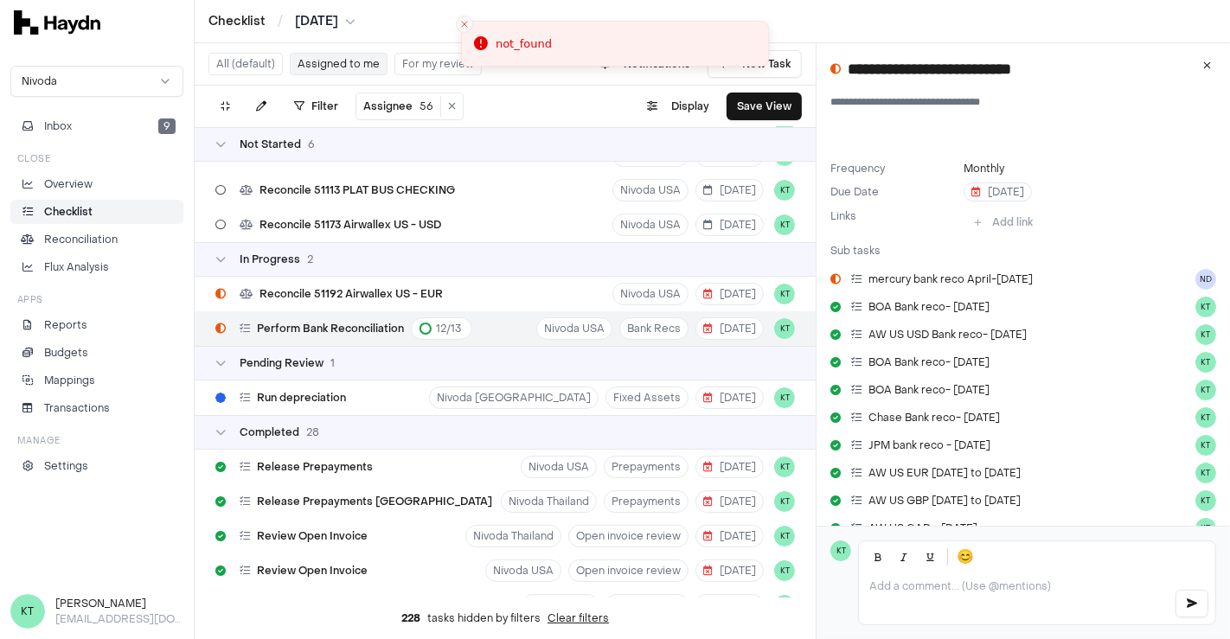
click at [460, 27] on icon "Close toast" at bounding box center [464, 24] width 10 height 10
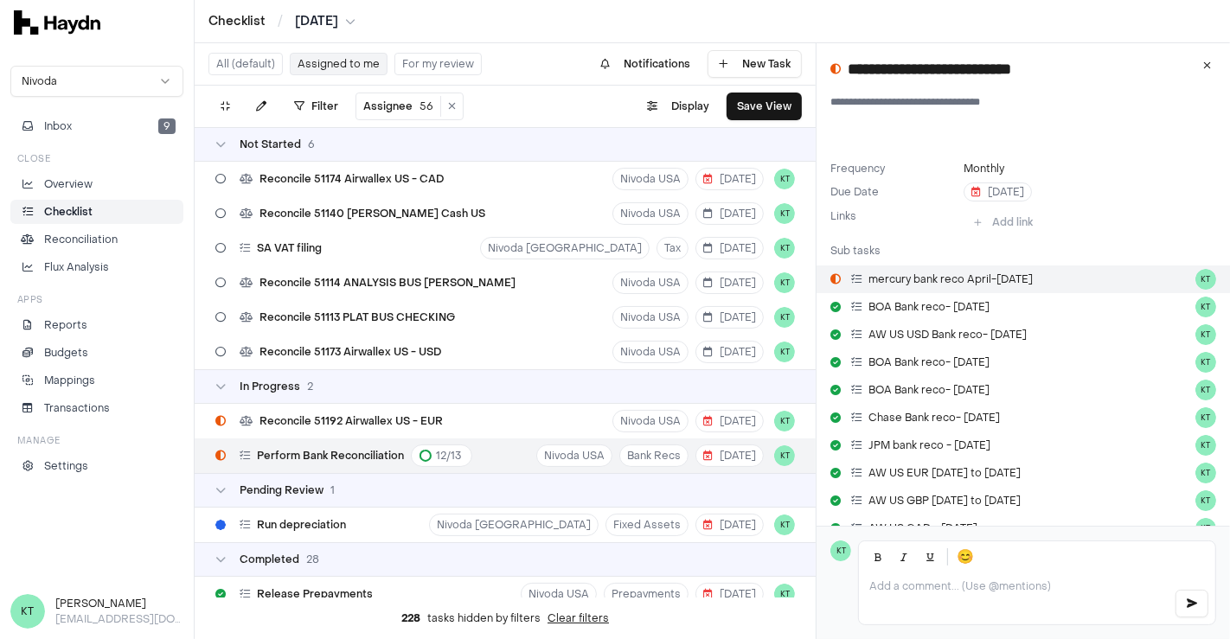
click at [1121, 281] on link "mercury bank reco April-May 25 KT" at bounding box center [1022, 279] width 413 height 28
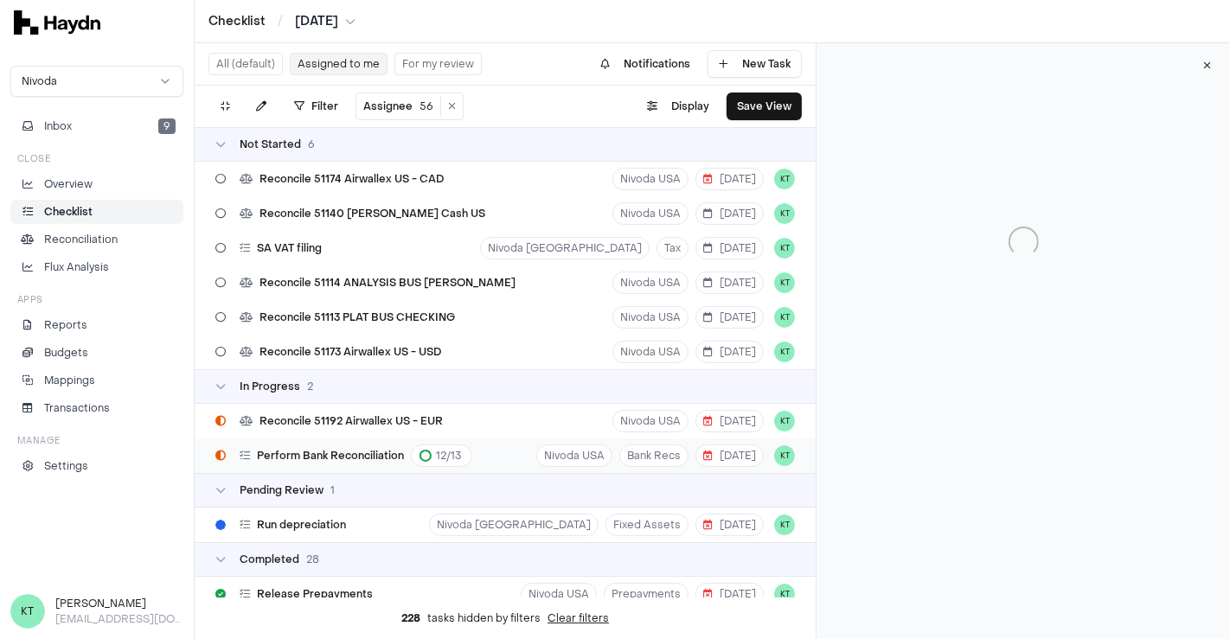
click at [511, 461] on div "Perform Bank Reconciliation 12 / 13 Nivoda USA Bank Recs [DATE] KT" at bounding box center [505, 455] width 621 height 35
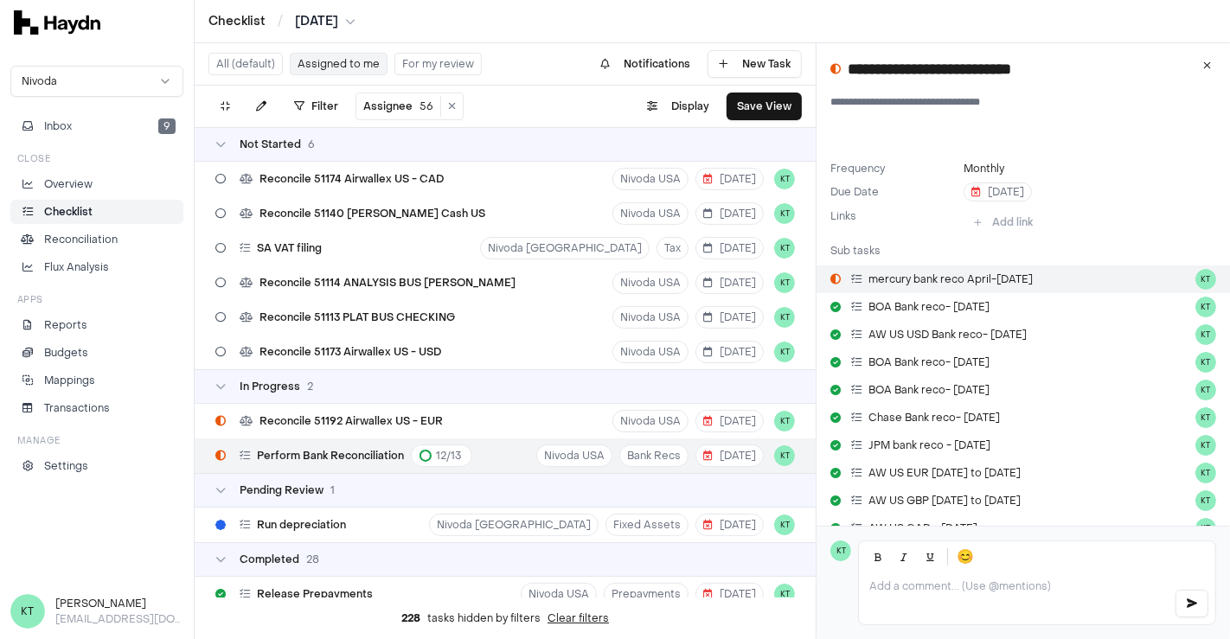
click at [833, 278] on icon at bounding box center [835, 279] width 10 height 10
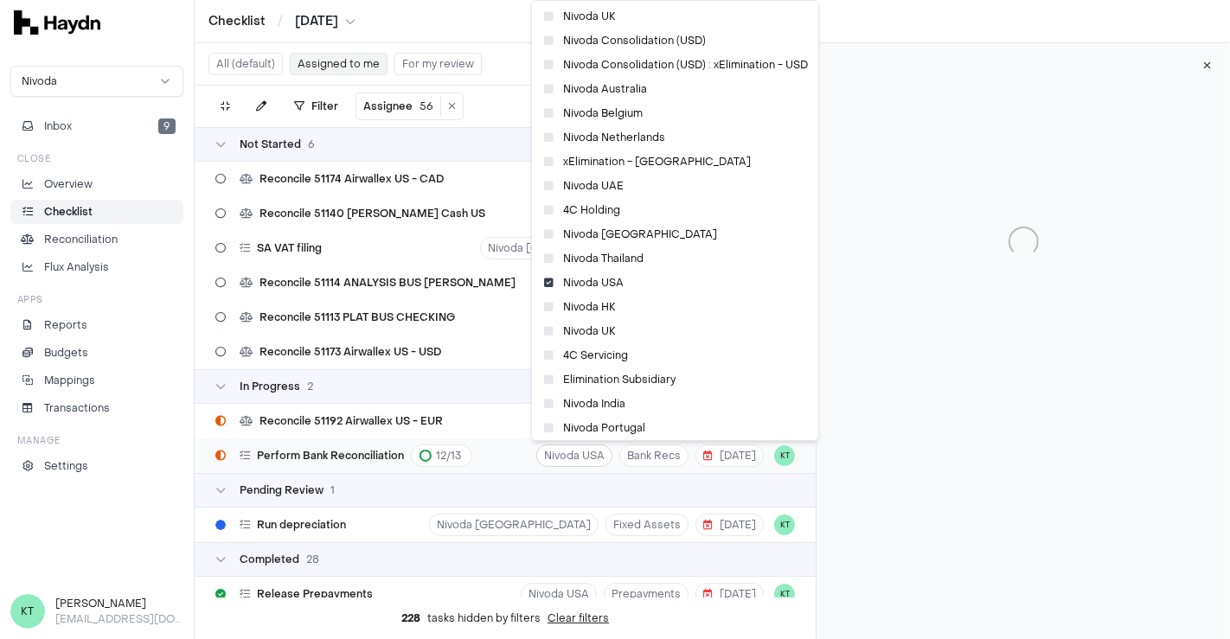
click at [552, 452] on html "Checklist / [DATE] Nivoda Inbox 9 Close Overview Checklist Reconciliation Flux …" at bounding box center [615, 319] width 1230 height 639
click at [517, 455] on html "Checklist / [DATE] Nivoda Inbox 9 Close Overview Checklist Reconciliation Flux …" at bounding box center [615, 319] width 1230 height 639
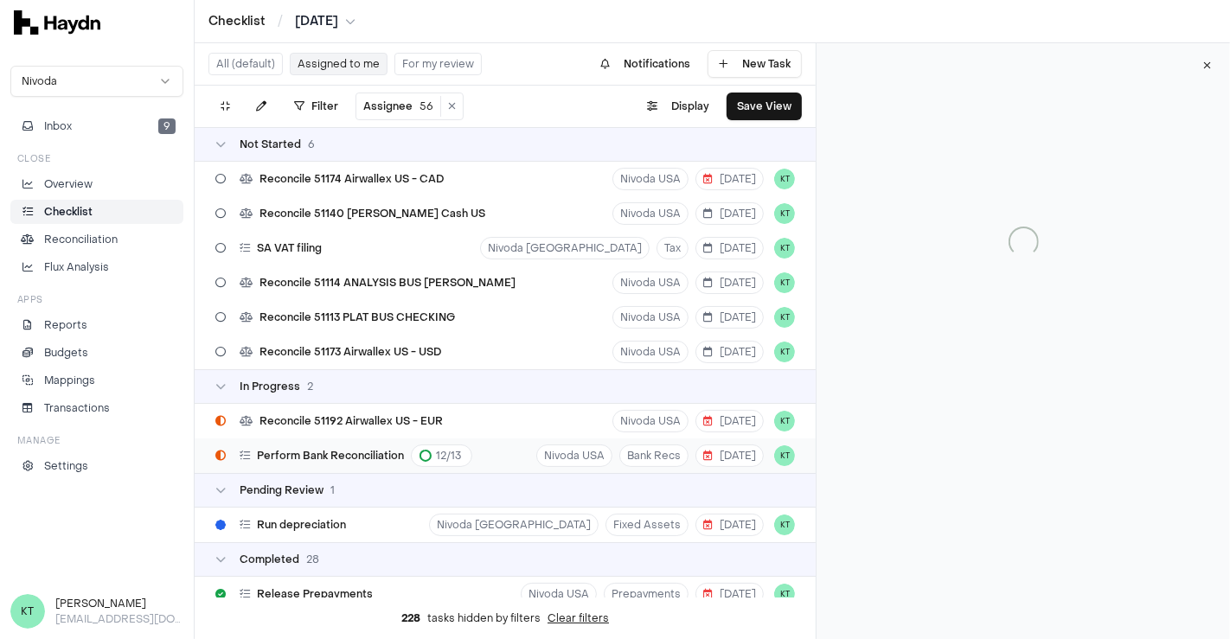
click at [340, 464] on div "Perform Bank Reconciliation 12 / 13" at bounding box center [356, 456] width 233 height 22
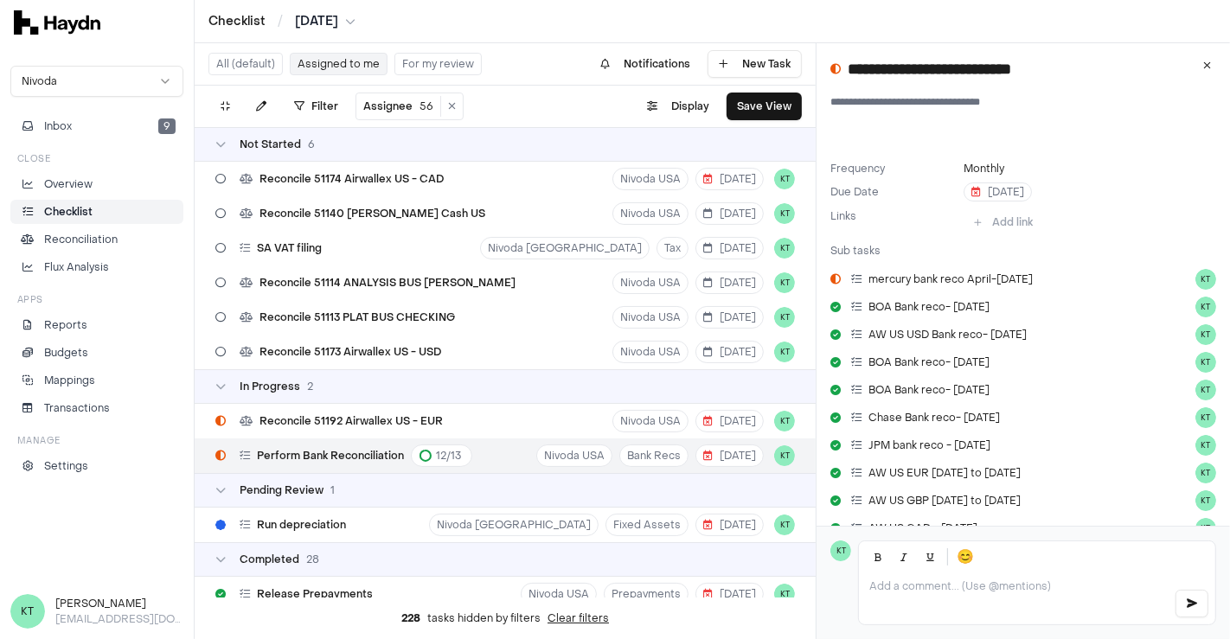
click at [244, 463] on div "Perform Bank Reconciliation 12 / 13" at bounding box center [356, 456] width 233 height 22
drag, startPoint x: 1021, startPoint y: 266, endPoint x: 246, endPoint y: 22, distance: 812.3
click at [246, 22] on link "Checklist" at bounding box center [236, 21] width 57 height 17
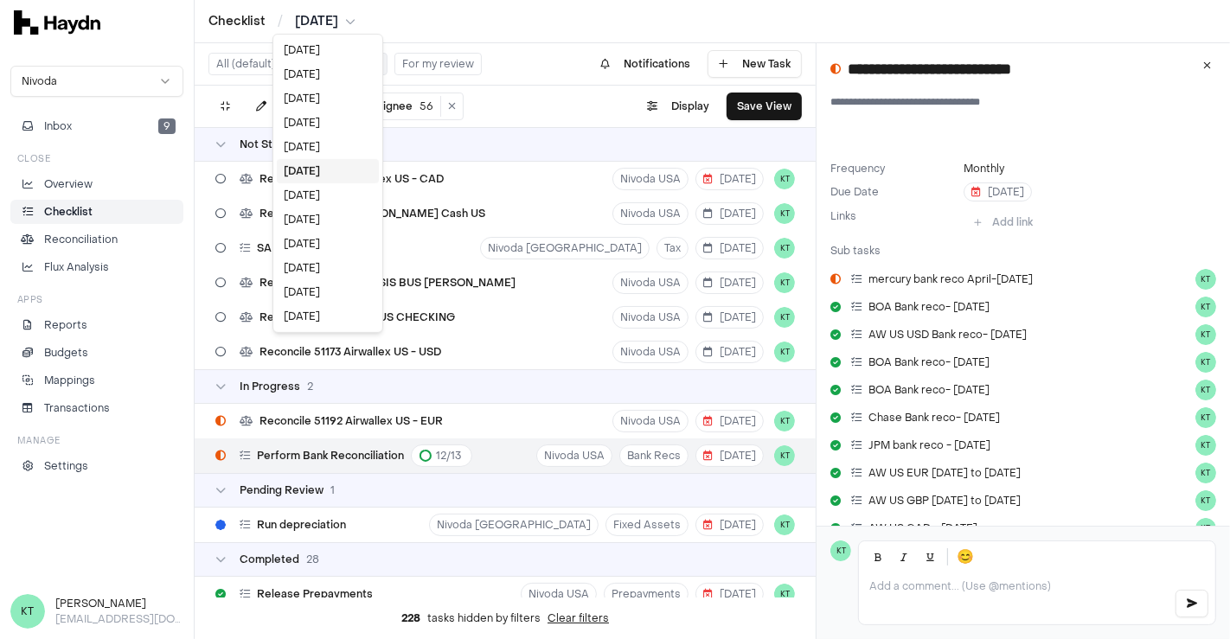
click at [329, 27] on html "Checklist / [DATE] Nivoda Inbox 9 Close Overview Checklist Reconciliation Flux …" at bounding box center [615, 319] width 1230 height 639
click at [325, 246] on div "[DATE]" at bounding box center [328, 244] width 102 height 24
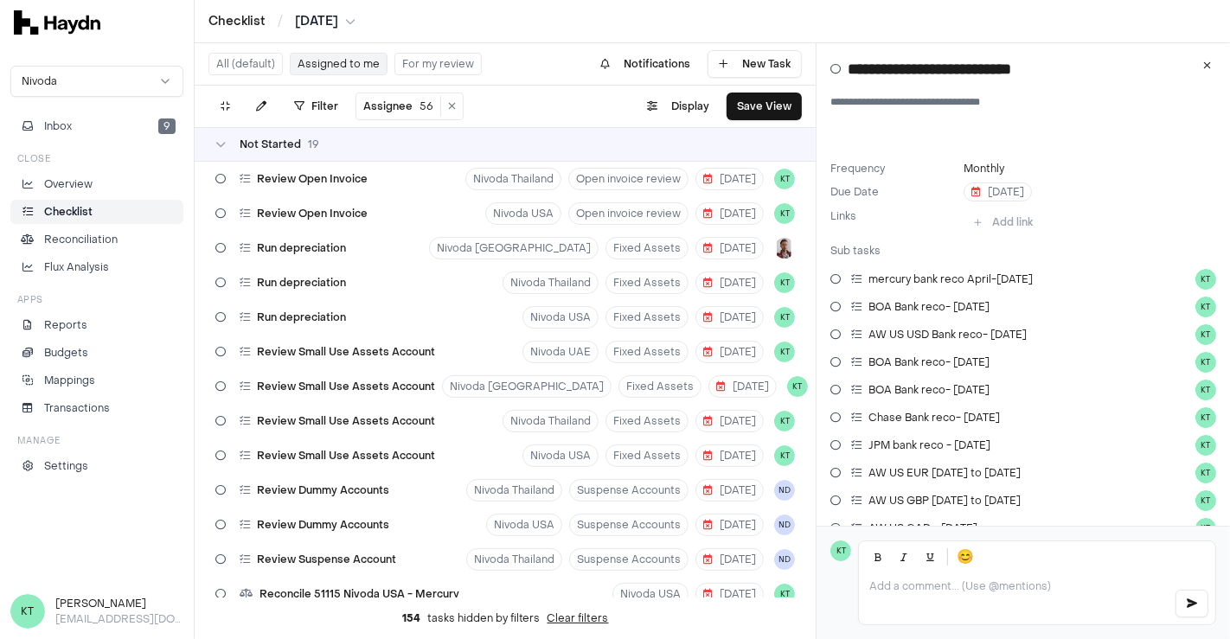
click at [316, 30] on div "Checklist / Apr 2025" at bounding box center [712, 21] width 1035 height 43
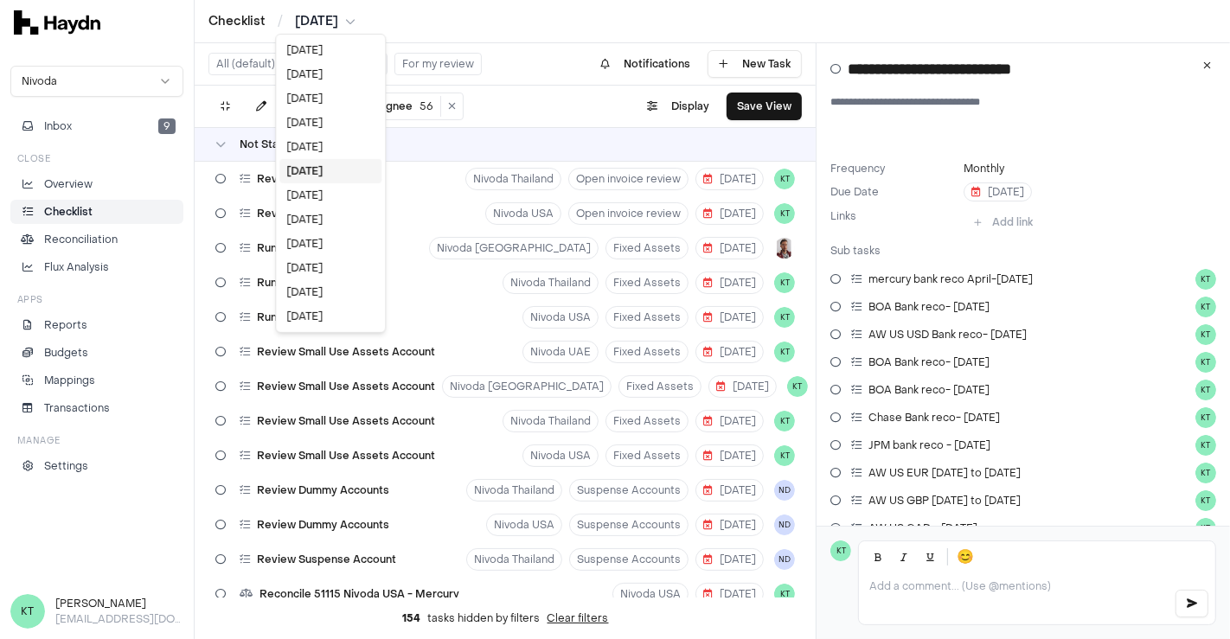
click at [347, 29] on html "Checklist / Apr 2025 Nivoda Inbox 9 Close Overview Checklist Reconciliation Flu…" at bounding box center [615, 319] width 1230 height 639
click at [304, 105] on div "[DATE]" at bounding box center [330, 98] width 102 height 24
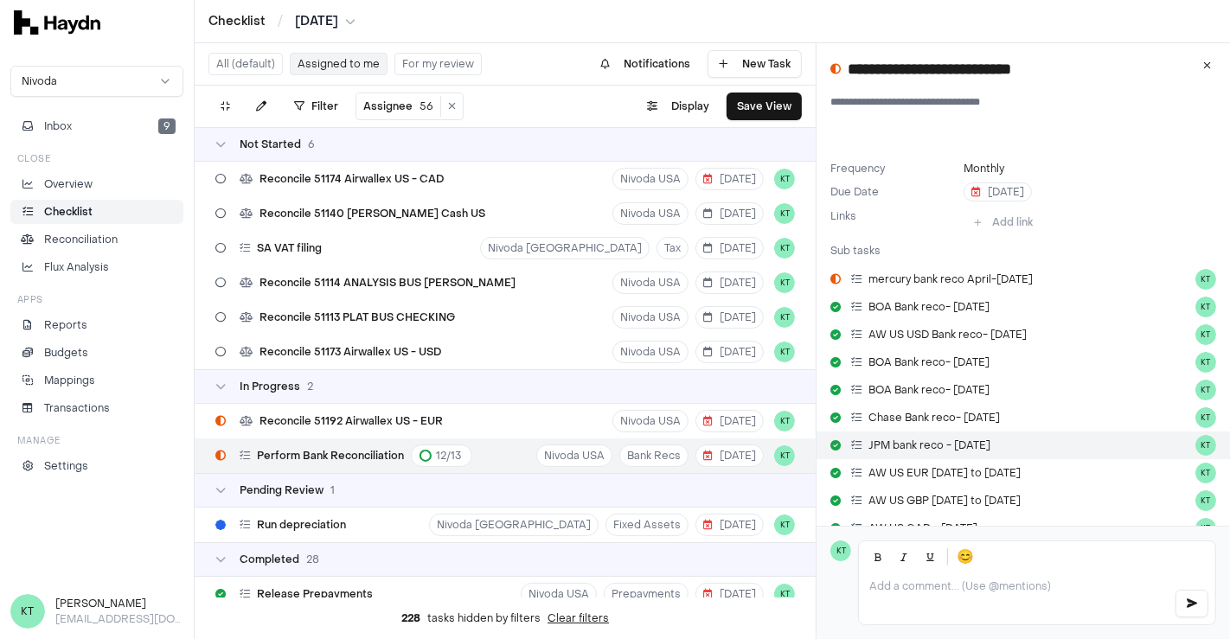
scroll to position [355, 0]
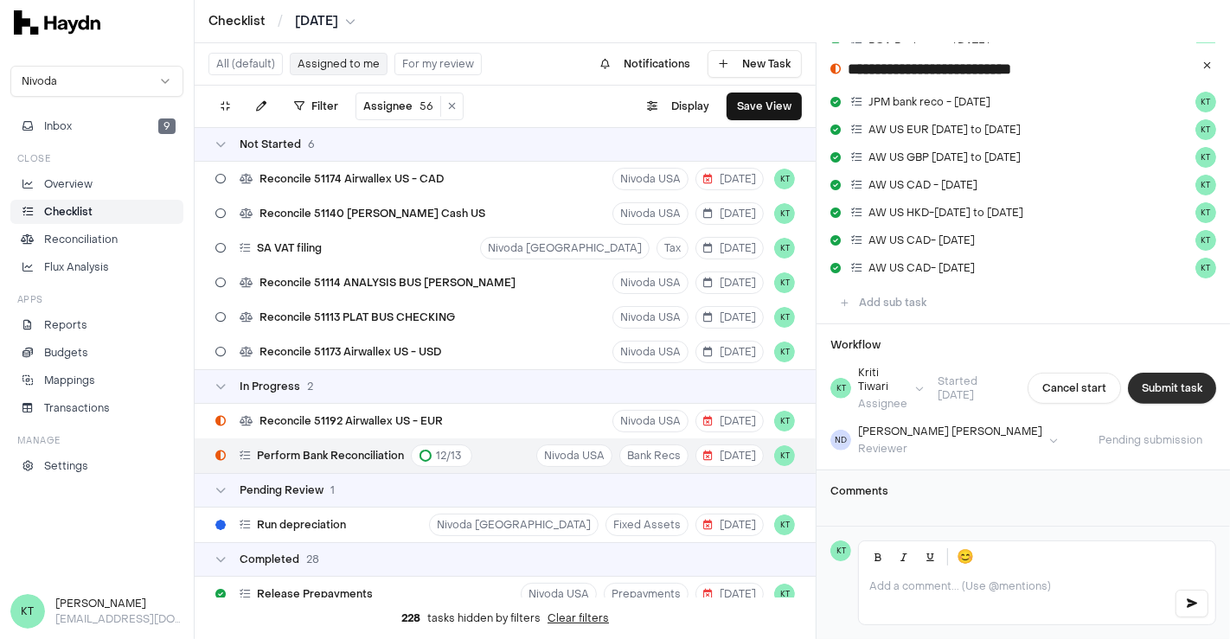
click at [1167, 381] on button "Submit task" at bounding box center [1172, 388] width 88 height 31
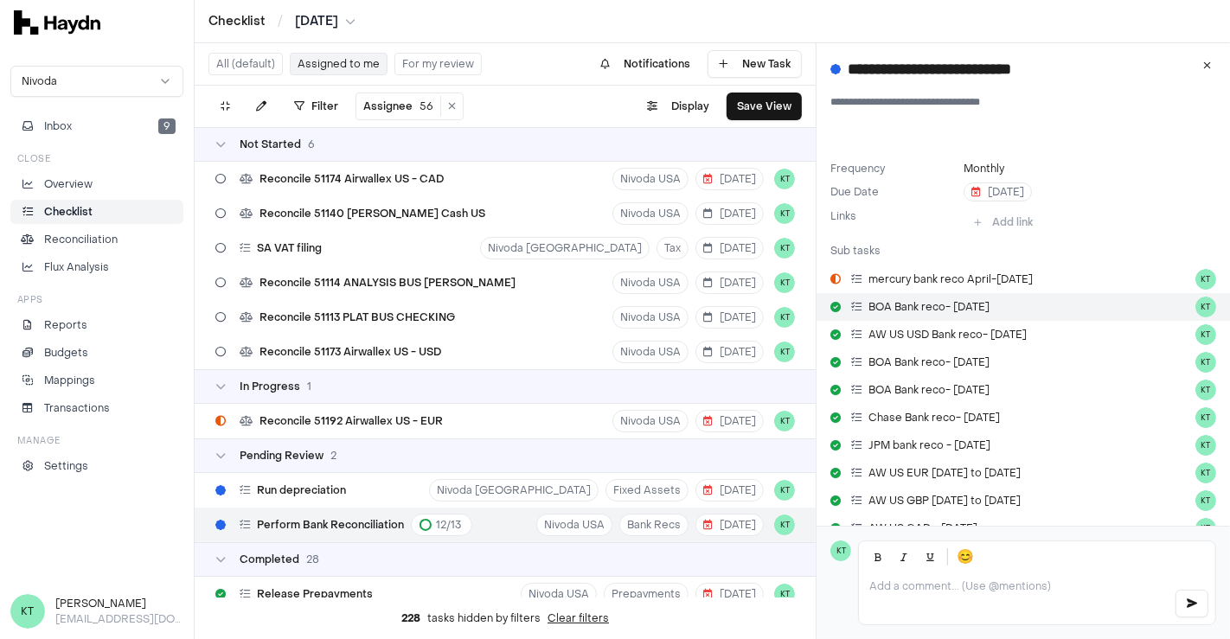
scroll to position [341, 0]
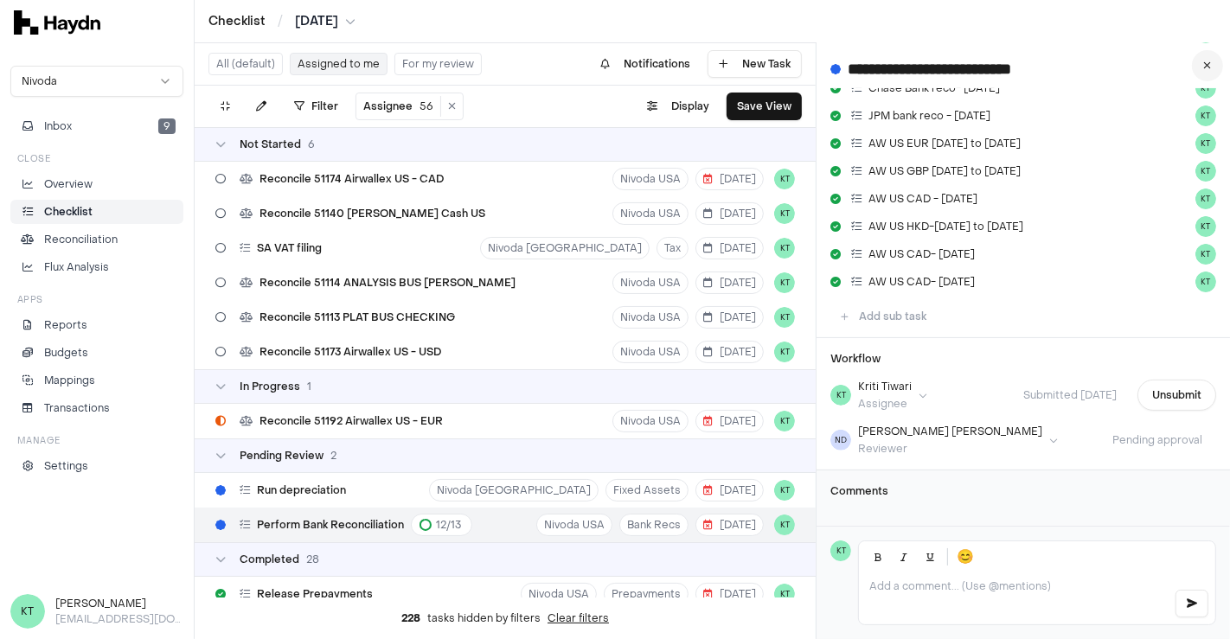
click at [1212, 74] on button at bounding box center [1207, 65] width 31 height 31
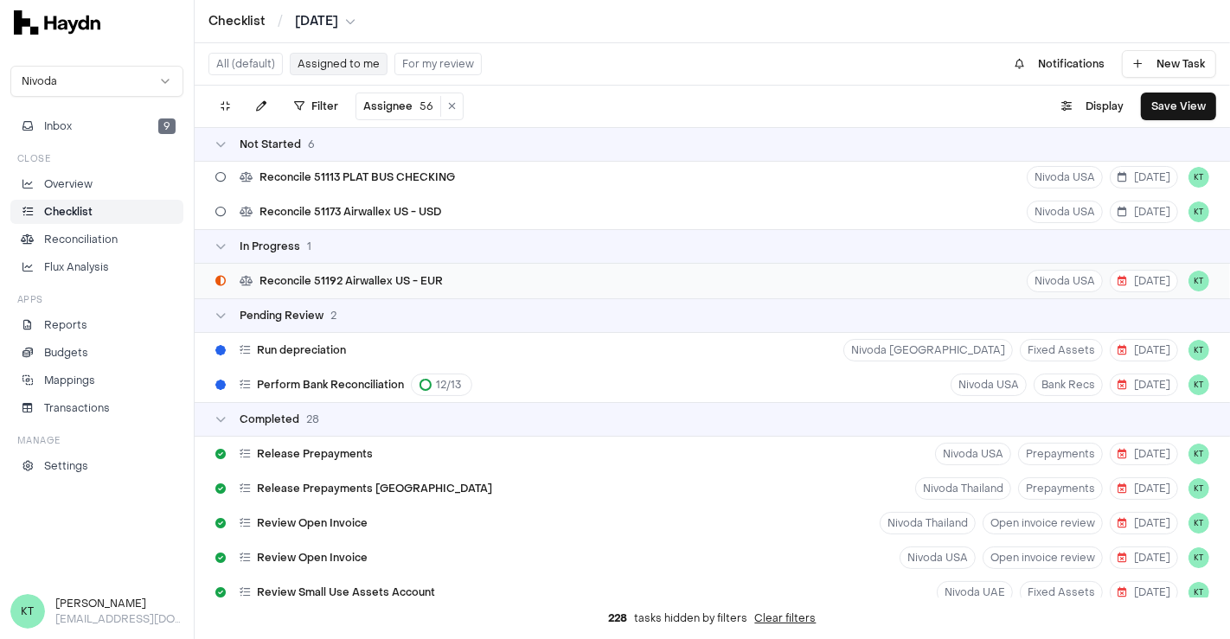
scroll to position [141, 0]
click at [595, 387] on div "Perform Bank Reconciliation 12 / 13 Nivoda USA Bank Recs [DATE] KT" at bounding box center [712, 384] width 1035 height 35
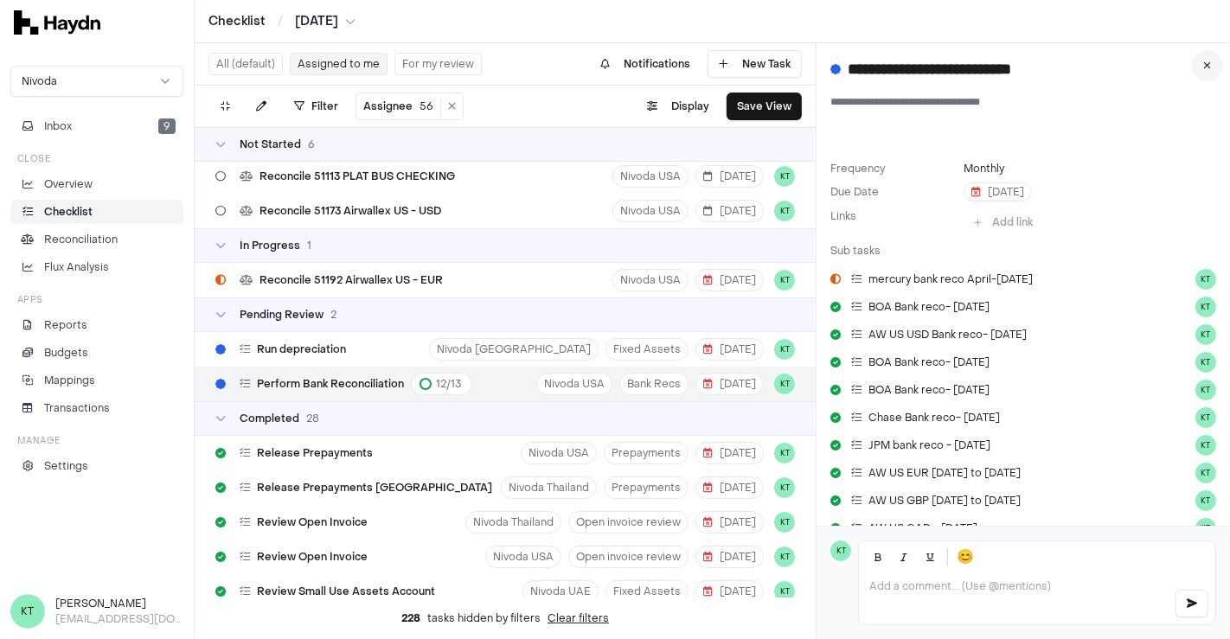
click at [1201, 70] on button at bounding box center [1207, 65] width 31 height 31
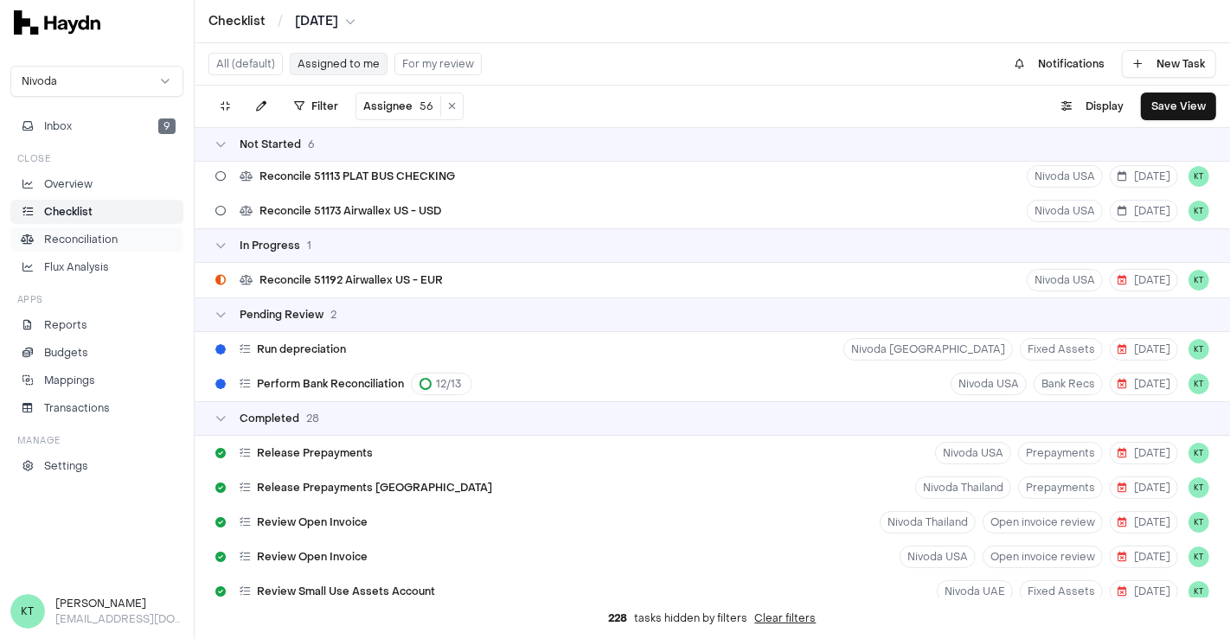
click at [105, 238] on p "Reconciliation" at bounding box center [81, 240] width 74 height 16
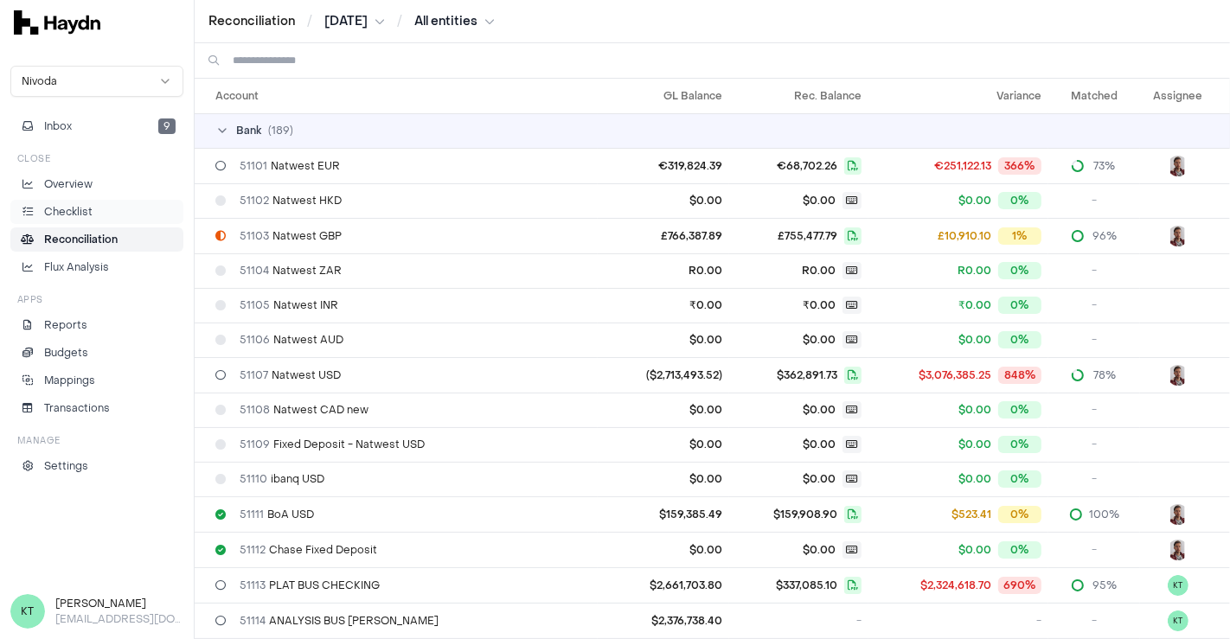
click at [99, 212] on li "Checklist" at bounding box center [96, 212] width 157 height 16
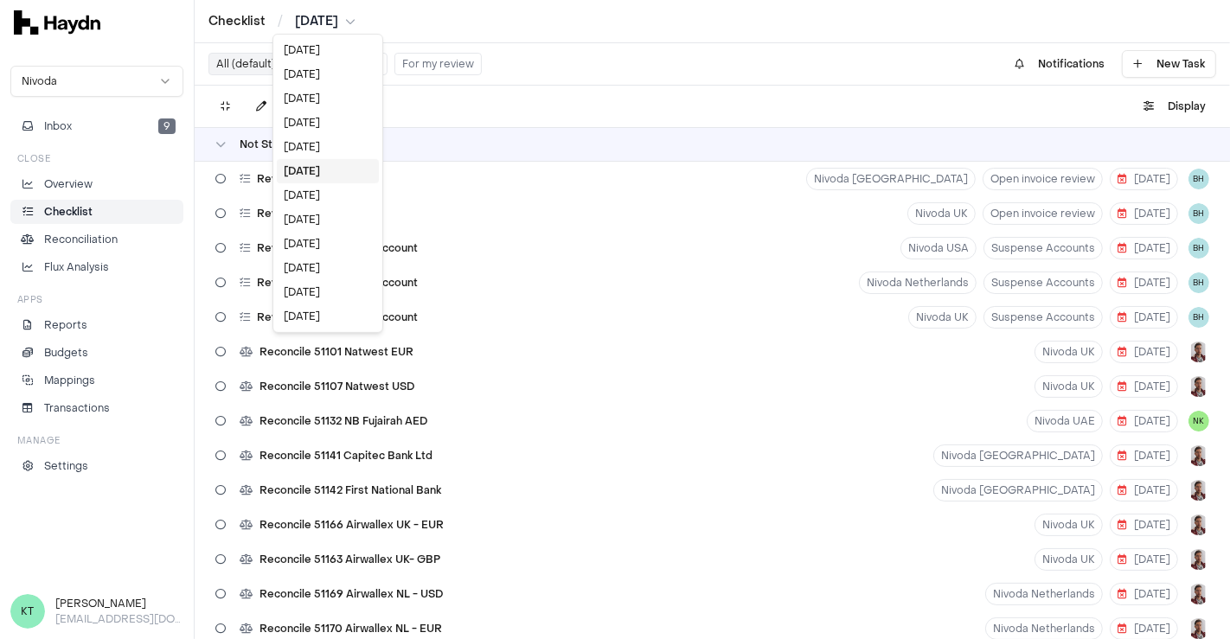
click at [318, 22] on html "Checklist / Jul 2025 Nivoda Inbox 9 Close Overview Checklist Reconciliation Flu…" at bounding box center [615, 319] width 1230 height 639
click at [310, 195] on div "[DATE]" at bounding box center [328, 195] width 102 height 24
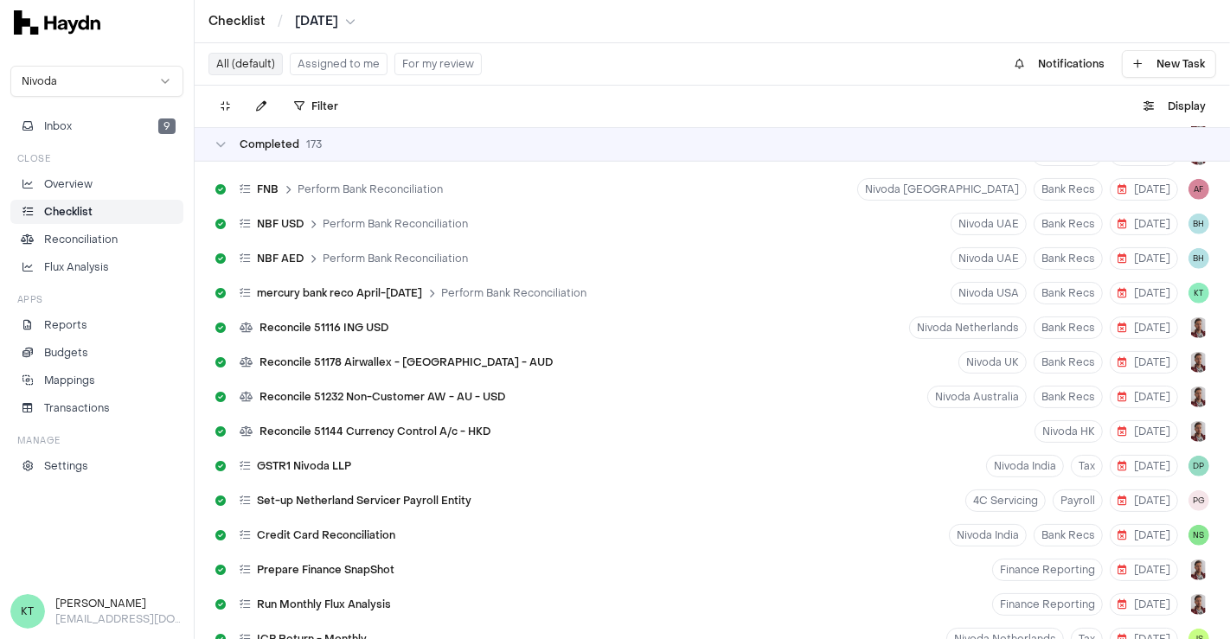
scroll to position [6886, 0]
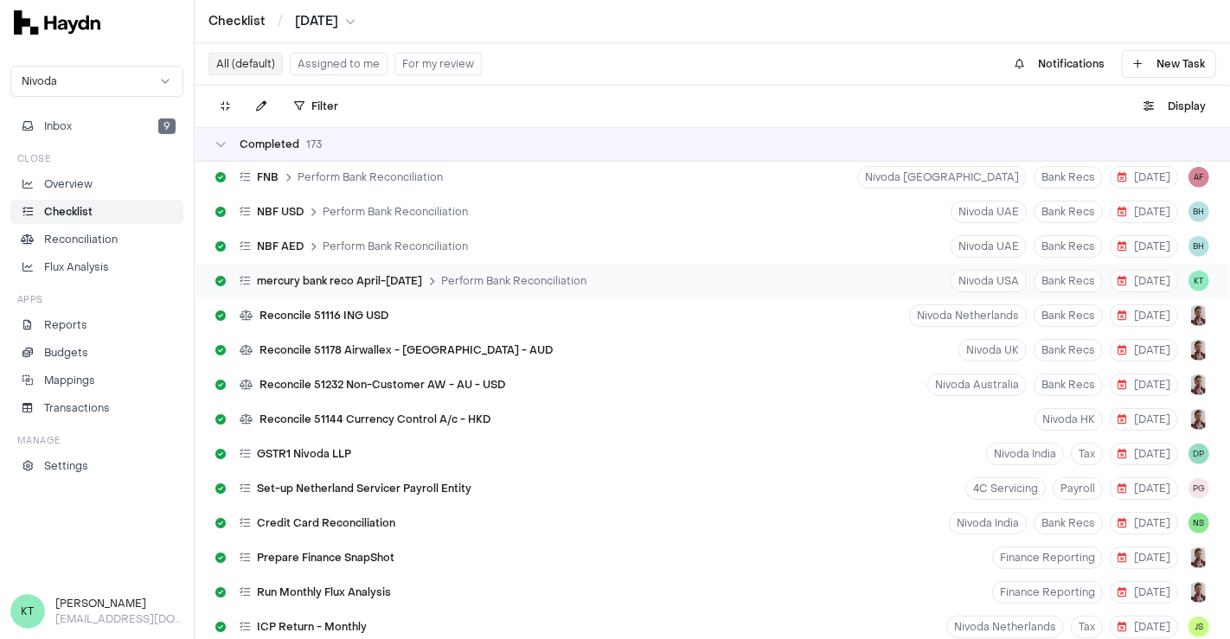
click at [469, 274] on span "Perform Bank Reconciliation" at bounding box center [513, 281] width 145 height 14
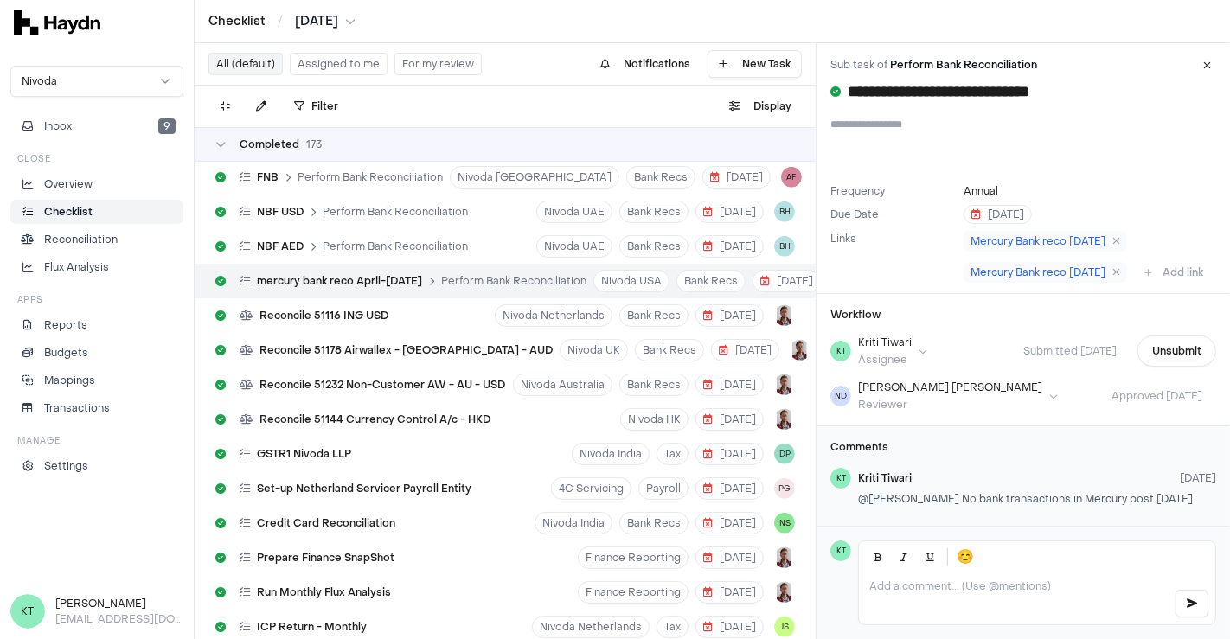
scroll to position [36, 0]
click at [1201, 75] on button at bounding box center [1207, 65] width 31 height 31
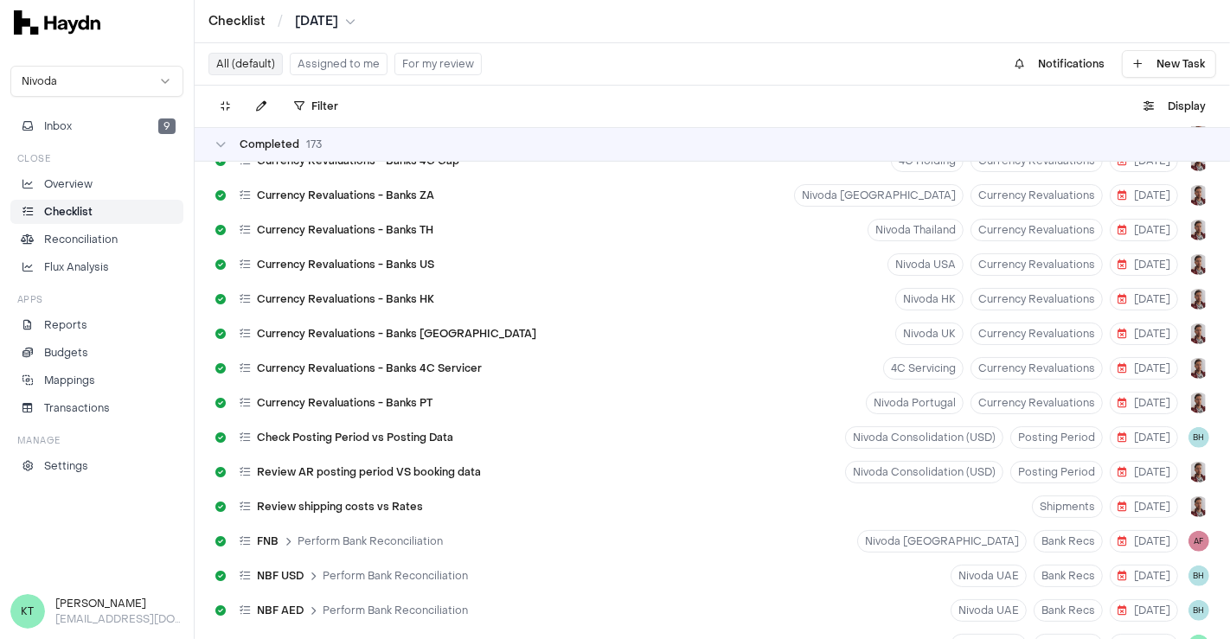
scroll to position [6521, 0]
click at [145, 134] on button "Inbox 9" at bounding box center [96, 126] width 173 height 24
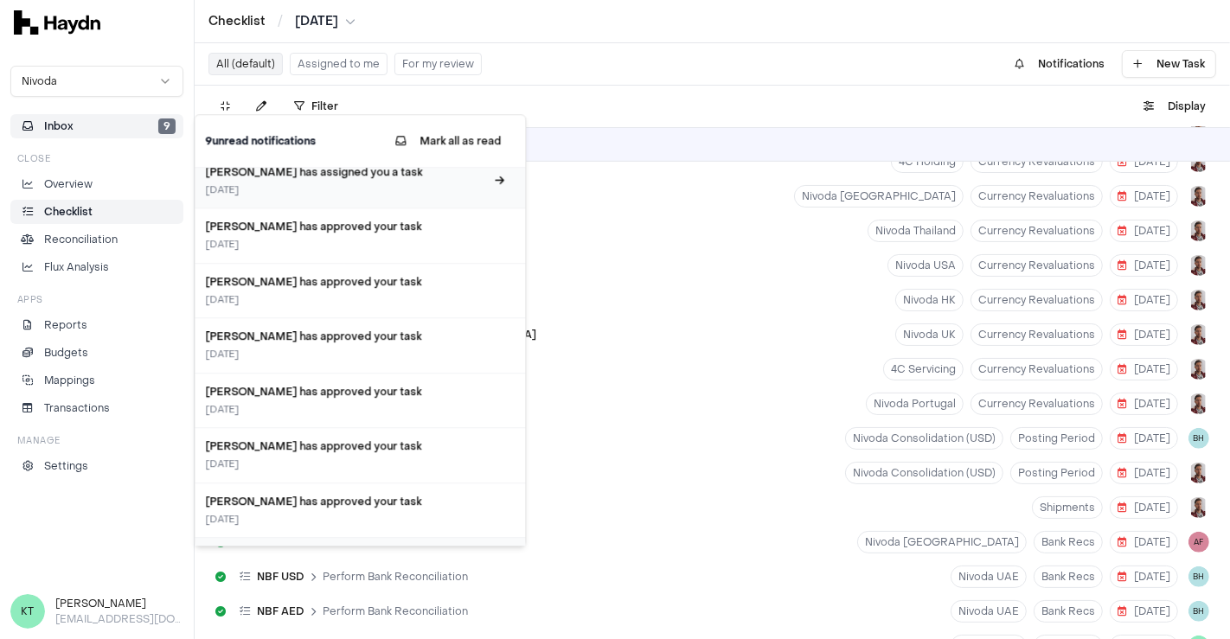
scroll to position [177, 0]
click at [448, 151] on button "Mark all as read" at bounding box center [447, 140] width 133 height 31
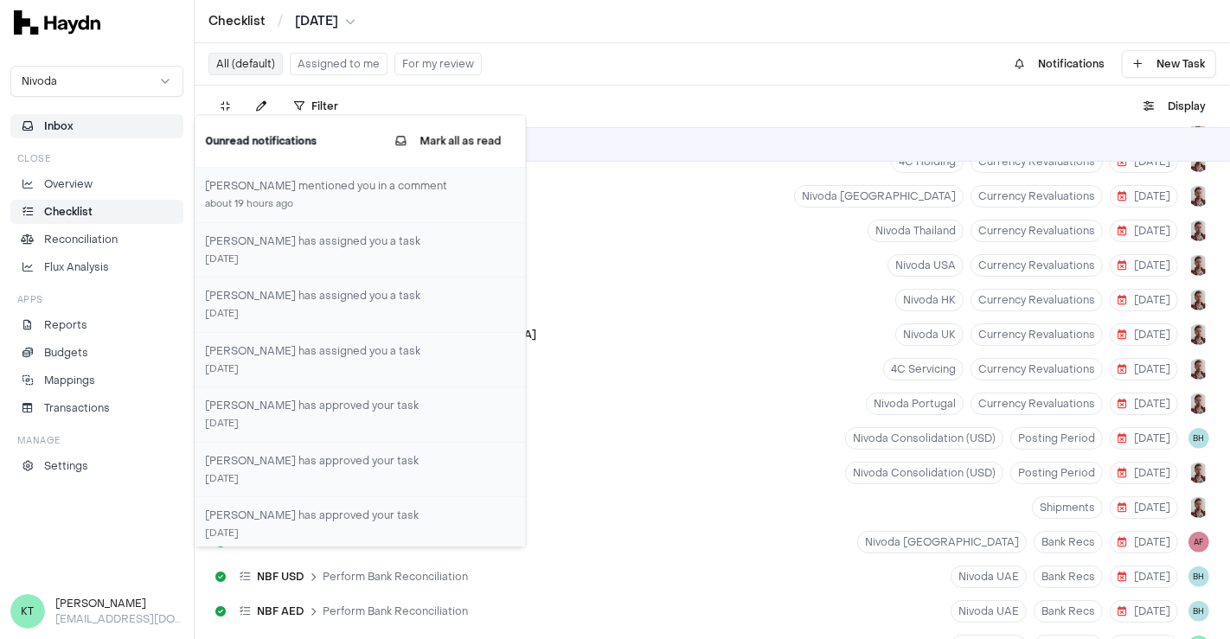
click at [92, 207] on li "Checklist" at bounding box center [96, 212] width 157 height 16
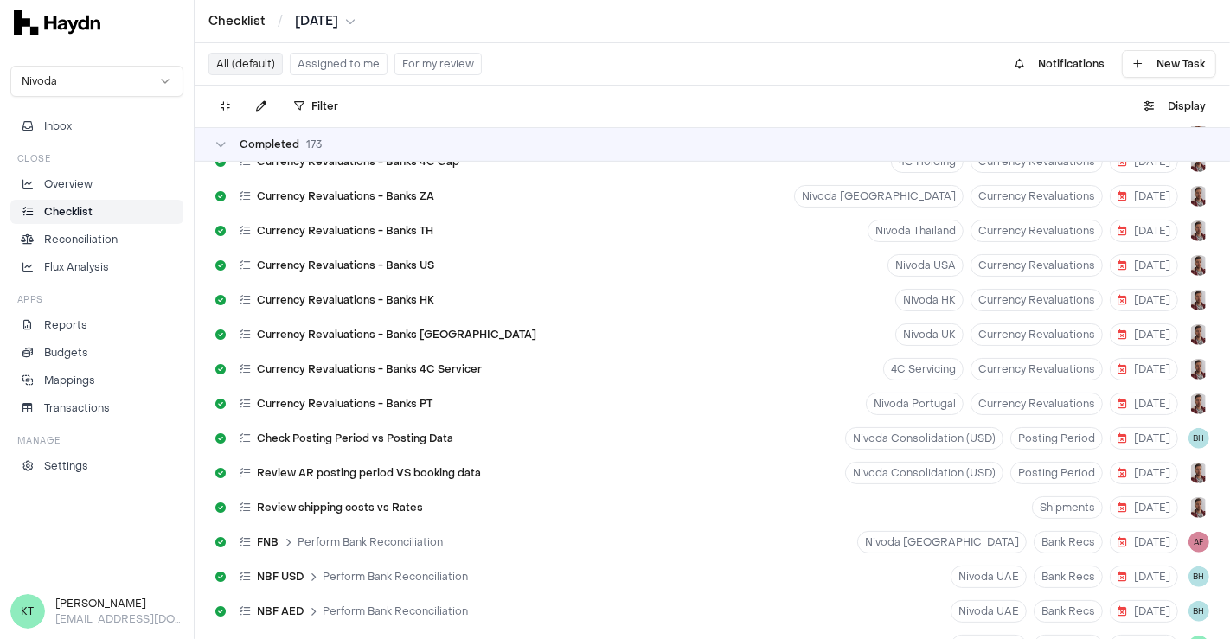
click at [335, 62] on button "Assigned to me" at bounding box center [339, 64] width 98 height 22
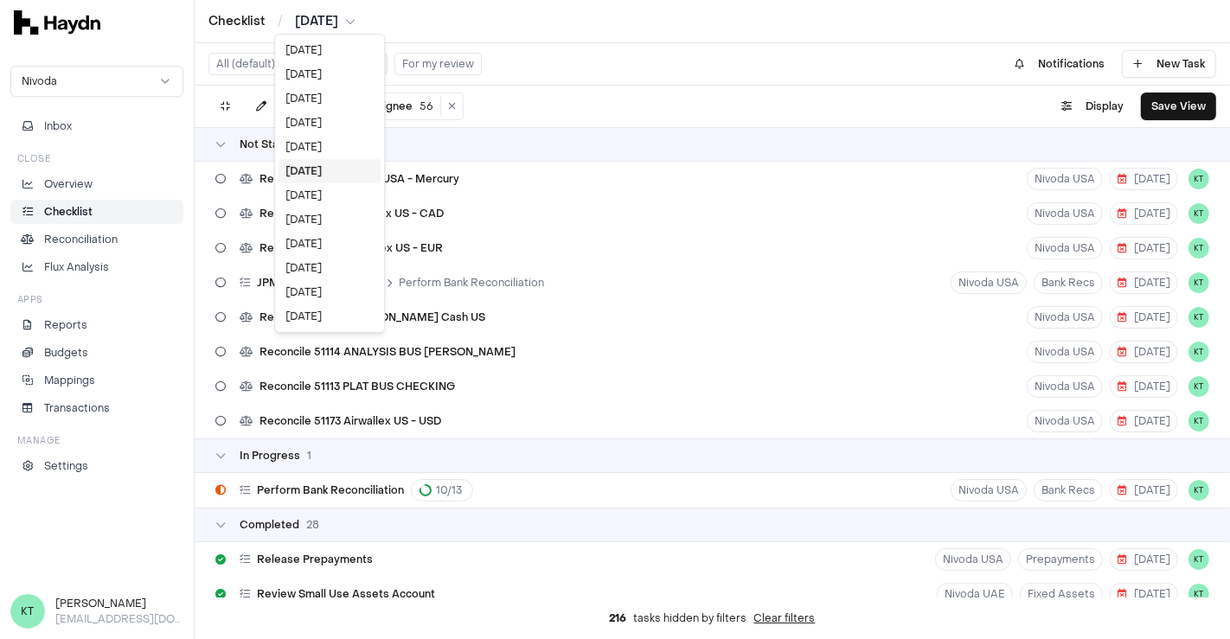
click at [336, 26] on html "Checklist / Jun 2025 Nivoda Inbox Close Overview Checklist Reconciliation Flux …" at bounding box center [615, 319] width 1230 height 639
click at [302, 117] on div "[DATE]" at bounding box center [329, 123] width 102 height 24
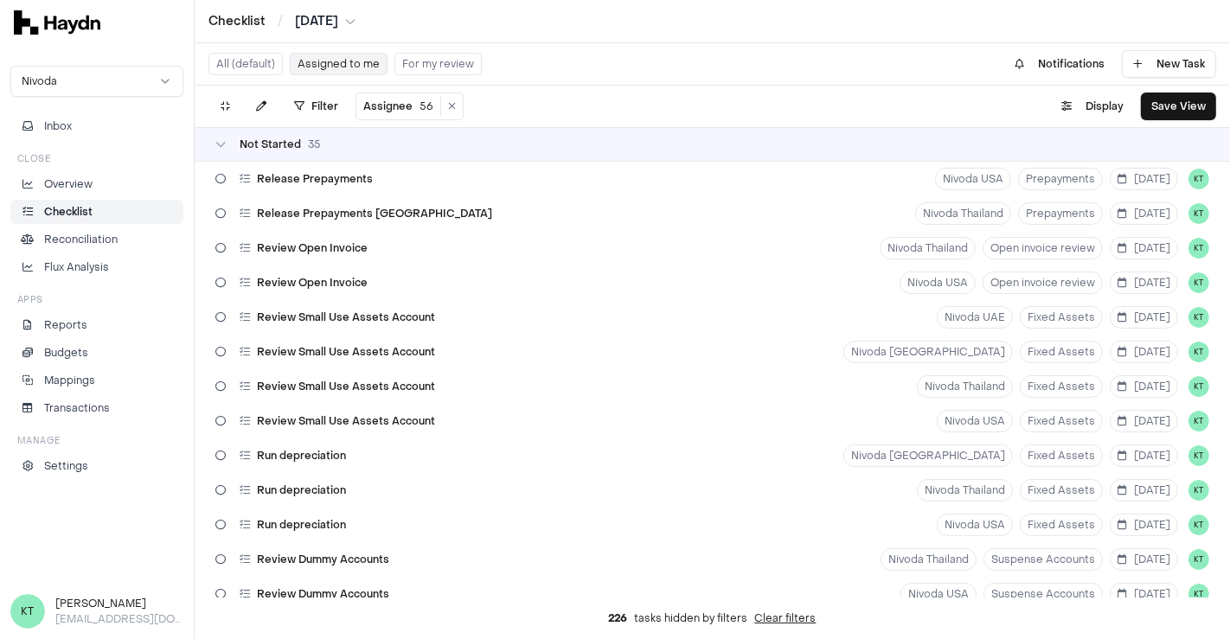
click at [238, 67] on button "All (default)" at bounding box center [245, 64] width 74 height 22
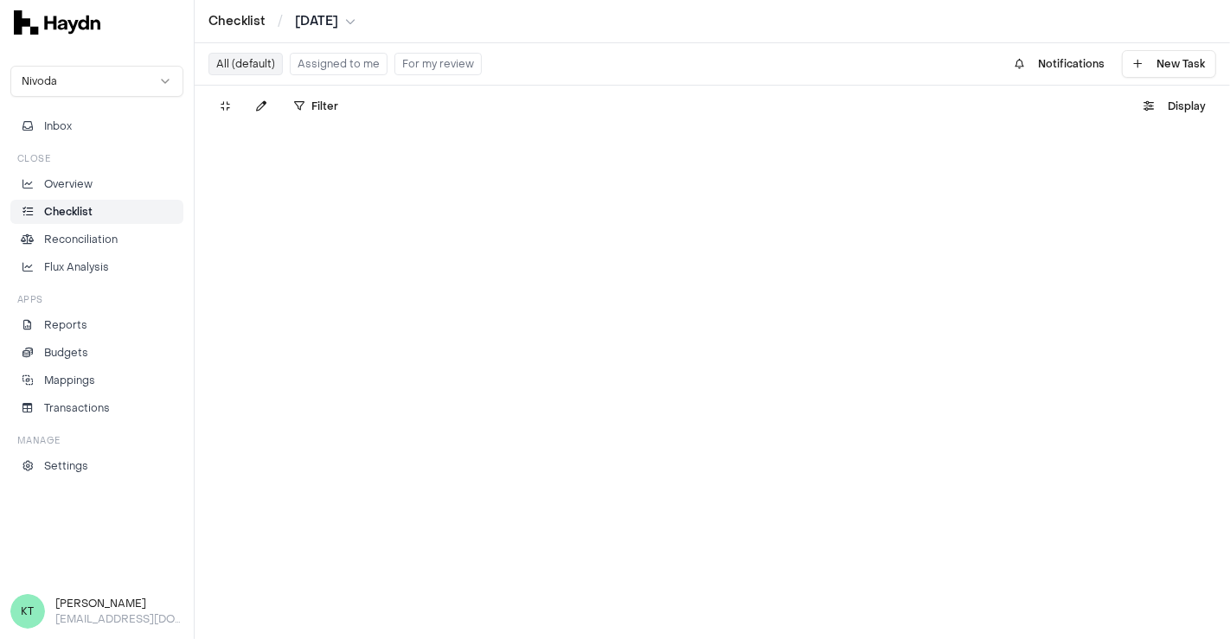
click at [311, 67] on button "Assigned to me" at bounding box center [339, 64] width 98 height 22
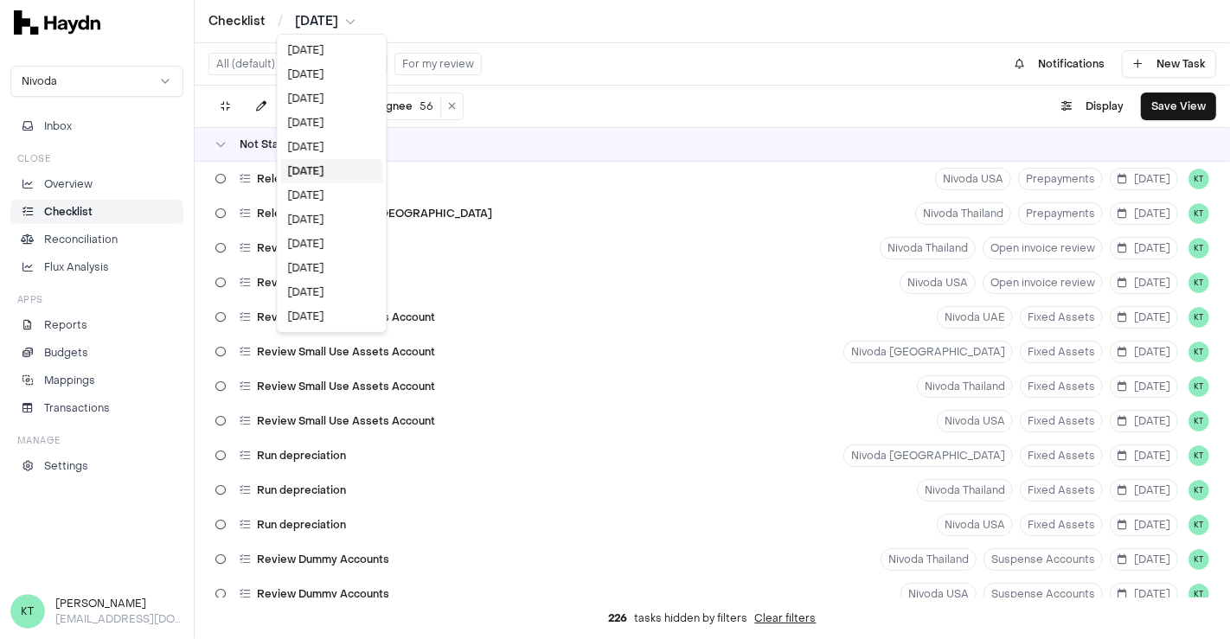
click at [322, 17] on html "Checklist / Aug 2025 Nivoda Inbox Close Overview Checklist Reconciliation Flux …" at bounding box center [615, 319] width 1230 height 639
click at [323, 190] on div "[DATE]" at bounding box center [331, 195] width 102 height 24
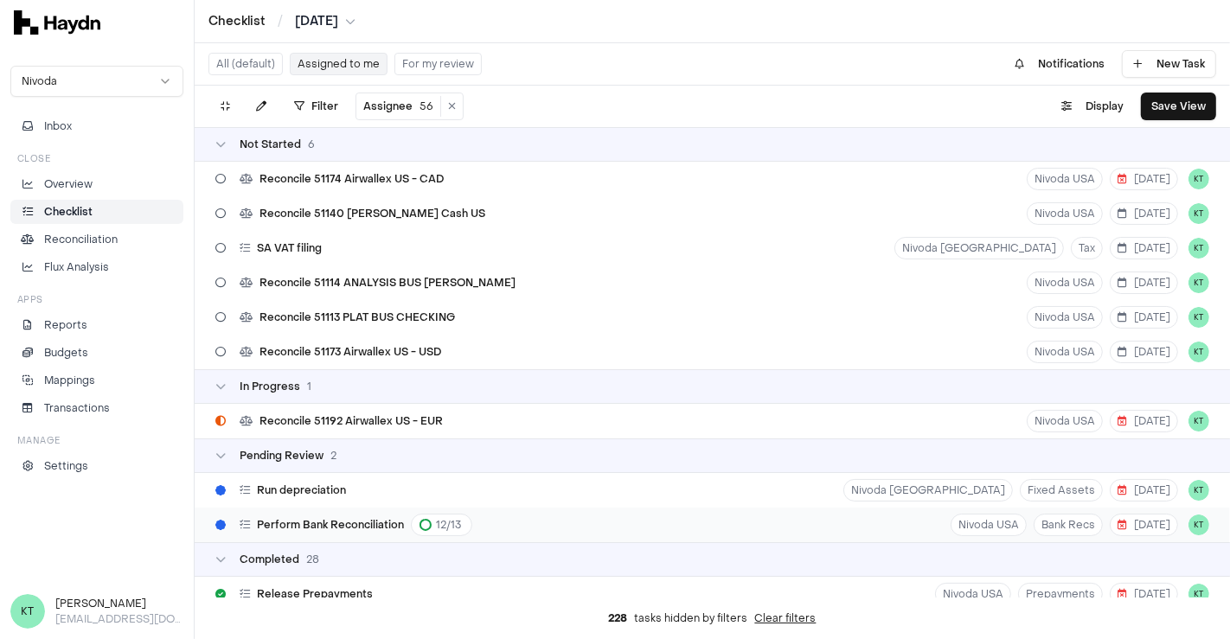
click at [589, 525] on div "Perform Bank Reconciliation 12 / 13 Nivoda USA Bank Recs [DATE] KT" at bounding box center [712, 525] width 1035 height 35
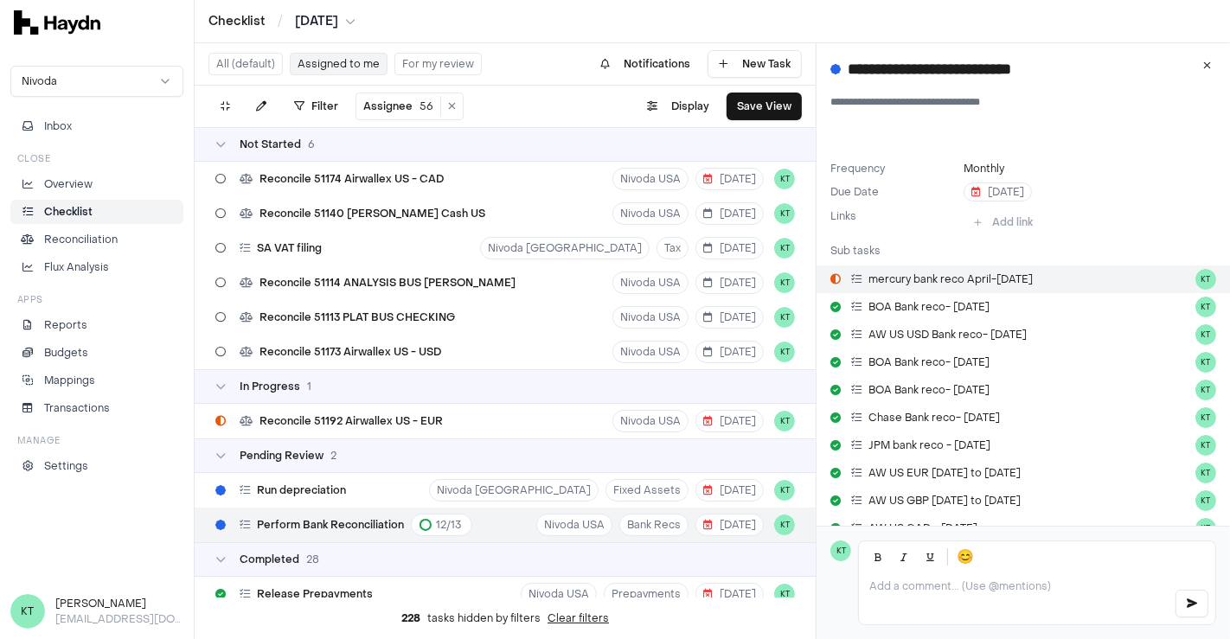
click at [860, 285] on div "mercury bank reco April-[DATE]" at bounding box center [942, 279] width 182 height 14
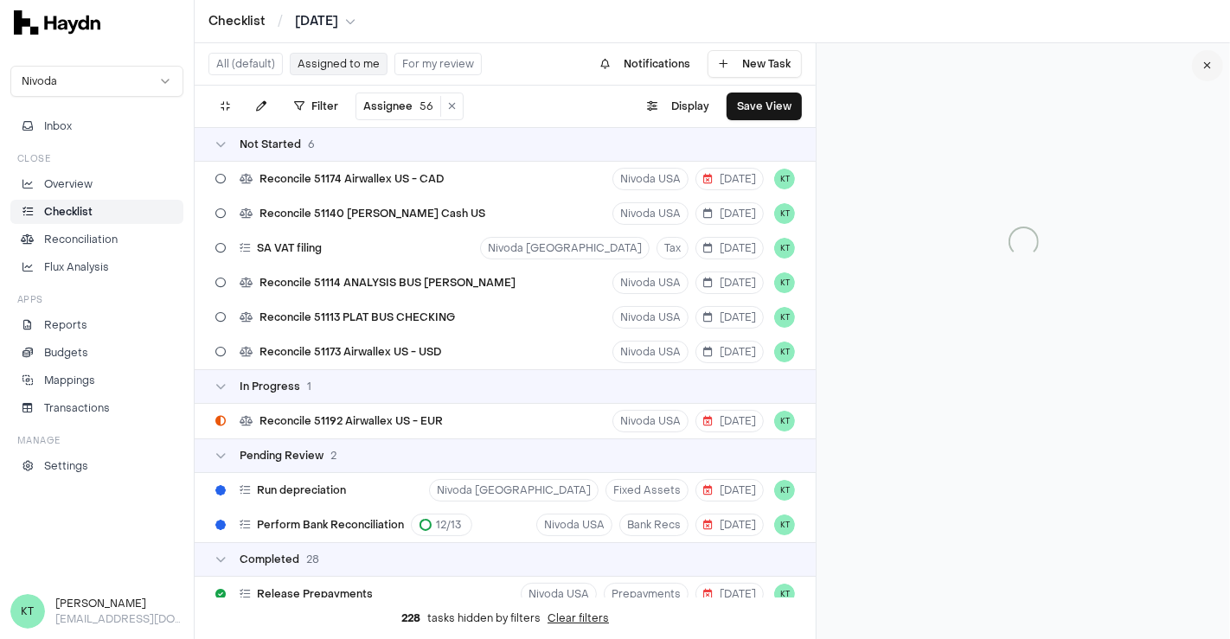
click at [1206, 63] on icon at bounding box center [1208, 66] width 8 height 10
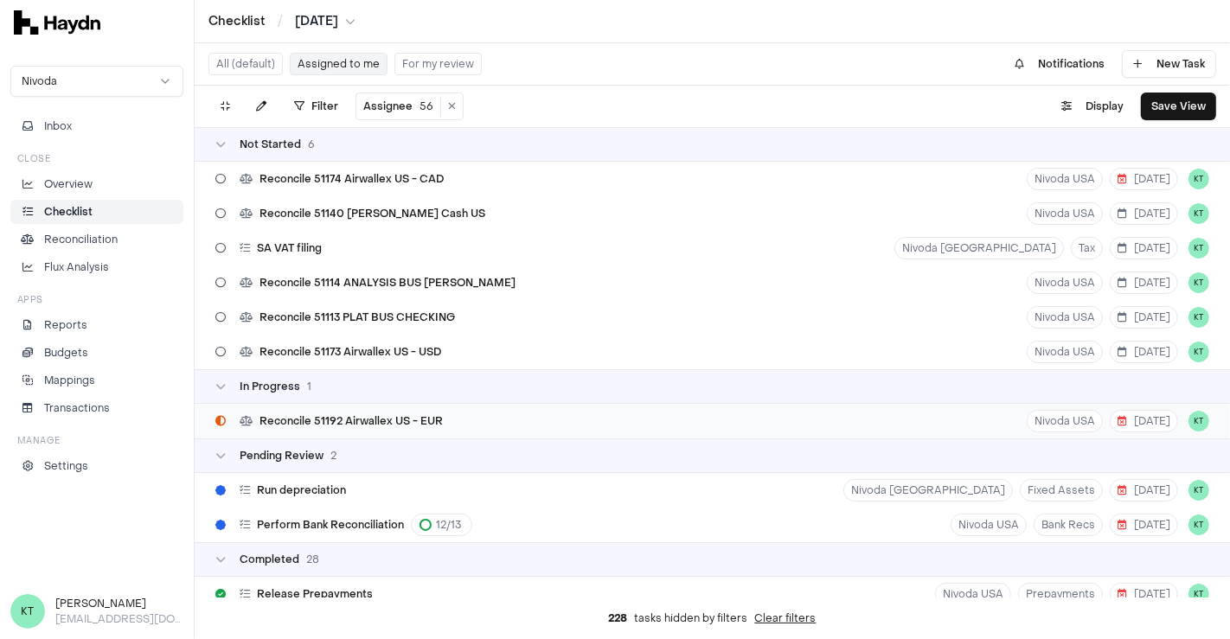
click at [662, 432] on div "Reconcile 51192 Airwallex US - EUR [GEOGRAPHIC_DATA] USA [DATE] KT" at bounding box center [712, 421] width 1035 height 35
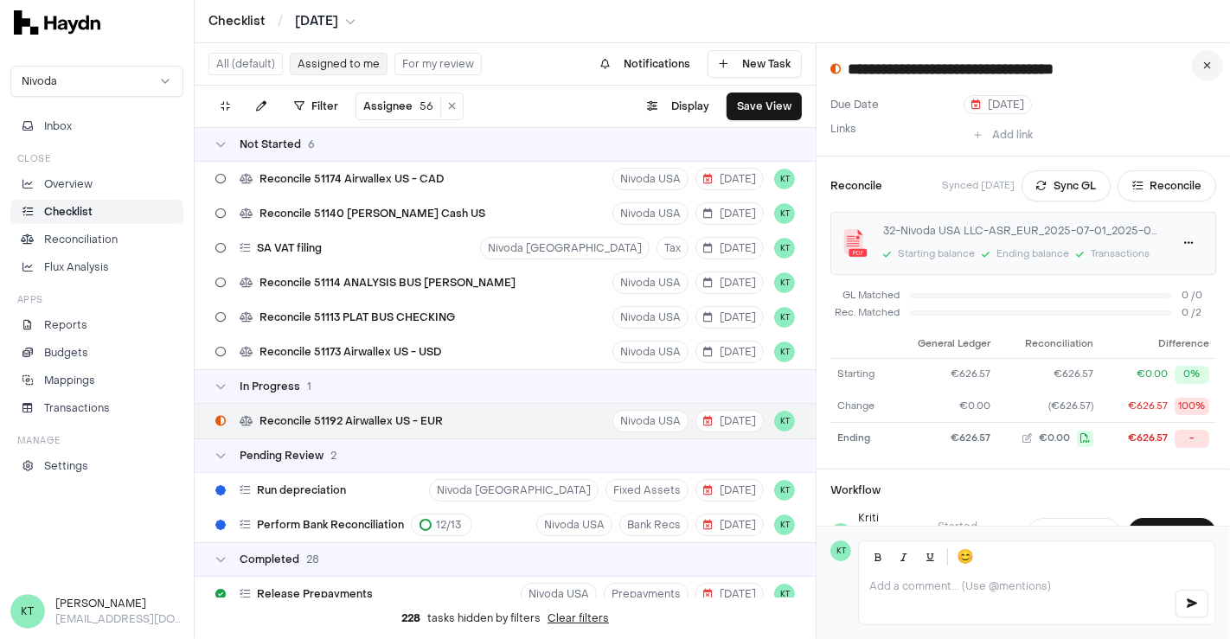
click at [1211, 54] on button at bounding box center [1207, 65] width 31 height 31
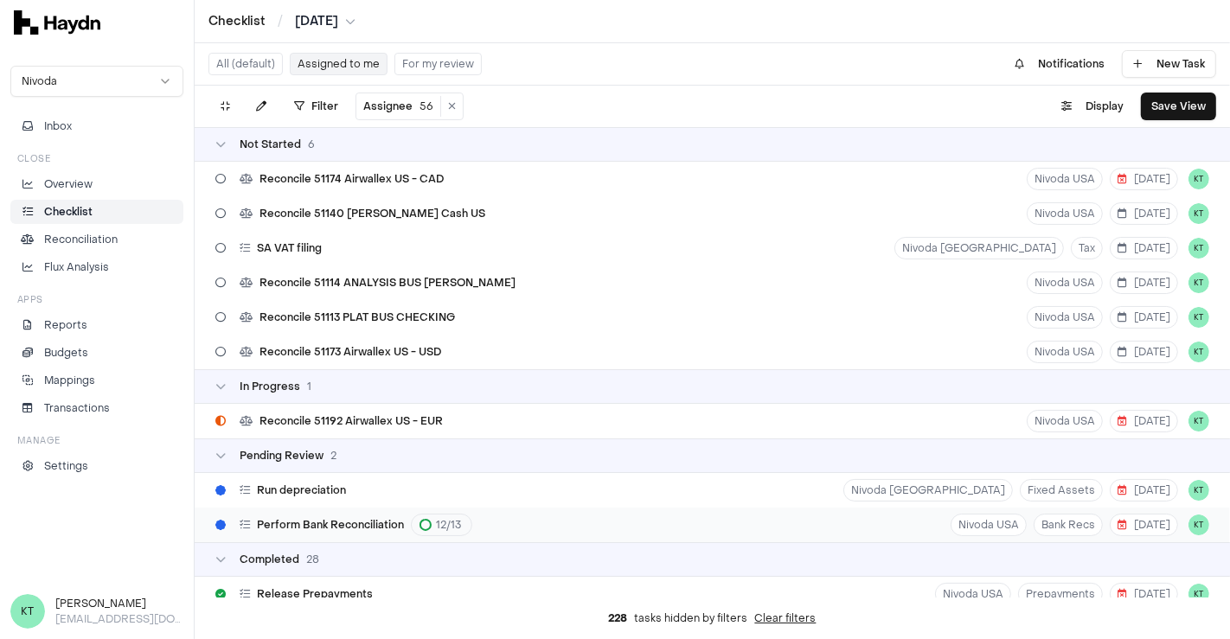
click at [445, 520] on html "Checklist / Jul 2025 Nivoda Inbox Close Overview Checklist Reconciliation Flux …" at bounding box center [615, 319] width 1230 height 639
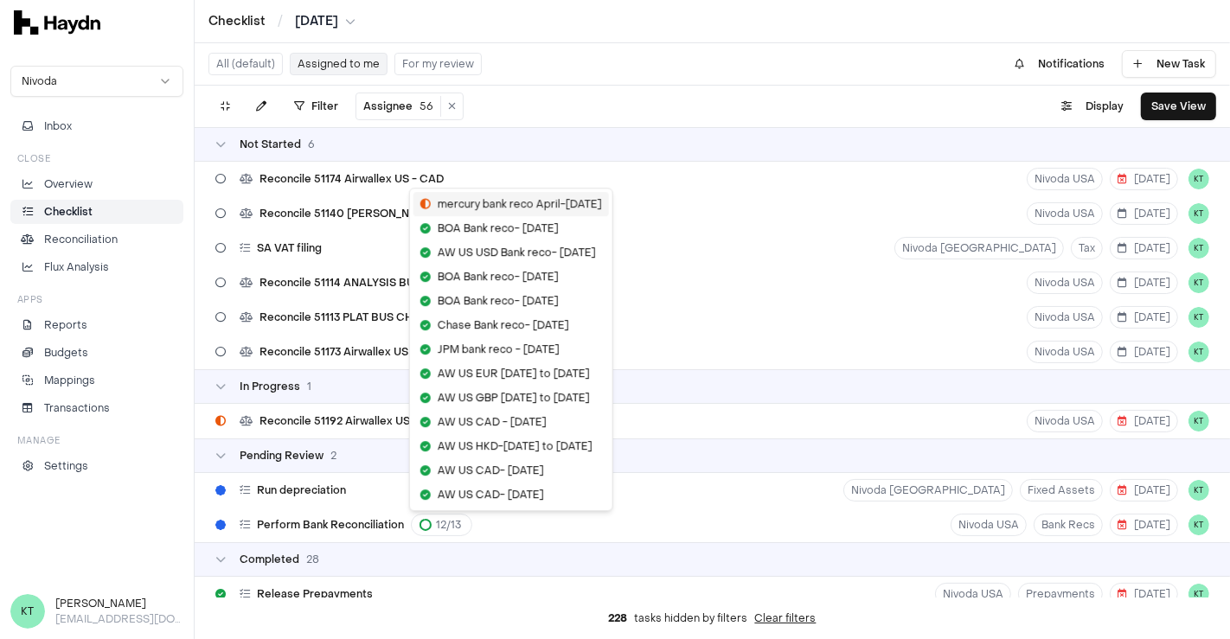
click at [469, 204] on div "mercury bank reco April-[DATE]" at bounding box center [510, 204] width 195 height 24
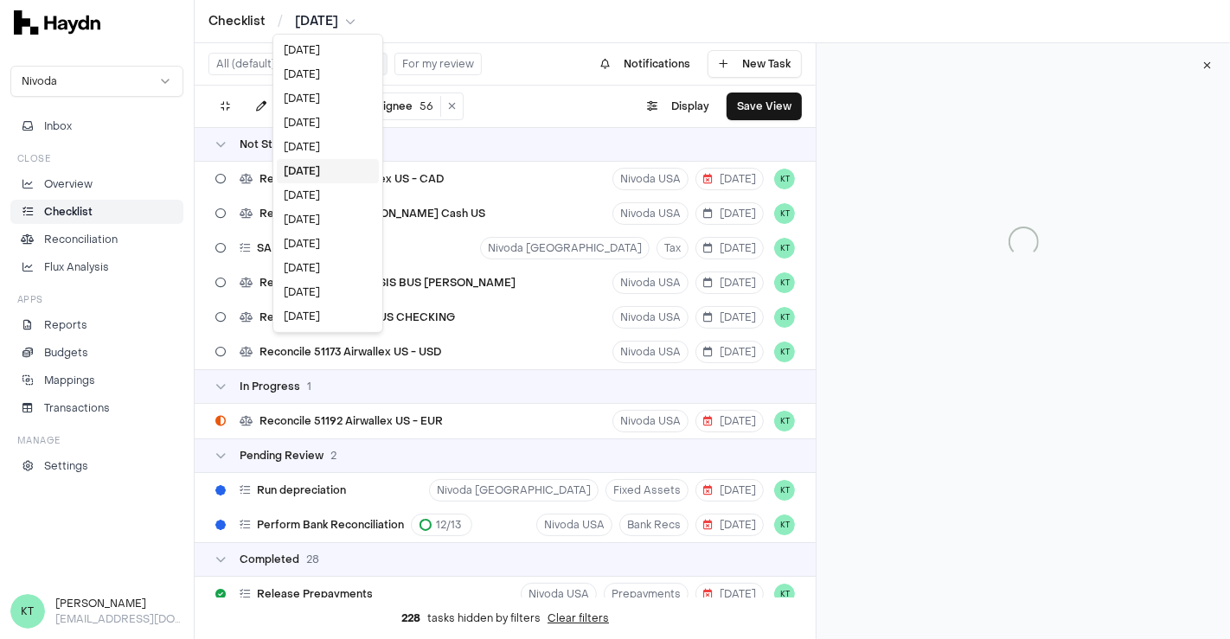
click at [318, 24] on html "Checklist / Jul 2025 Nivoda Inbox Close Overview Checklist Reconciliation Flux …" at bounding box center [615, 319] width 1230 height 639
click at [315, 195] on div "[DATE]" at bounding box center [328, 195] width 102 height 24
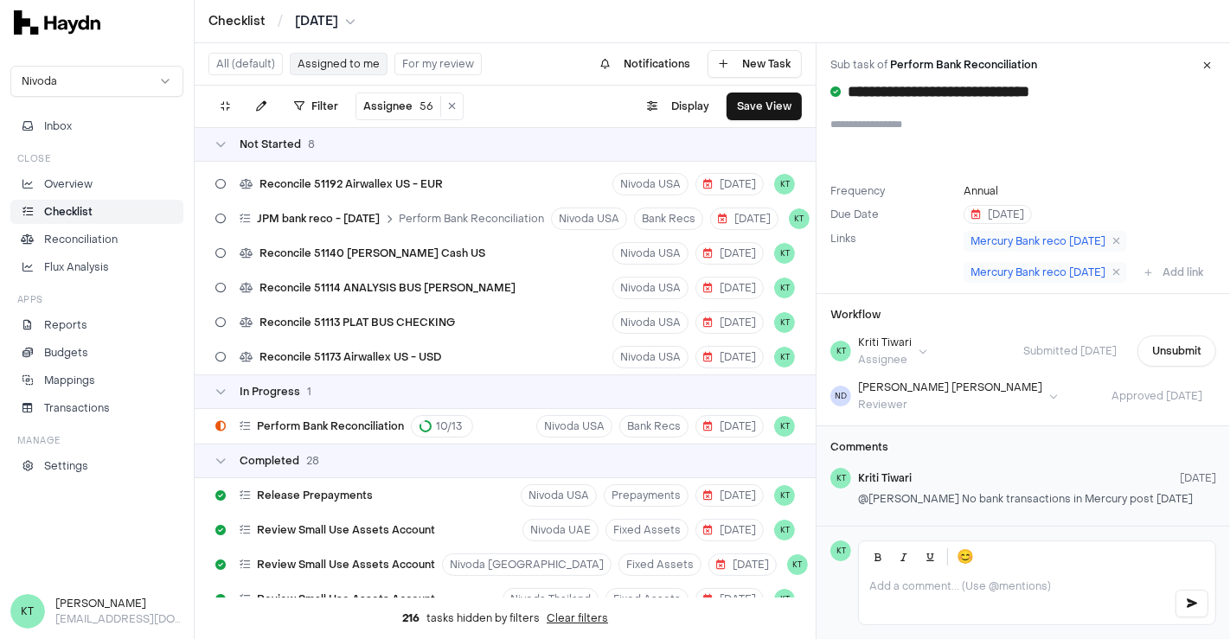
scroll to position [67, 0]
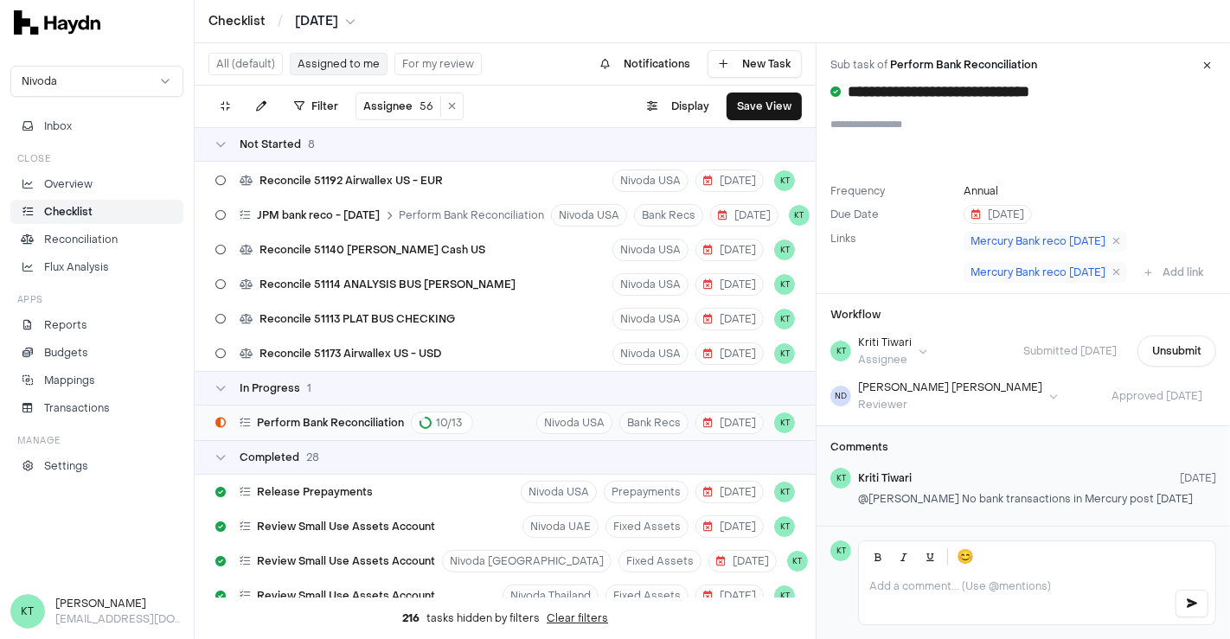
click at [342, 416] on span "Perform Bank Reconciliation" at bounding box center [330, 423] width 147 height 14
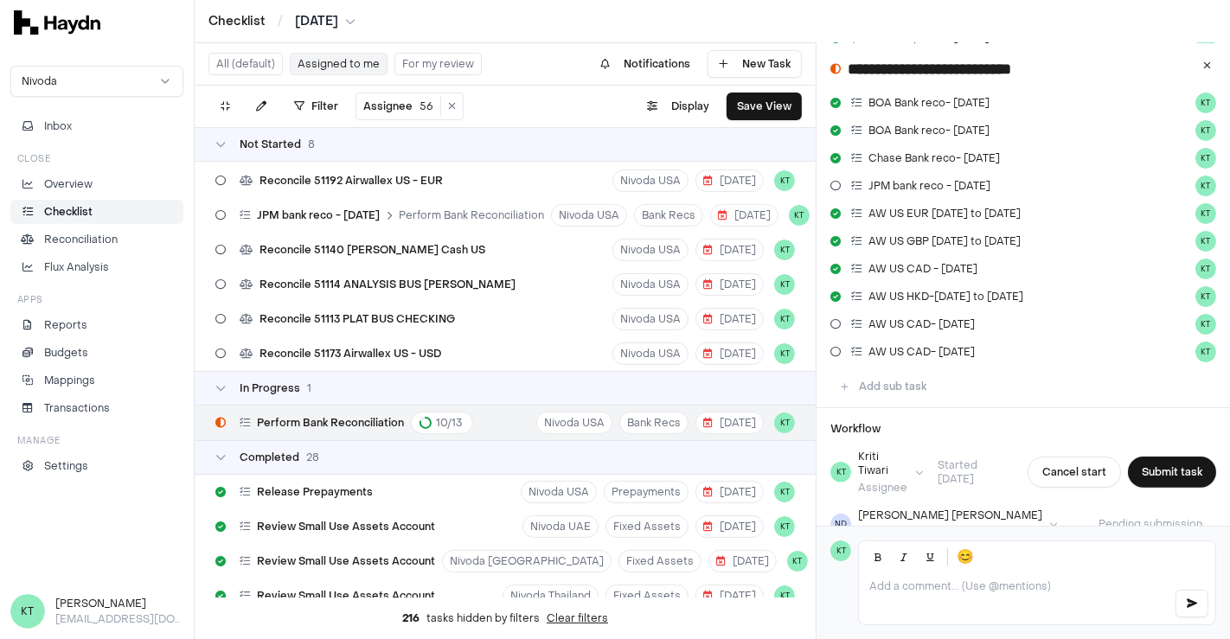
scroll to position [256, 0]
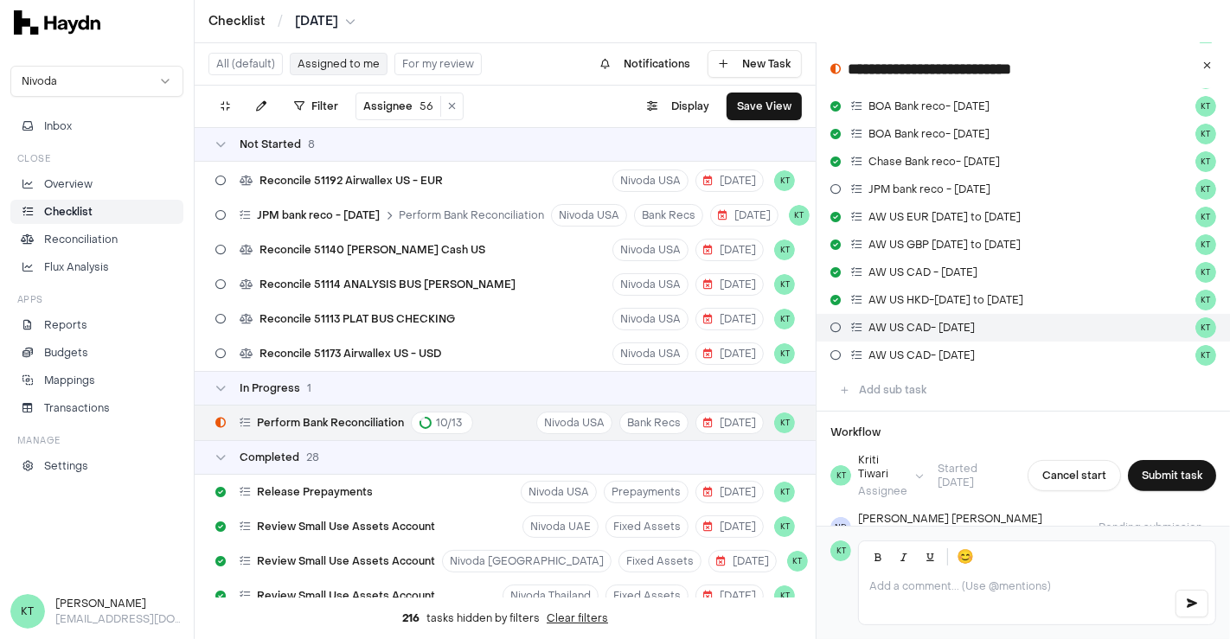
click at [833, 329] on icon at bounding box center [835, 328] width 10 height 10
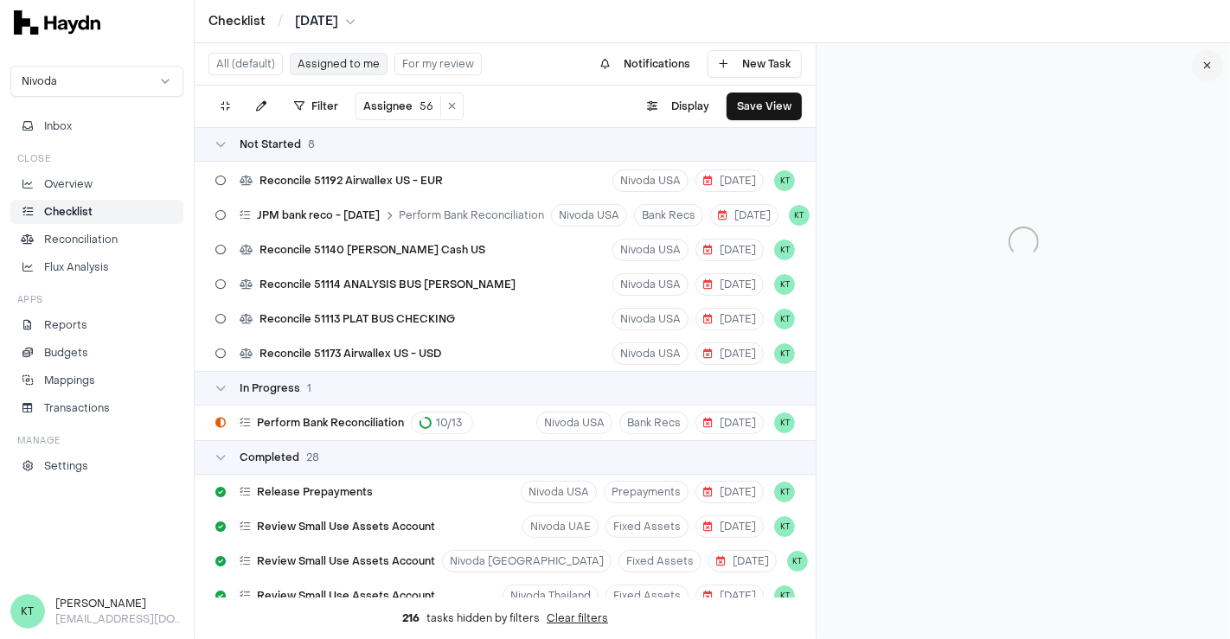
click at [1204, 62] on icon at bounding box center [1208, 66] width 8 height 10
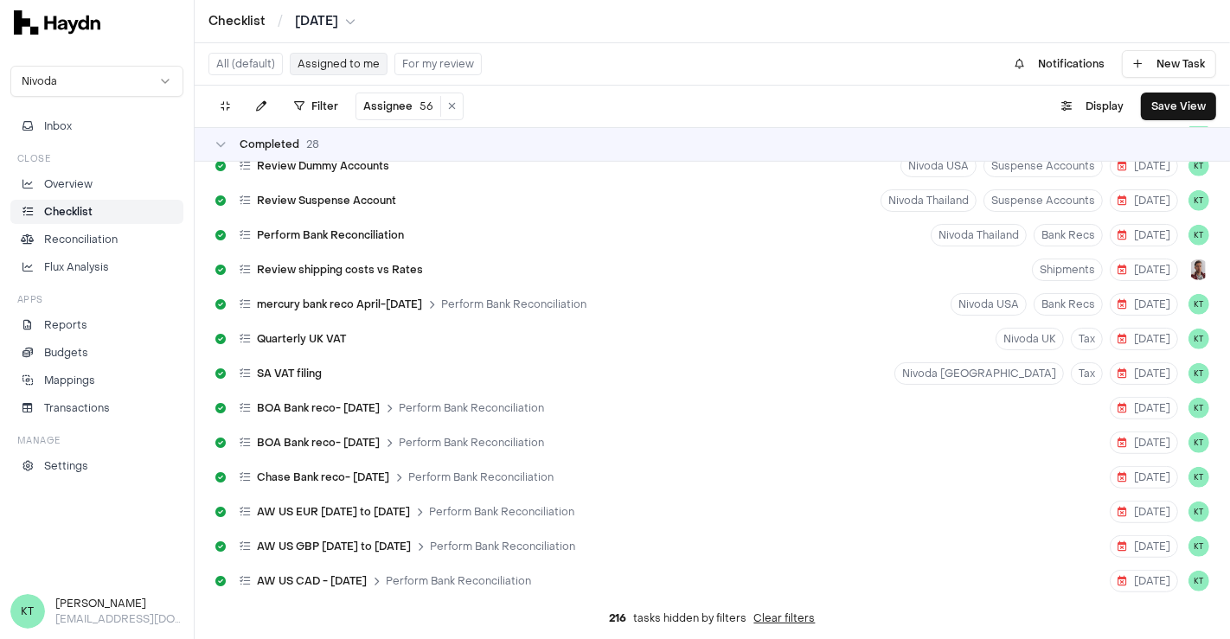
scroll to position [806, 0]
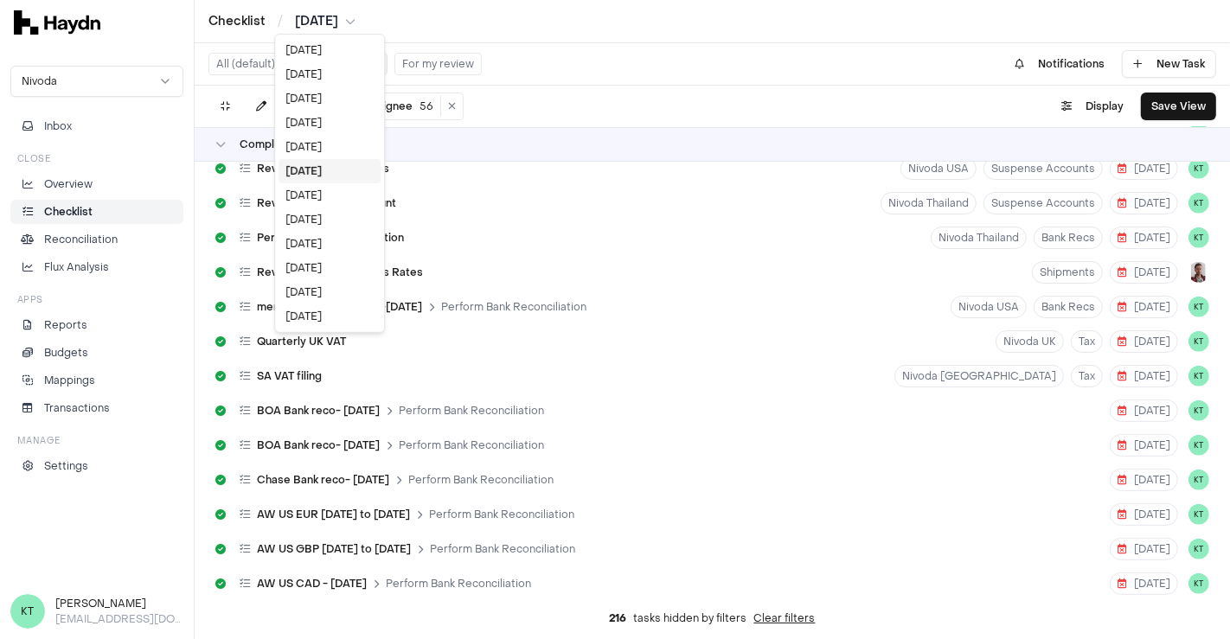
click at [314, 22] on html "Checklist / Jun 2025 Nivoda Inbox Close Overview Checklist Reconciliation Flux …" at bounding box center [615, 319] width 1230 height 639
click at [302, 197] on div "[DATE]" at bounding box center [329, 195] width 102 height 24
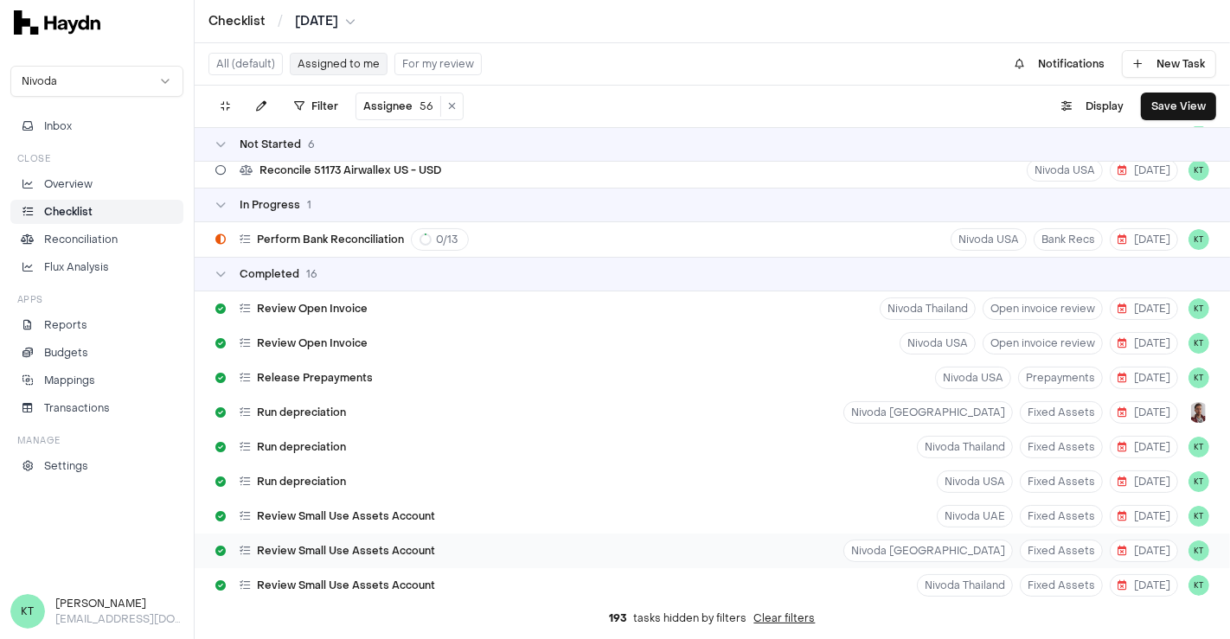
scroll to position [463, 0]
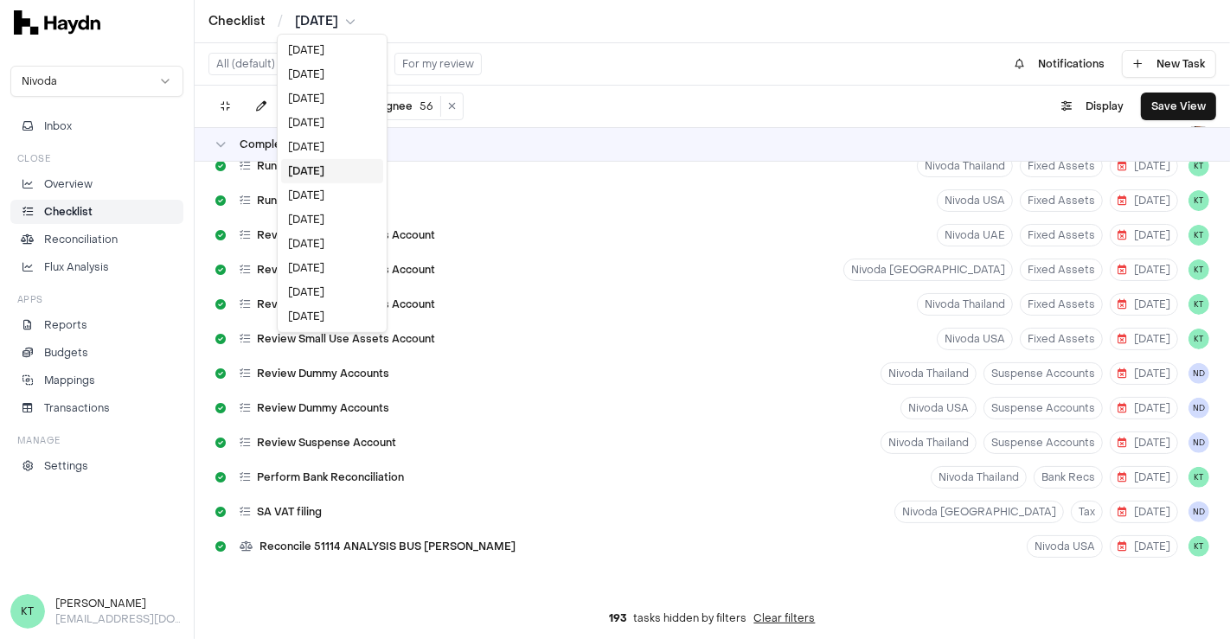
click at [318, 19] on html "Checklist / May 2025 Nivoda Inbox Close Overview Checklist Reconciliation Flux …" at bounding box center [615, 319] width 1230 height 639
click at [323, 186] on div "[DATE]" at bounding box center [332, 195] width 102 height 24
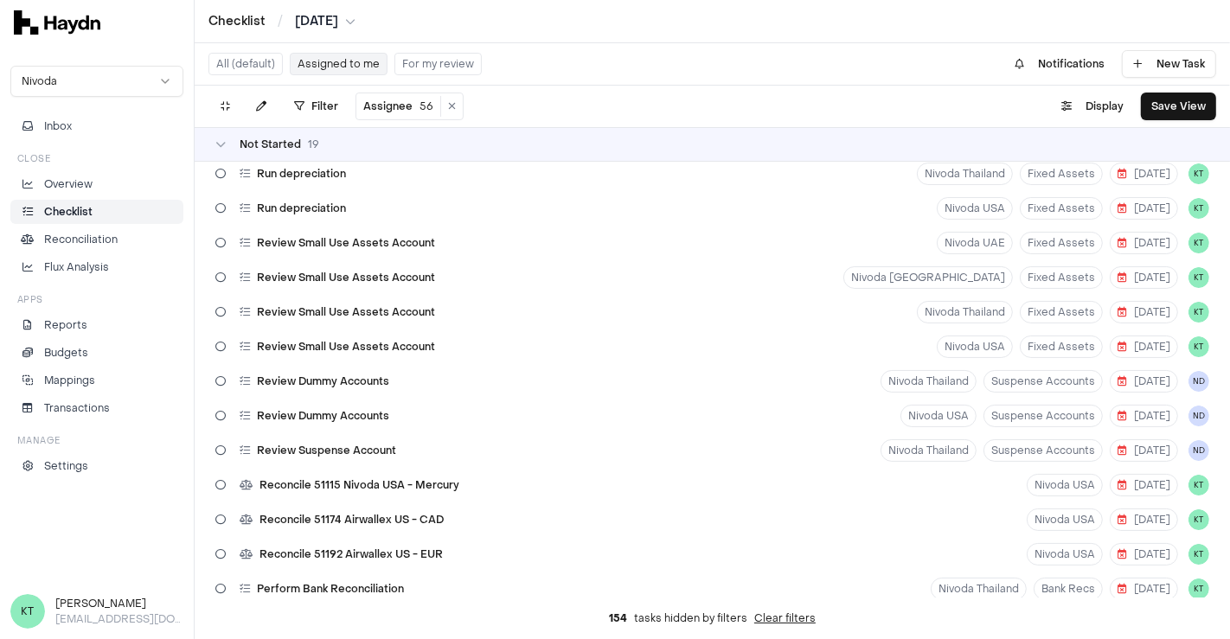
scroll to position [0, 0]
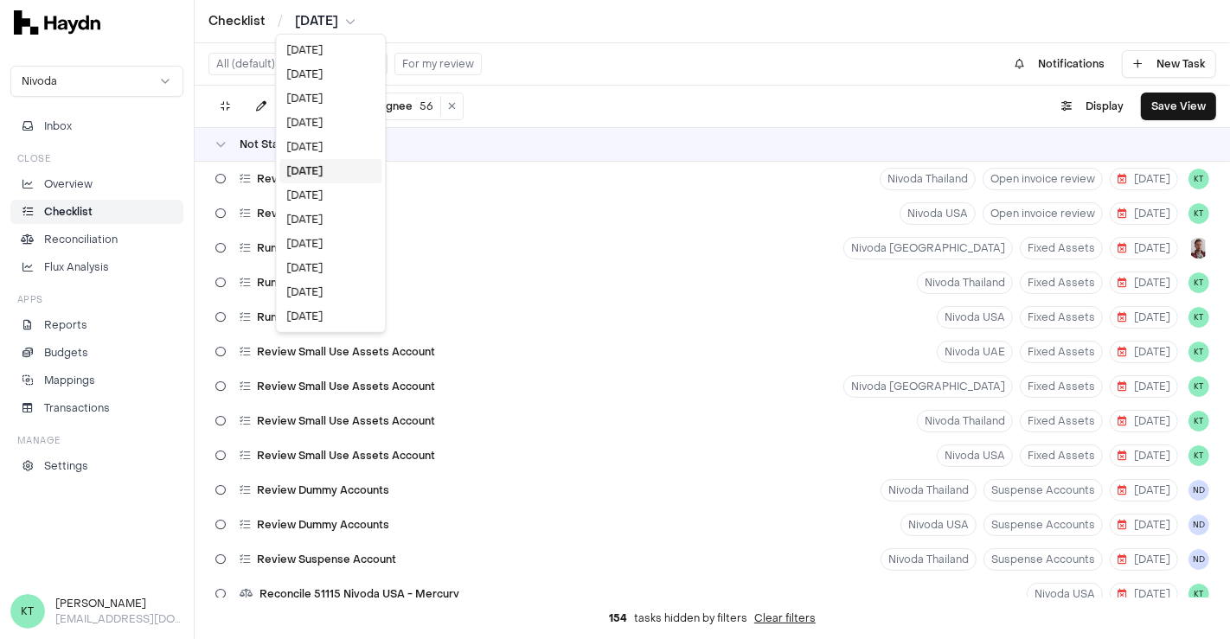
click at [311, 25] on html "Checklist / Apr 2025 Nivoda Inbox Close Overview Checklist Reconciliation Flux …" at bounding box center [615, 319] width 1230 height 639
click at [308, 96] on div "[DATE]" at bounding box center [330, 98] width 102 height 24
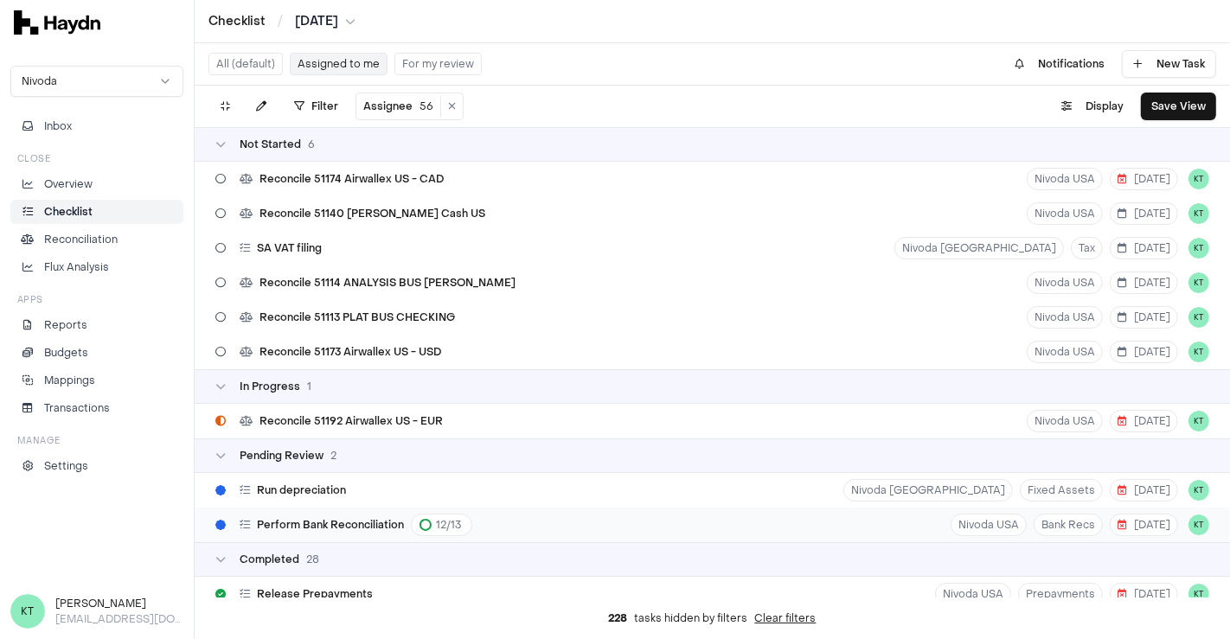
click at [576, 524] on div "Perform Bank Reconciliation 12 / 13 Nivoda USA Bank Recs [DATE] KT" at bounding box center [712, 525] width 1035 height 35
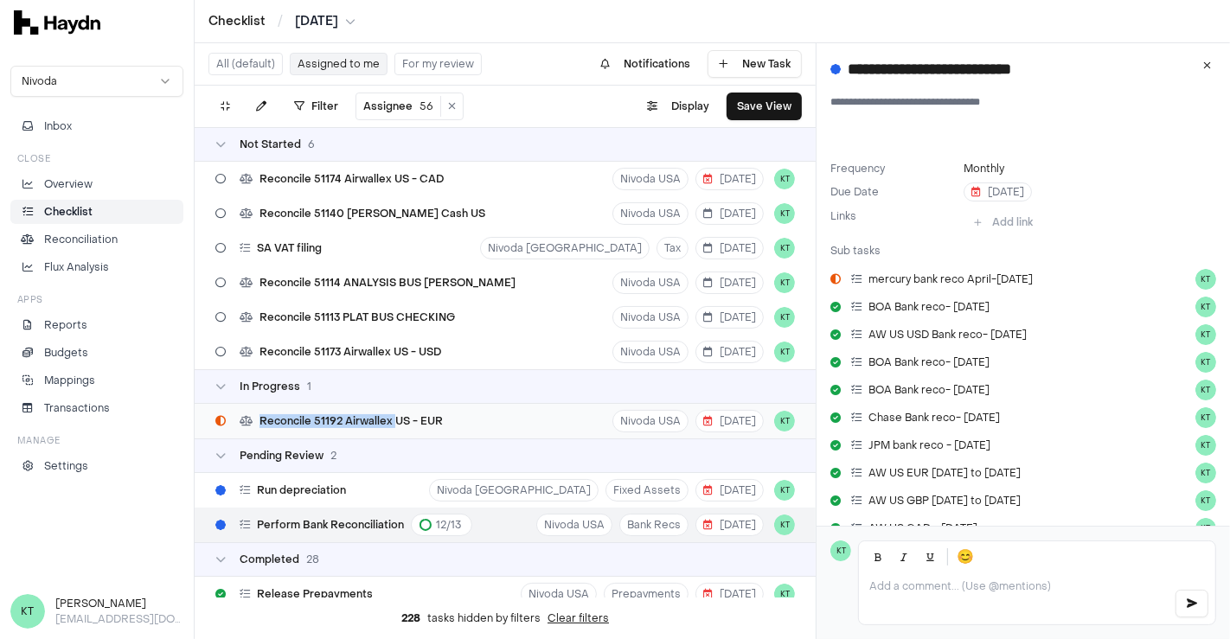
drag, startPoint x: 389, startPoint y: 390, endPoint x: 395, endPoint y: 432, distance: 42.8
click at [395, 432] on div "In Progress 1 Reconcile 51192 Airwallex US - EUR Nivoda USA 8 Aug KT" at bounding box center [505, 403] width 621 height 69
click at [395, 432] on div "Reconcile 51192 Airwallex US - EUR" at bounding box center [328, 421] width 241 height 33
type input "**********"
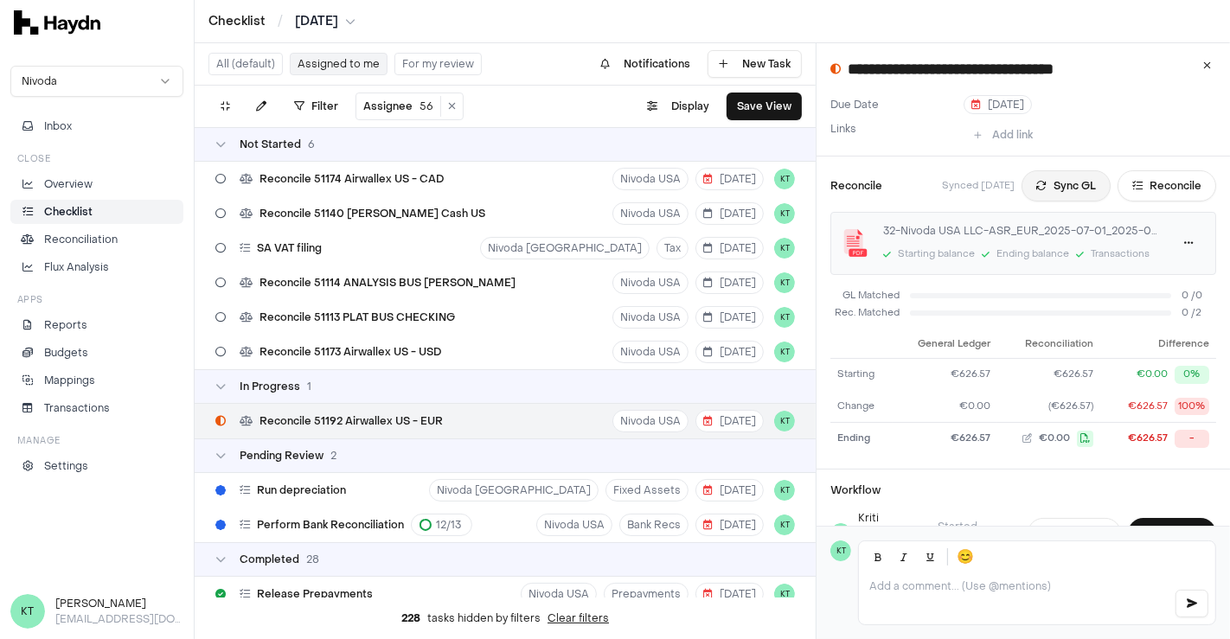
click at [1057, 183] on button "Sync GL" at bounding box center [1065, 185] width 89 height 31
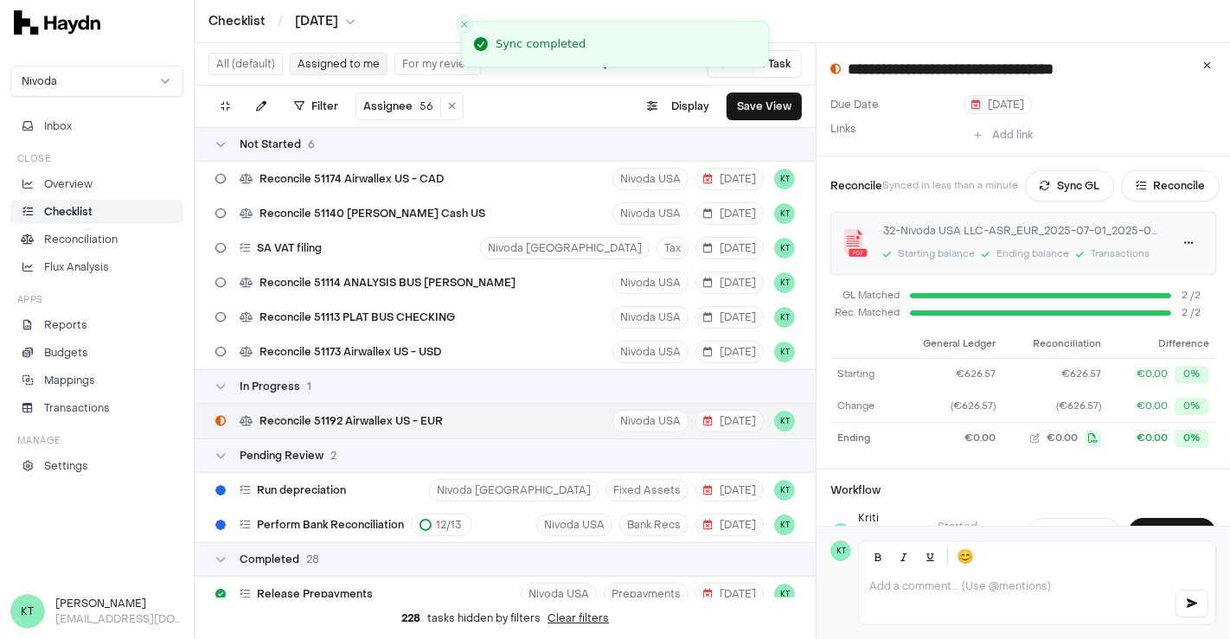
scroll to position [154, 0]
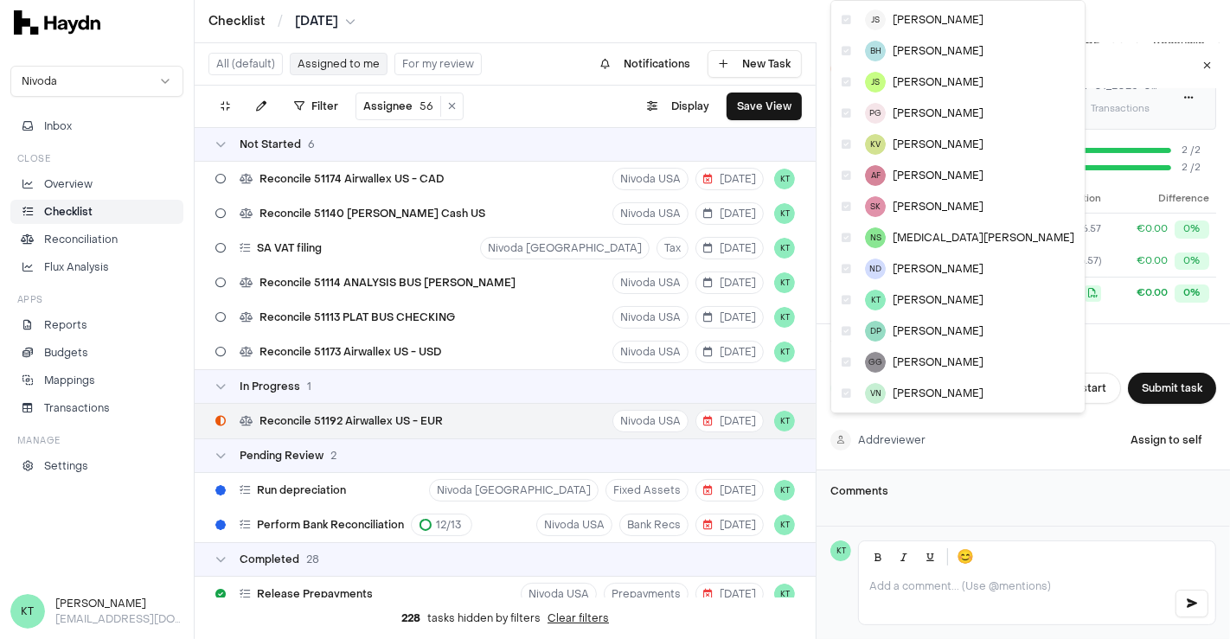
click at [894, 424] on html "Checklist / Jul 2025 Nivoda Inbox Close Overview Checklist Reconciliation Flux …" at bounding box center [615, 319] width 1230 height 639
click at [841, 267] on icon at bounding box center [846, 269] width 10 height 10
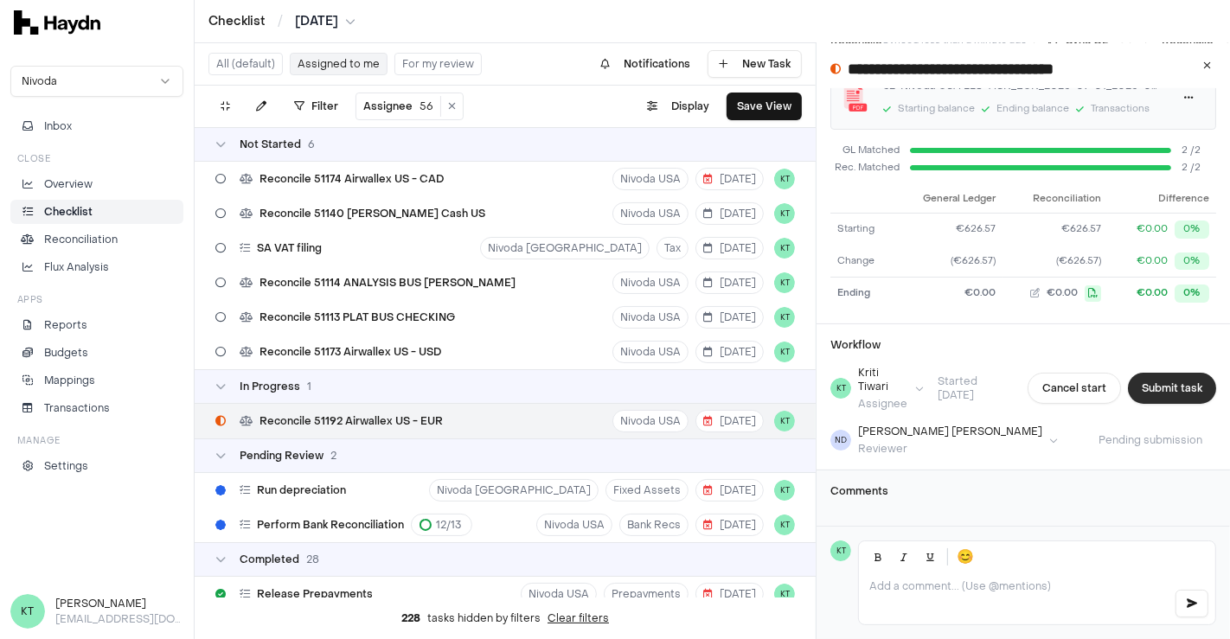
click at [1128, 373] on button "Submit task" at bounding box center [1172, 388] width 88 height 31
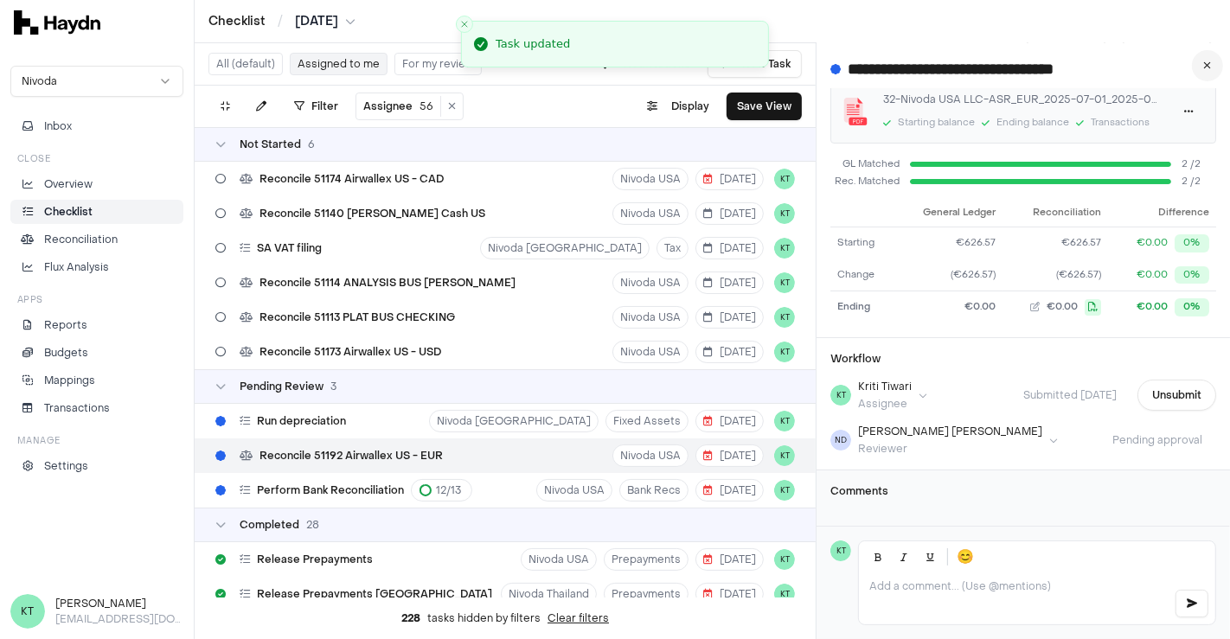
click at [1208, 74] on button at bounding box center [1207, 65] width 31 height 31
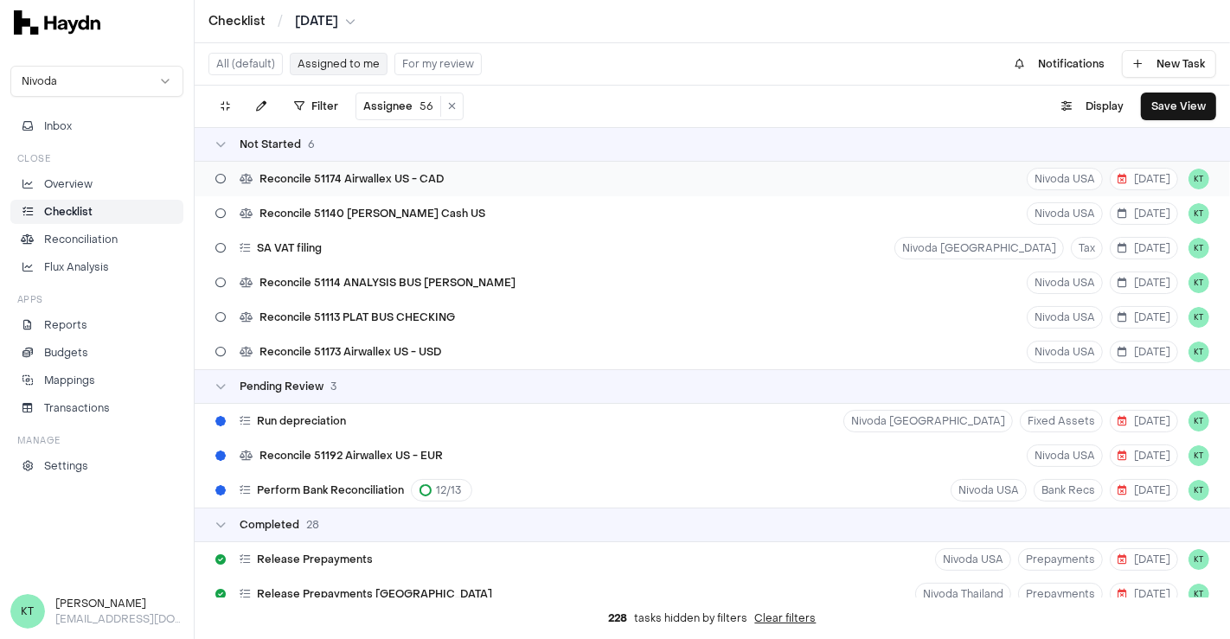
click at [572, 164] on div "Reconcile 51174 Airwallex US - CAD Nivoda USA 8 Aug KT" at bounding box center [712, 179] width 1035 height 35
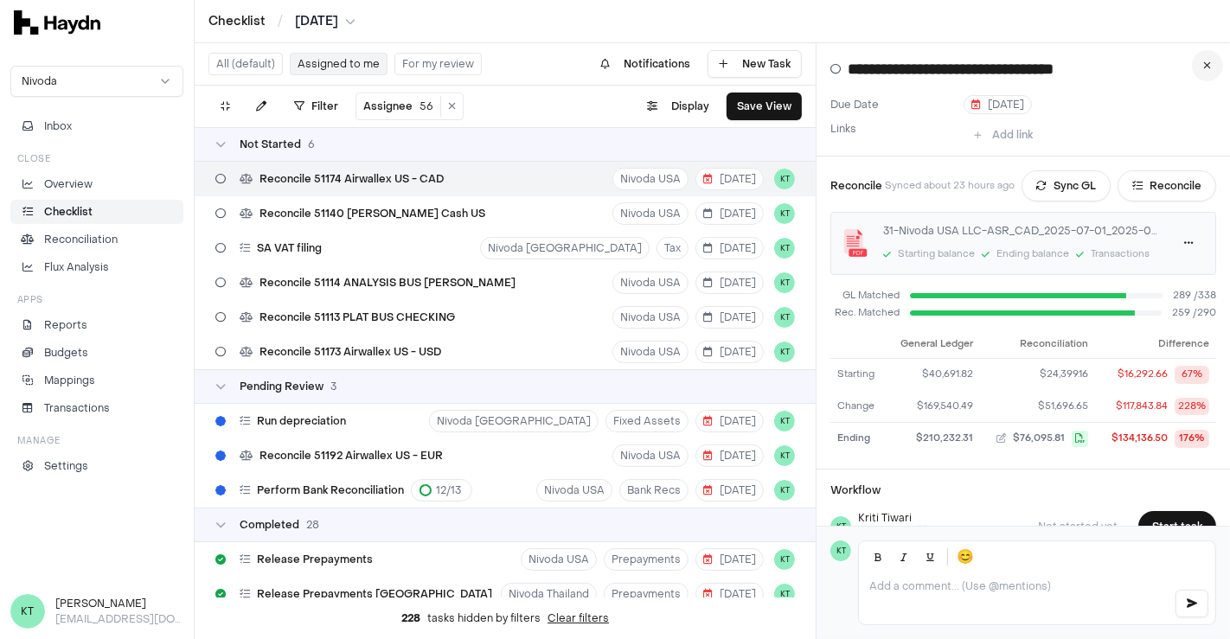
click at [1208, 68] on icon at bounding box center [1208, 66] width 8 height 10
